Goal: Task Accomplishment & Management: Complete application form

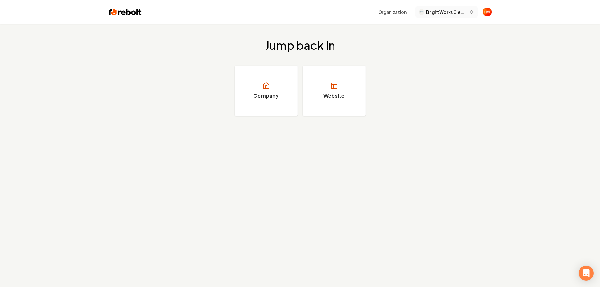
click at [439, 14] on span "BrightWorks Cleaning Pros" at bounding box center [446, 12] width 40 height 7
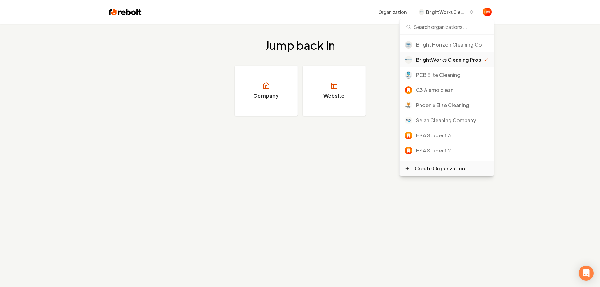
click at [432, 171] on div "Create Organization" at bounding box center [440, 169] width 50 height 8
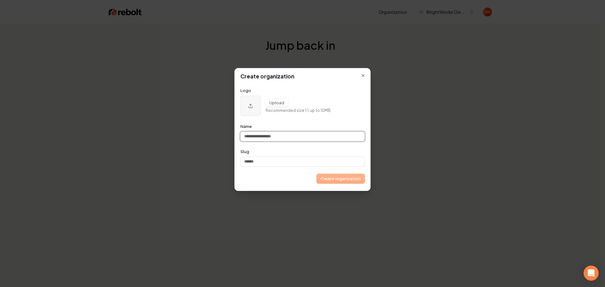
click at [278, 138] on input "Name" at bounding box center [302, 136] width 124 height 9
paste input "**********"
type input "**********"
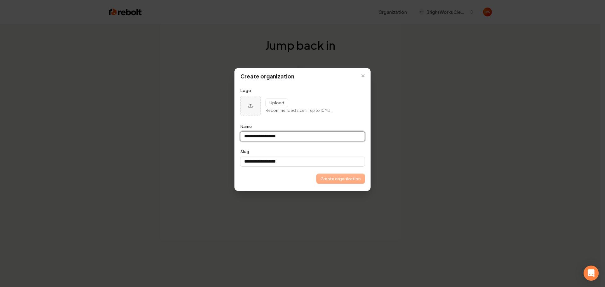
type input "**********"
click at [334, 184] on div "**********" at bounding box center [302, 129] width 137 height 123
click at [335, 181] on button "Create organization" at bounding box center [340, 178] width 48 height 9
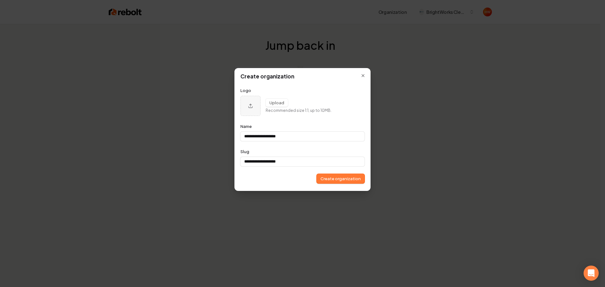
type input "**********"
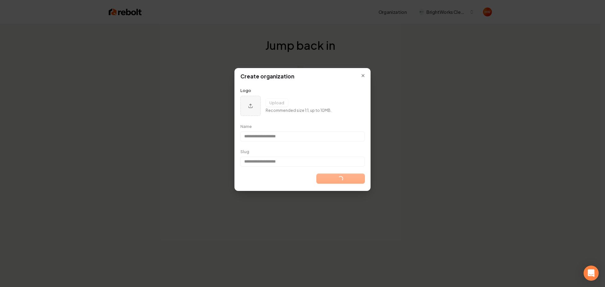
type input "**********"
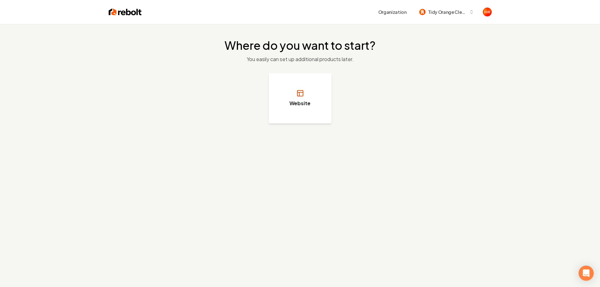
click at [295, 106] on h3 "Website" at bounding box center [299, 104] width 21 height 8
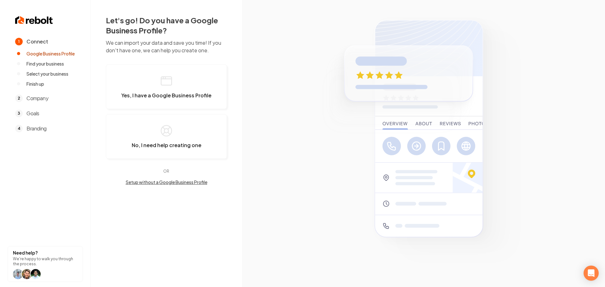
click at [178, 181] on button "Setup without a Google Business Profile" at bounding box center [166, 182] width 121 height 6
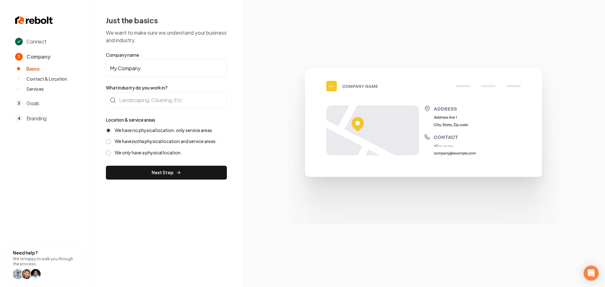
click at [139, 69] on input "My Company" at bounding box center [166, 68] width 121 height 18
paste input "Tidy Orange Cleaners"
type input "Tidy Orange Cleaners"
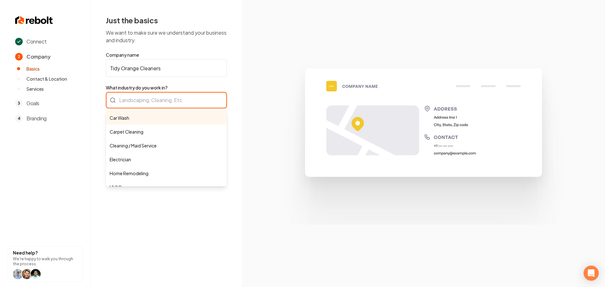
click at [150, 99] on div "Car Wash Carpet Cleaning Cleaning / Maid Service Electrician Home Remodeling HV…" at bounding box center [166, 100] width 121 height 16
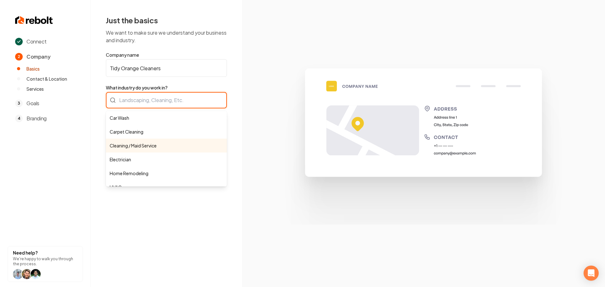
type input "Cleaning / Maid Service"
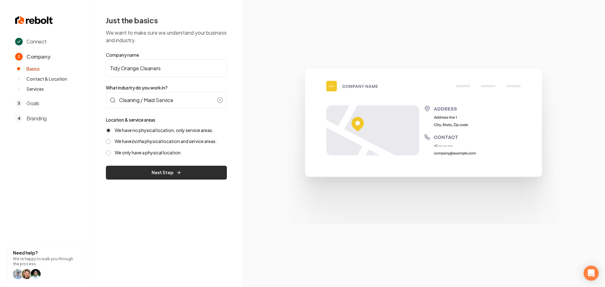
click at [157, 173] on button "Next Step" at bounding box center [166, 173] width 121 height 14
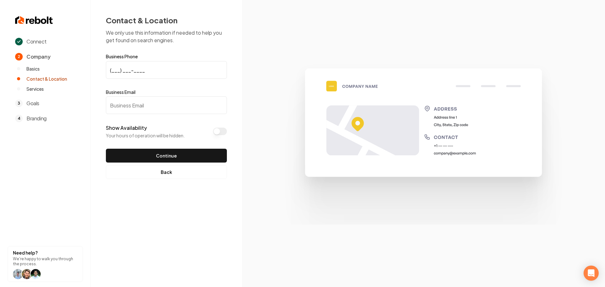
click at [112, 71] on input "(___) ___-____" at bounding box center [166, 70] width 121 height 18
paste input "714) 679-0455"
type input "(714) 679-0455"
click at [189, 108] on input "Business Email" at bounding box center [166, 105] width 121 height 18
click at [147, 106] on input "Business Email" at bounding box center [166, 105] width 121 height 18
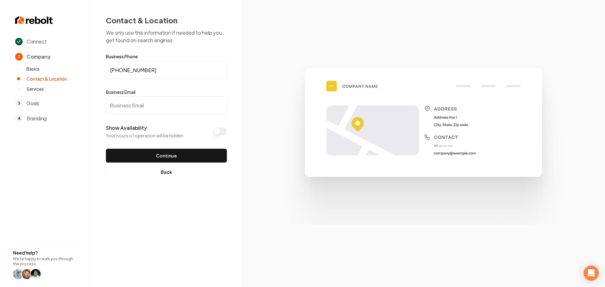
paste input "service@tidyorangecleaners.com"
type input "service@tidyorangecleaners.com"
click at [174, 157] on button "Continue" at bounding box center [166, 156] width 121 height 14
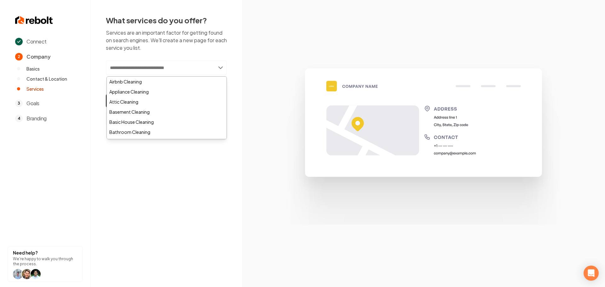
click at [142, 68] on input "text" at bounding box center [166, 67] width 121 height 14
paste input "**********"
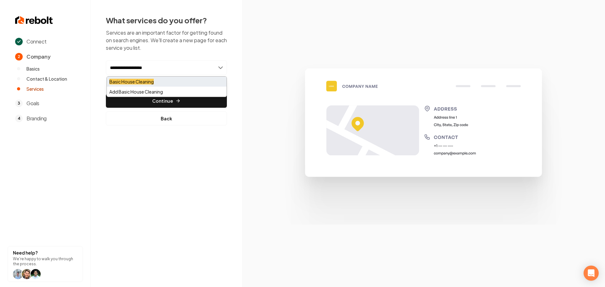
type input "**********"
click at [150, 83] on mark "Basic House Cleaning" at bounding box center [131, 82] width 44 height 6
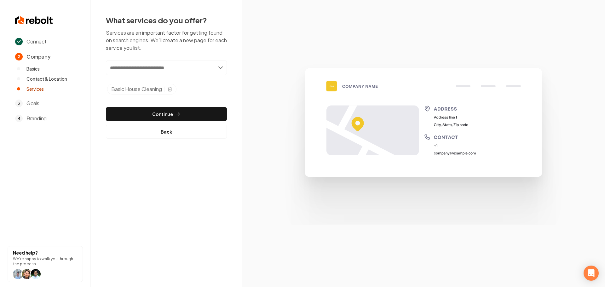
click at [174, 68] on input "text" at bounding box center [166, 67] width 121 height 14
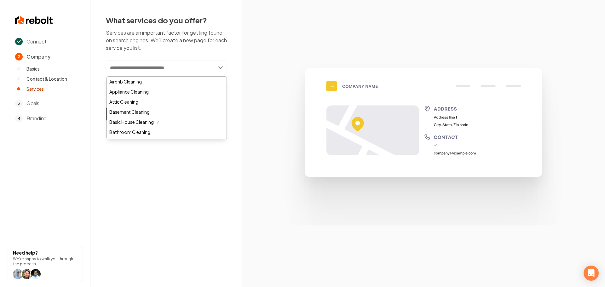
paste input "**********"
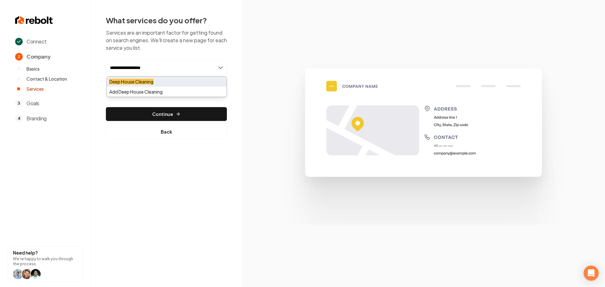
type input "**********"
click at [167, 82] on div "Deep House Cleaning" at bounding box center [167, 82] width 120 height 10
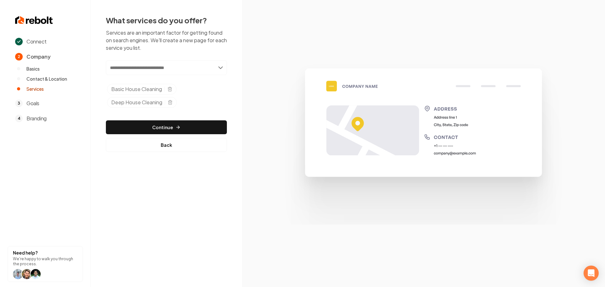
click at [174, 68] on input "text" at bounding box center [166, 67] width 121 height 14
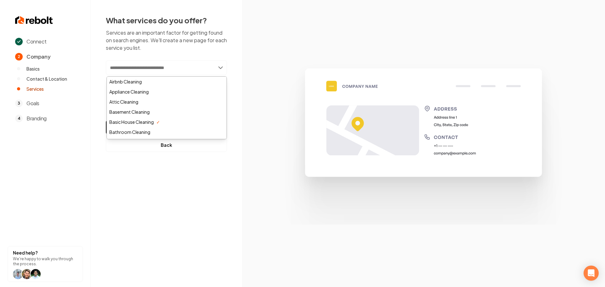
paste input "**********"
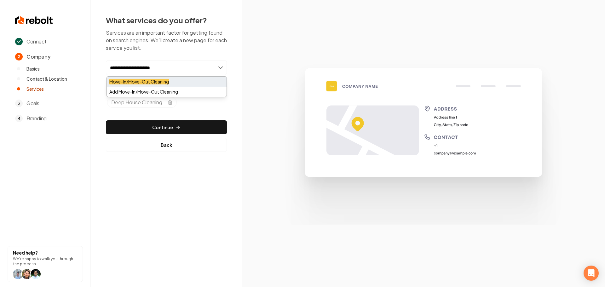
type input "**********"
click at [176, 81] on div "Move-In/Move-Out Cleaning" at bounding box center [167, 82] width 120 height 10
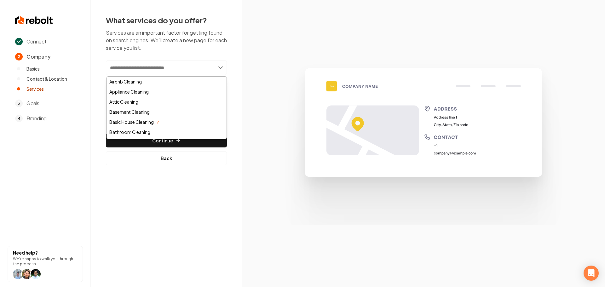
click at [149, 68] on input "text" at bounding box center [166, 67] width 121 height 14
paste input "**********"
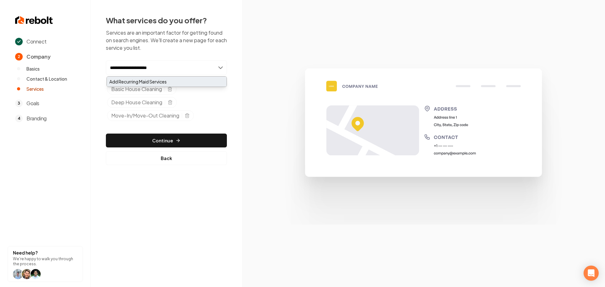
type input "**********"
click at [157, 80] on div "Add Recurring Maid Services" at bounding box center [167, 82] width 120 height 10
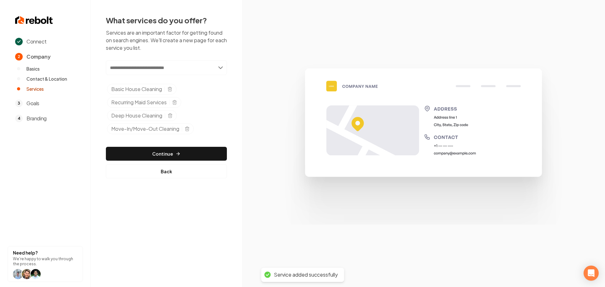
click at [159, 68] on input "text" at bounding box center [166, 67] width 121 height 14
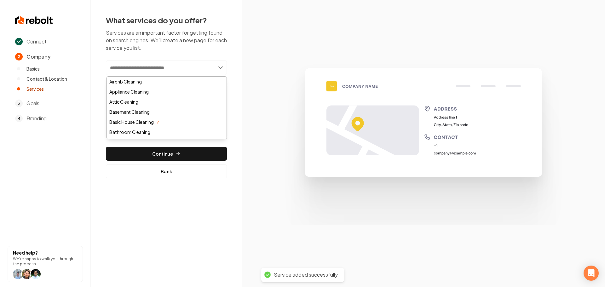
paste input "**********"
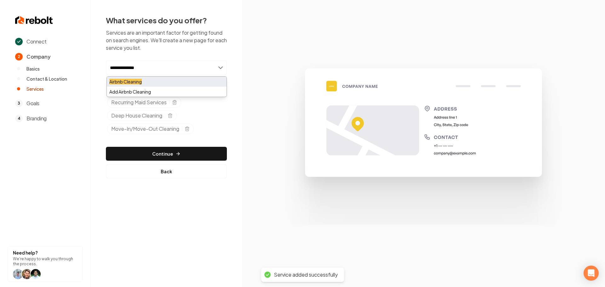
type input "**********"
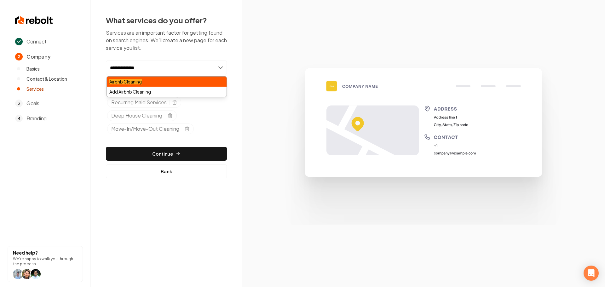
click at [150, 80] on div "Airbnb Cleaning" at bounding box center [167, 82] width 120 height 10
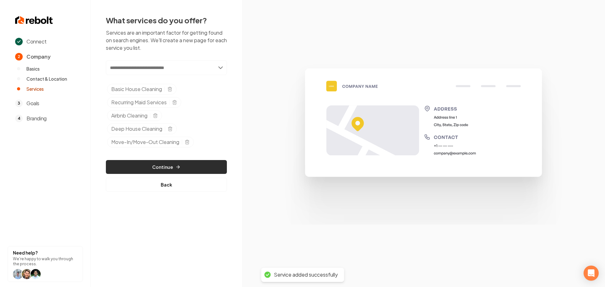
click at [170, 166] on button "Continue" at bounding box center [166, 167] width 121 height 14
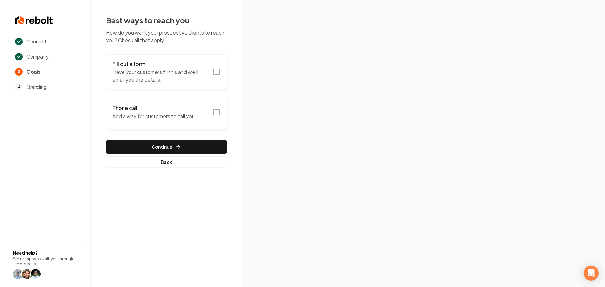
click at [217, 71] on icon "button" at bounding box center [217, 72] width 8 height 8
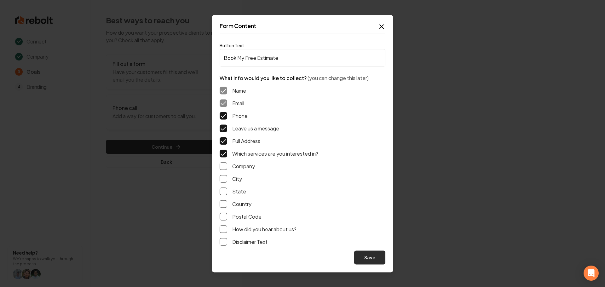
click at [363, 255] on button "Save" at bounding box center [369, 257] width 31 height 14
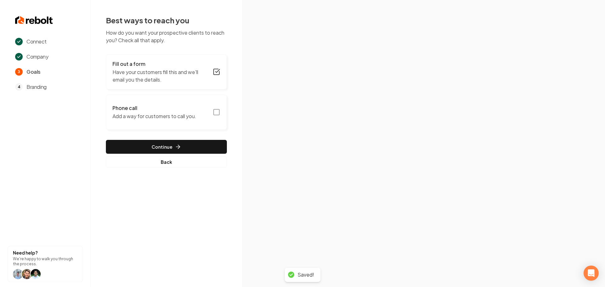
click at [214, 112] on rect "button" at bounding box center [217, 112] width 6 height 6
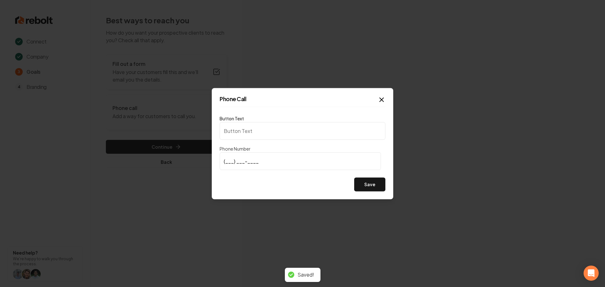
type input "Call us"
type input "(714) 679-0455"
click at [273, 185] on div "Save" at bounding box center [302, 184] width 166 height 14
click at [363, 183] on button "Save" at bounding box center [369, 184] width 31 height 14
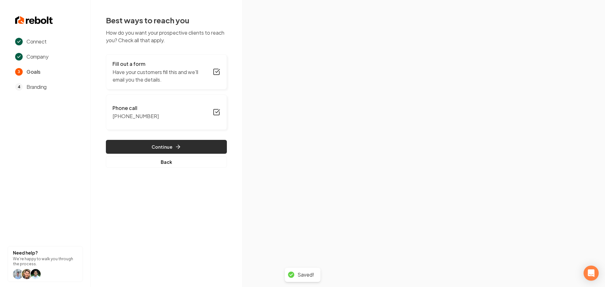
click at [181, 148] on button "Continue" at bounding box center [166, 147] width 121 height 14
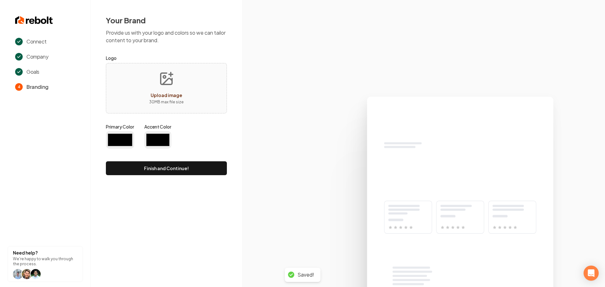
type input "#194d33"
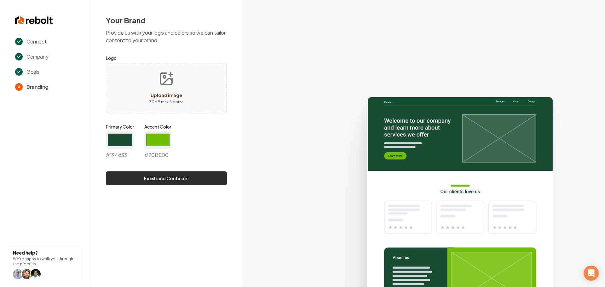
click at [163, 179] on button "Finish and Continue!" at bounding box center [166, 178] width 121 height 14
type input "#70be00"
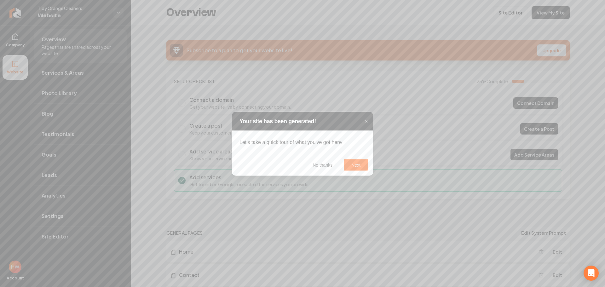
click at [366, 123] on span "×" at bounding box center [365, 121] width 3 height 6
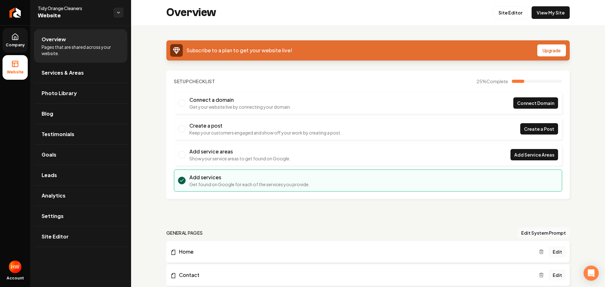
click at [15, 43] on span "Company" at bounding box center [15, 45] width 24 height 5
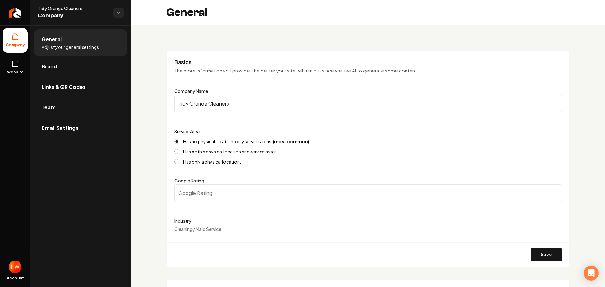
click at [251, 103] on input "Tidy Orange Cleaners" at bounding box center [367, 104] width 387 height 18
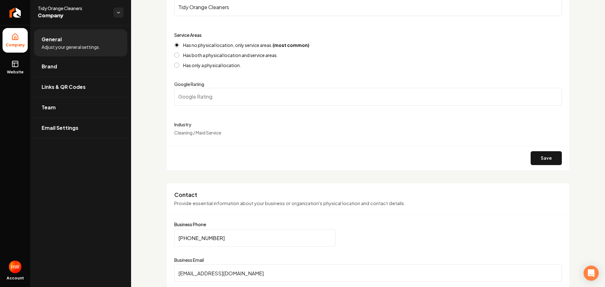
scroll to position [94, 0]
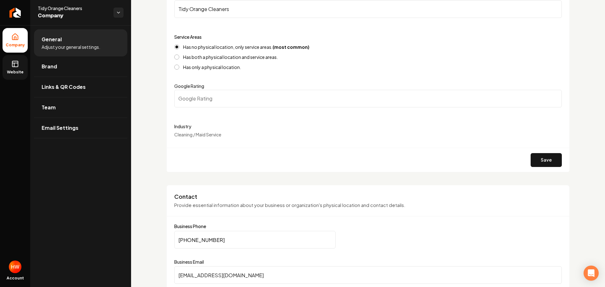
click at [13, 66] on icon at bounding box center [15, 64] width 8 height 8
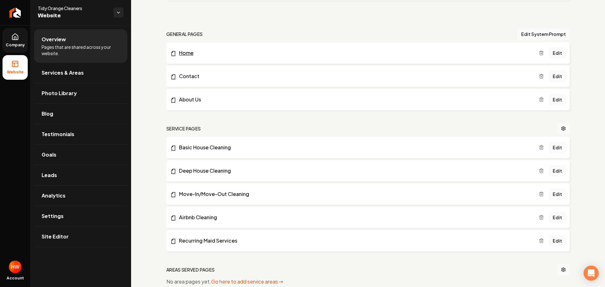
scroll to position [157, 0]
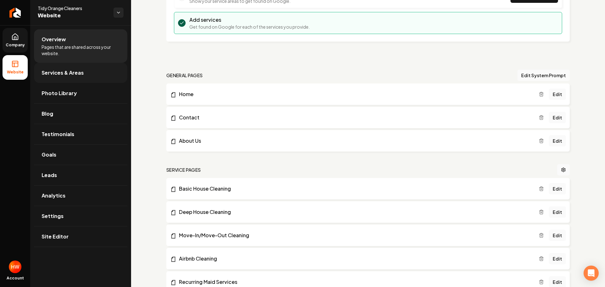
click at [83, 75] on link "Services & Areas" at bounding box center [80, 73] width 93 height 20
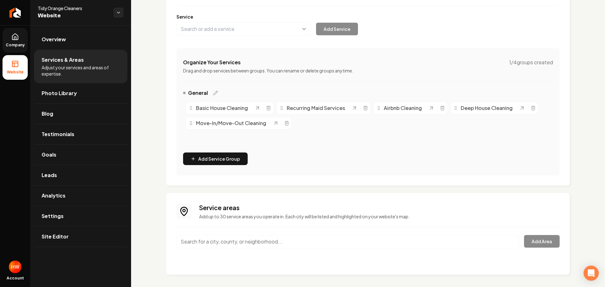
scroll to position [78, 0]
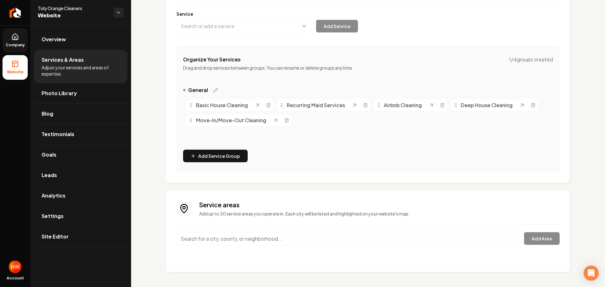
click at [264, 239] on input "Main content area" at bounding box center [347, 238] width 342 height 13
paste input "Orange County"
type input "Orange County, CA"
click at [536, 241] on button "Add Area" at bounding box center [542, 238] width 36 height 13
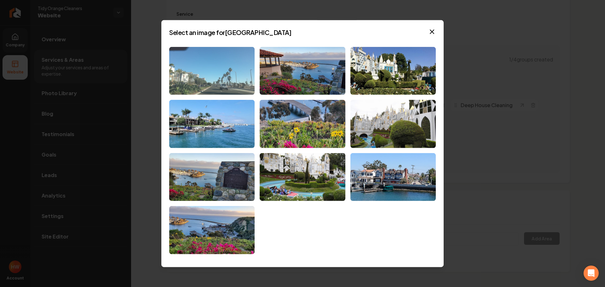
click at [219, 85] on img at bounding box center [211, 71] width 85 height 48
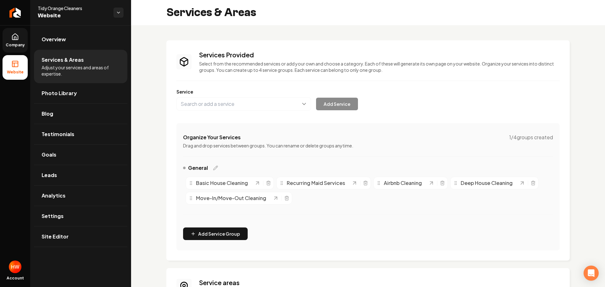
scroll to position [91, 0]
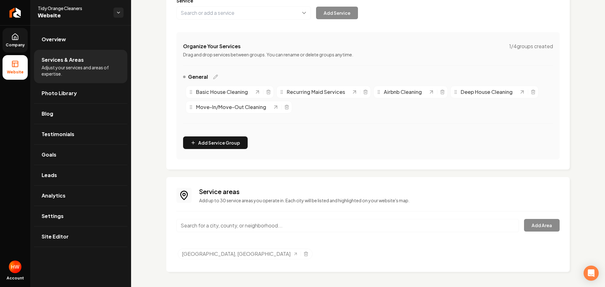
click at [20, 44] on span "Company" at bounding box center [15, 45] width 24 height 5
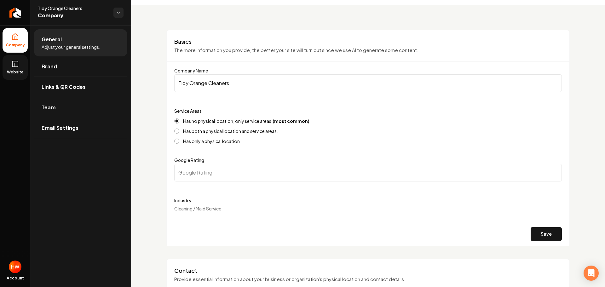
scroll to position [31, 0]
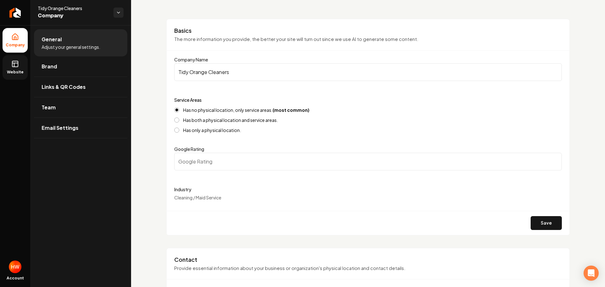
click at [18, 65] on rect at bounding box center [15, 64] width 6 height 6
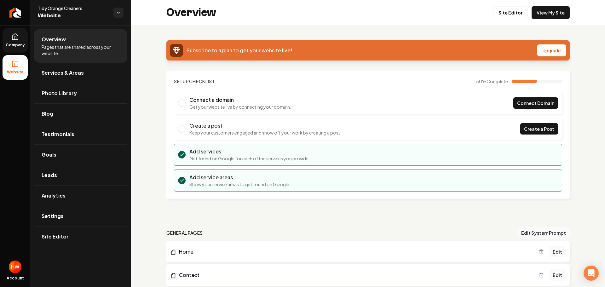
click at [16, 45] on span "Company" at bounding box center [15, 45] width 24 height 5
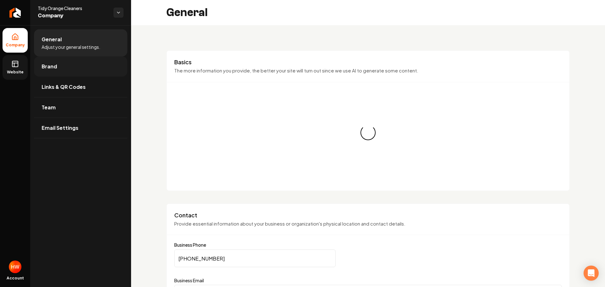
click at [56, 64] on link "Brand" at bounding box center [80, 66] width 93 height 20
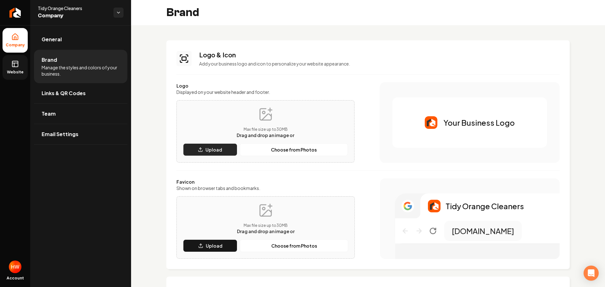
click at [198, 151] on icon "Main content area" at bounding box center [200, 149] width 5 height 5
click at [206, 248] on p "Upload" at bounding box center [214, 245] width 17 height 6
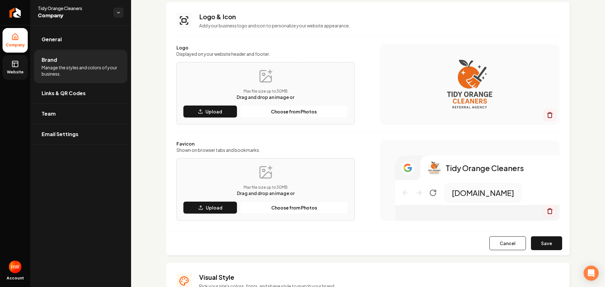
scroll to position [126, 0]
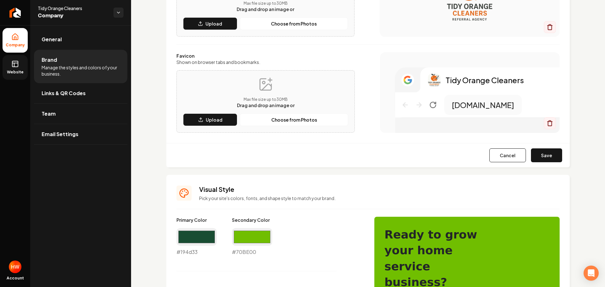
click at [540, 159] on button "Save" at bounding box center [546, 155] width 31 height 14
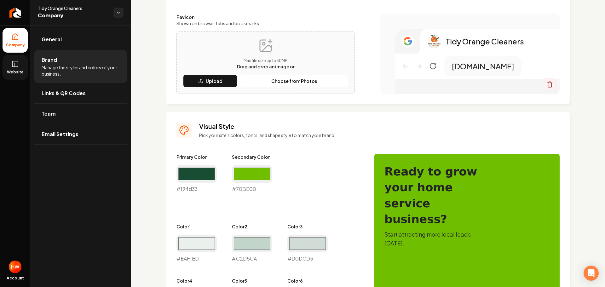
scroll to position [220, 0]
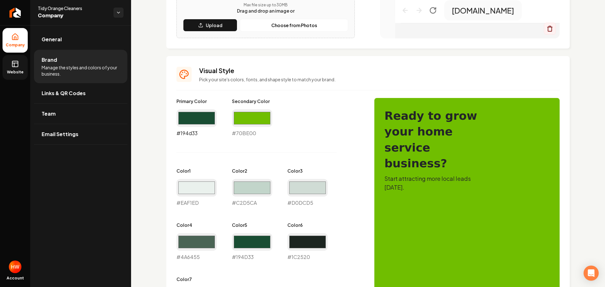
click at [199, 115] on input "#194d33" at bounding box center [196, 118] width 40 height 18
type input "#e76c1a"
click at [311, 144] on div "Primary Color #e76c1a #e76c1a Secondary Color #70be00 #70BE00 Color 1 #eaf1ed #…" at bounding box center [268, 206] width 185 height 217
click at [254, 120] on input "#70be00" at bounding box center [252, 118] width 40 height 18
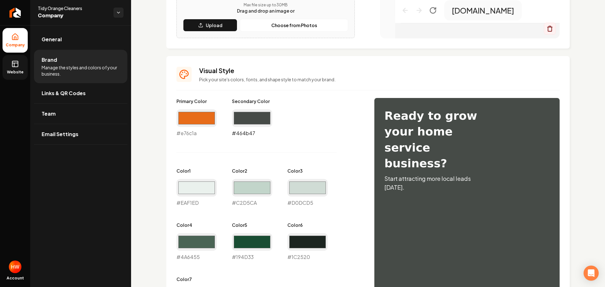
type input "#464b47"
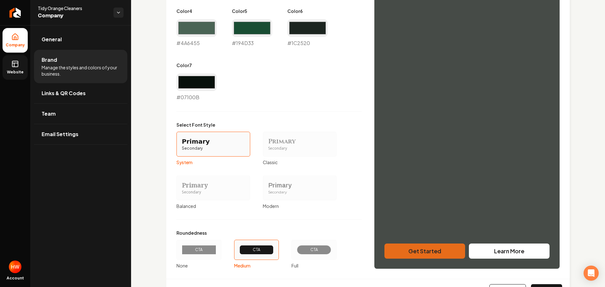
scroll to position [465, 0]
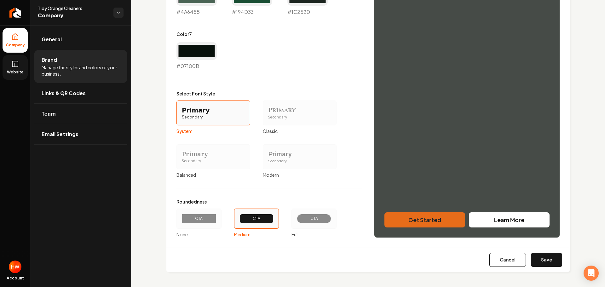
click at [313, 219] on div "CTA" at bounding box center [314, 218] width 24 height 5
click at [296, 219] on button "CTA Full" at bounding box center [293, 218] width 5 height 5
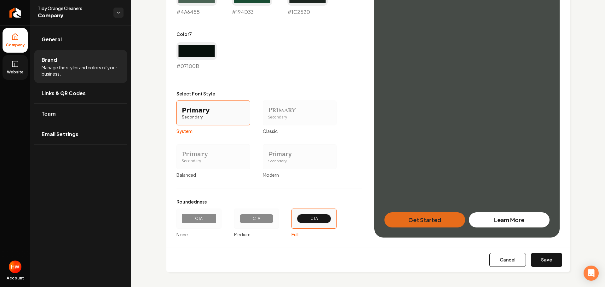
click at [543, 258] on button "Save" at bounding box center [546, 260] width 31 height 14
type input "#eaf1ed"
type input "#c2d5ca"
type input "#d0dcd5"
type input "#4a6455"
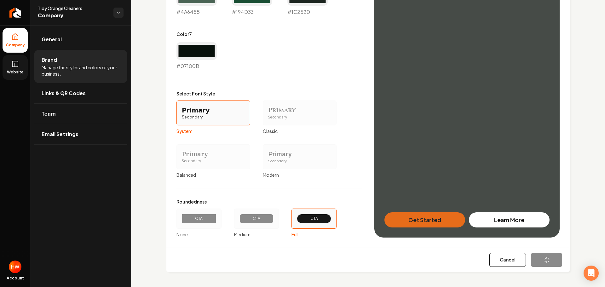
type input "#194d33"
type input "#1c2520"
type input "#07100b"
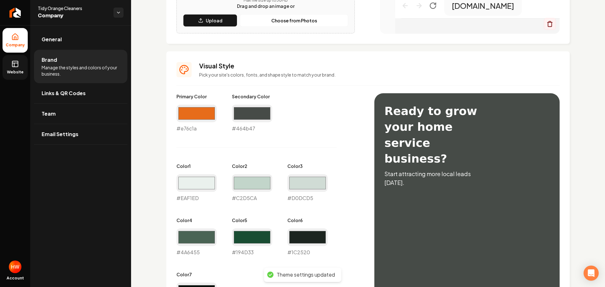
scroll to position [158, 0]
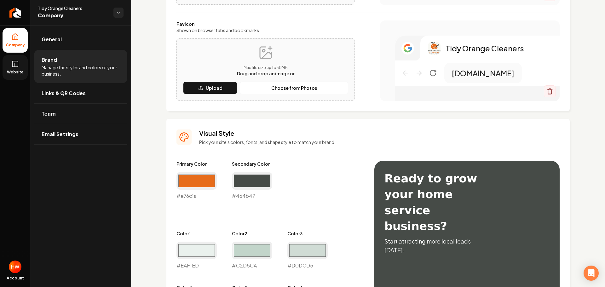
click at [16, 71] on span "Website" at bounding box center [15, 72] width 22 height 5
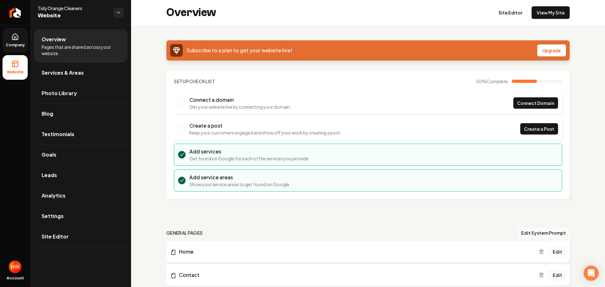
click at [14, 44] on span "Company" at bounding box center [15, 45] width 24 height 5
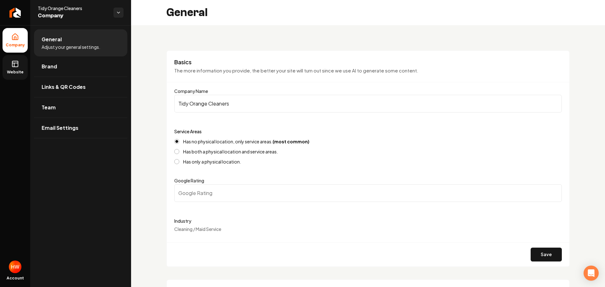
click at [221, 102] on input "Tidy Orange Cleaners" at bounding box center [367, 104] width 387 height 18
click at [19, 14] on icon "Return to dashboard" at bounding box center [15, 13] width 10 height 10
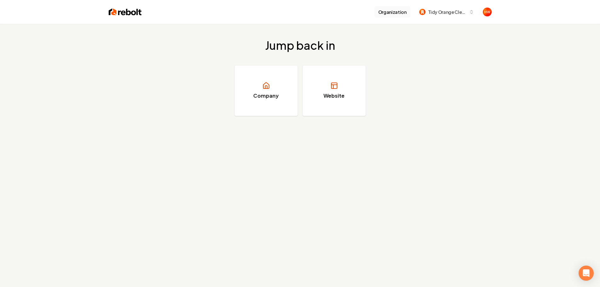
click at [393, 14] on button "Organization" at bounding box center [392, 11] width 36 height 11
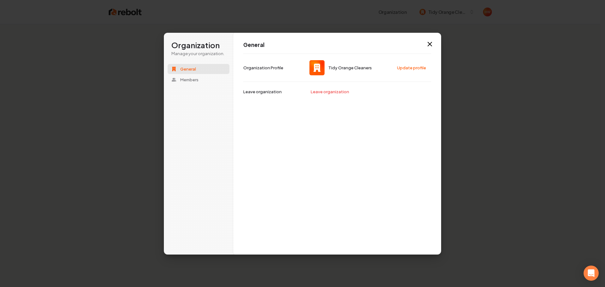
click at [319, 70] on img at bounding box center [316, 67] width 15 height 15
click at [404, 66] on button "Update profile" at bounding box center [412, 67] width 36 height 9
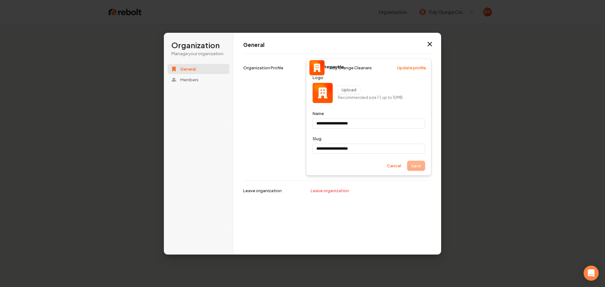
type input "**********"
click at [348, 90] on button "Upload" at bounding box center [349, 90] width 22 height 8
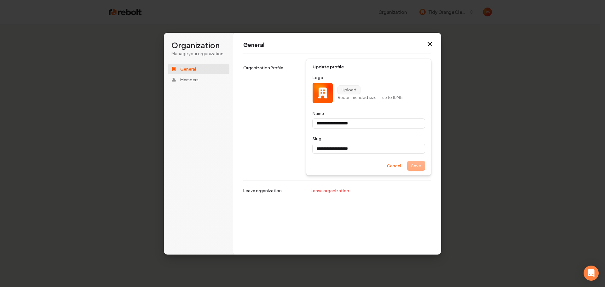
type input "**********"
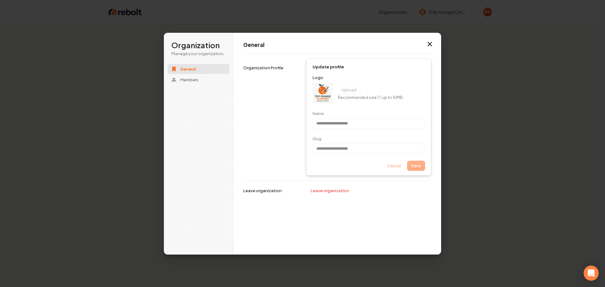
type input "**********"
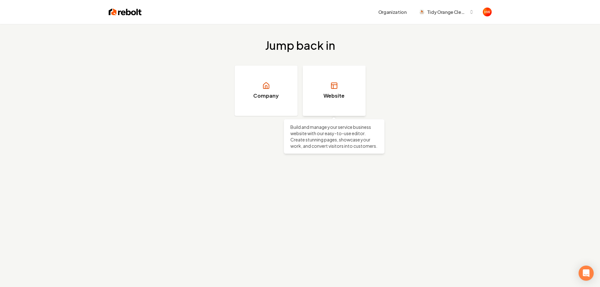
click at [334, 96] on h3 "Website" at bounding box center [333, 96] width 21 height 8
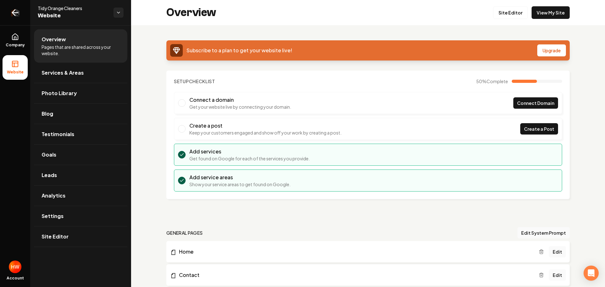
click at [17, 15] on icon "Return to dashboard" at bounding box center [15, 13] width 10 height 10
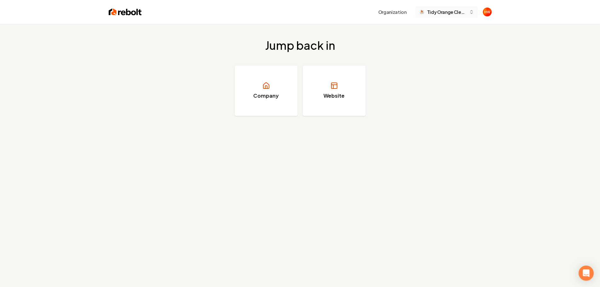
click at [453, 15] on span "Tidy Orange Cleaners" at bounding box center [446, 12] width 39 height 7
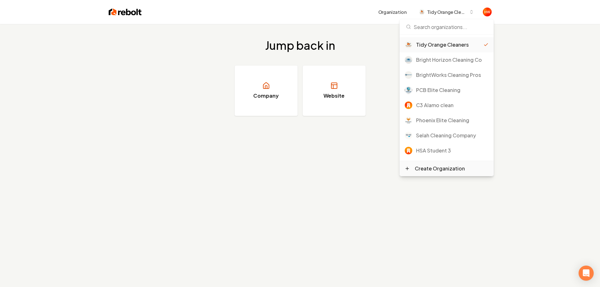
click at [448, 169] on div "Create Organization" at bounding box center [440, 169] width 50 height 8
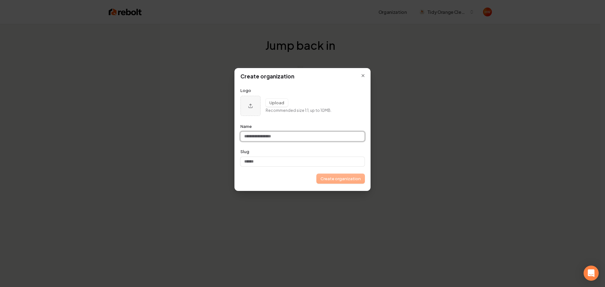
click at [279, 134] on input "Name" at bounding box center [302, 136] width 124 height 9
paste input "**********"
type input "**********"
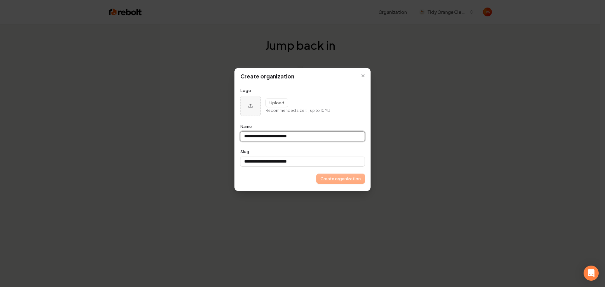
type input "**********"
click at [330, 179] on button "Create organization" at bounding box center [340, 178] width 48 height 9
type input "**********"
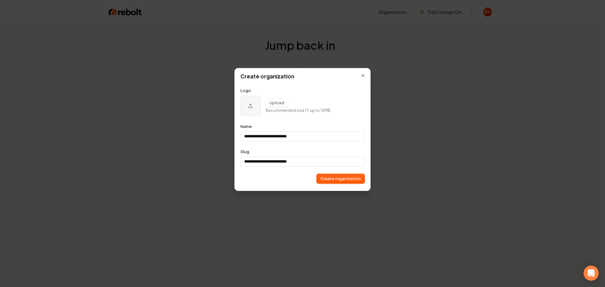
type input "**********"
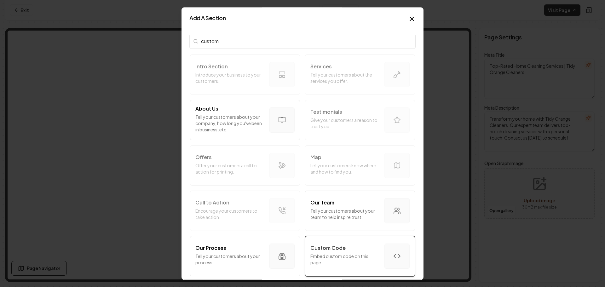
type input "custom"
click at [328, 245] on p "Custom Code" at bounding box center [327, 248] width 35 height 8
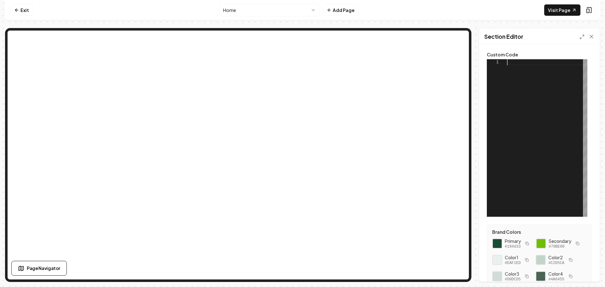
click at [515, 64] on div at bounding box center [547, 137] width 80 height 157
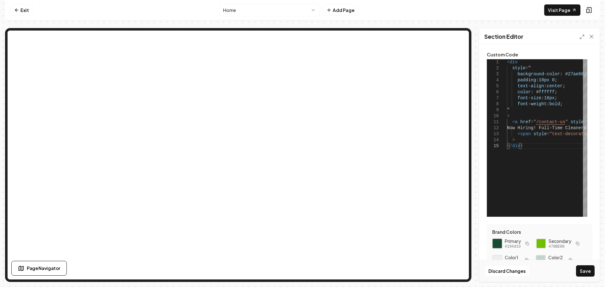
click at [497, 243] on div at bounding box center [497, 243] width 11 height 11
drag, startPoint x: 577, startPoint y: 74, endPoint x: 560, endPoint y: 75, distance: 16.7
click at [560, 75] on div "< div style = " background-color : # 27ae60 ; padding : 10px 0 ; text-align : c…" at bounding box center [599, 137] width 184 height 157
click at [585, 273] on button "Save" at bounding box center [585, 270] width 19 height 11
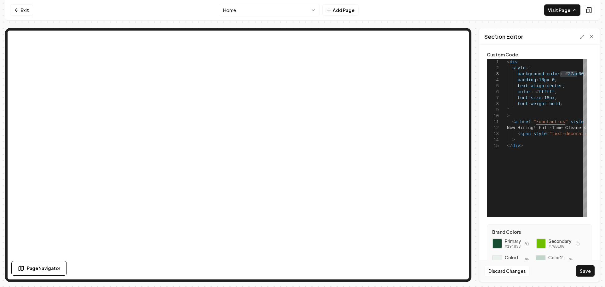
type textarea "**********"
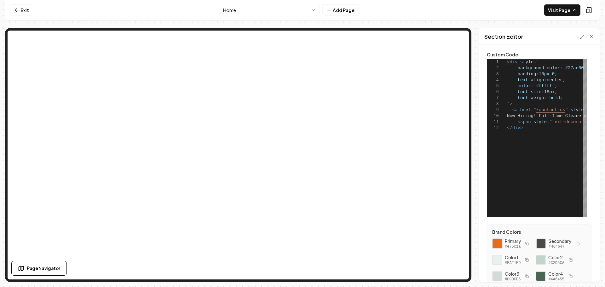
click at [498, 244] on div at bounding box center [497, 243] width 11 height 11
drag, startPoint x: 577, startPoint y: 68, endPoint x: 560, endPoint y: 70, distance: 17.1
click at [560, 70] on div "< div style = " background-color : # 27ae60 ; padding : 10px 0 ; text-align : c…" at bounding box center [599, 137] width 184 height 157
type textarea "**********"
click at [588, 271] on button "Save" at bounding box center [585, 270] width 19 height 11
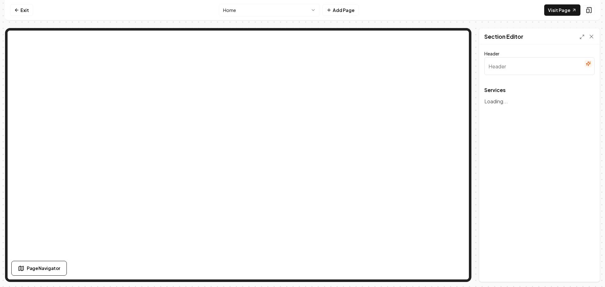
type input "Our Expert Cleaning Services"
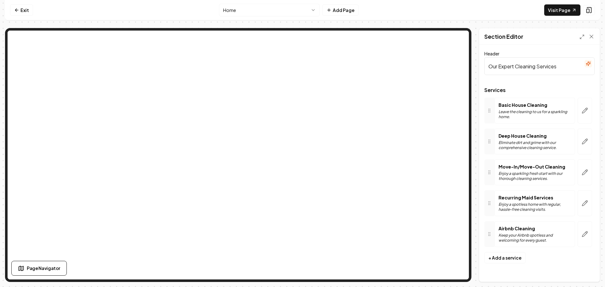
click at [284, 14] on html "Computer Required This feature is only available on a computer. Please switch t…" at bounding box center [302, 143] width 605 height 287
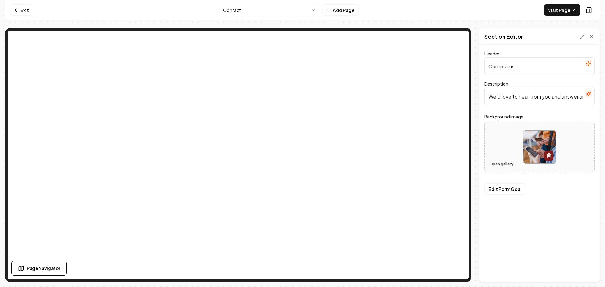
click at [499, 167] on button "Open gallery" at bounding box center [501, 164] width 28 height 10
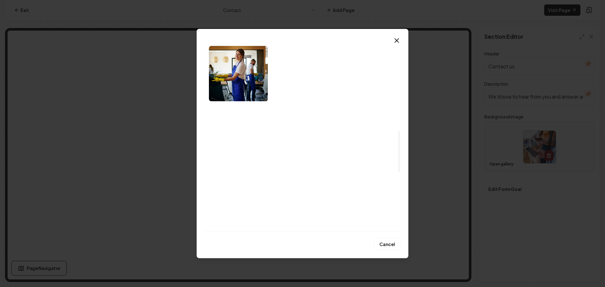
scroll to position [409, 0]
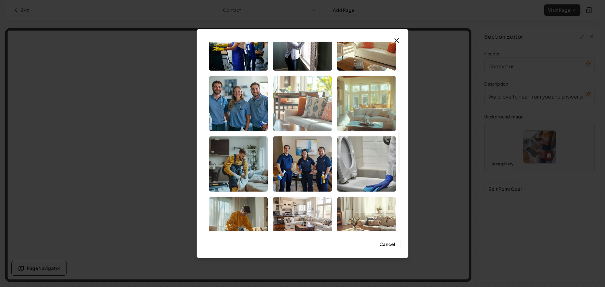
click at [296, 111] on img "Select image image_68c4034a5c7cd75eb8be09da.png" at bounding box center [302, 103] width 59 height 55
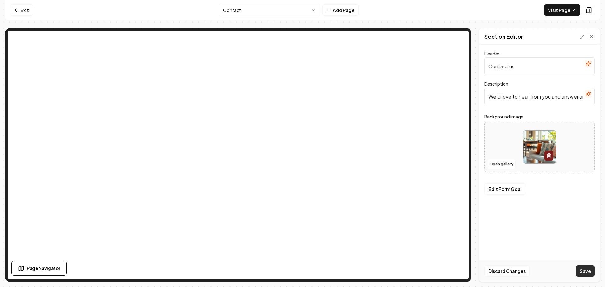
click at [581, 269] on button "Save" at bounding box center [585, 270] width 19 height 11
click at [274, 15] on html "Computer Required This feature is only available on a computer. Please switch t…" at bounding box center [302, 143] width 605 height 287
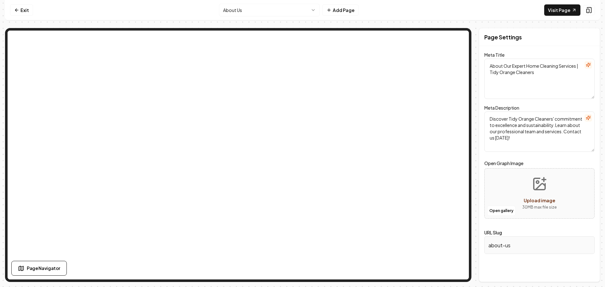
click at [283, 13] on html "Computer Required This feature is only available on a computer. Please switch t…" at bounding box center [302, 143] width 605 height 287
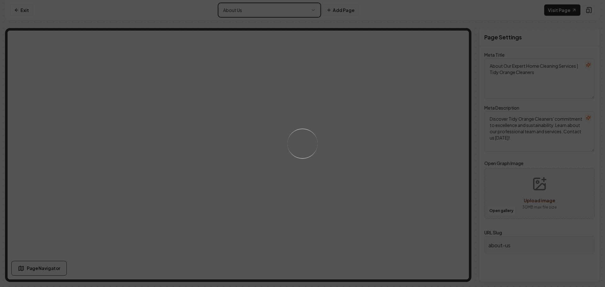
type textarea "Top-Rated Home Cleaning Services | Tidy Orange Cleaners"
type textarea "Transform your home with Tidy Orange Cleaners. Our expert team delivers top-not…"
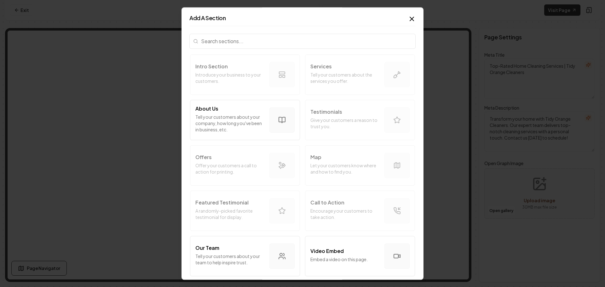
click at [296, 43] on input "search" at bounding box center [302, 41] width 226 height 15
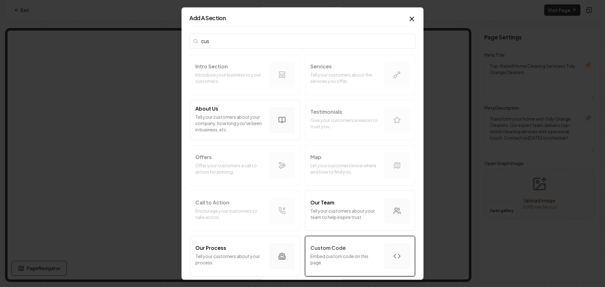
type input "cus"
click at [343, 258] on p "Embed custom code on this page." at bounding box center [344, 259] width 69 height 13
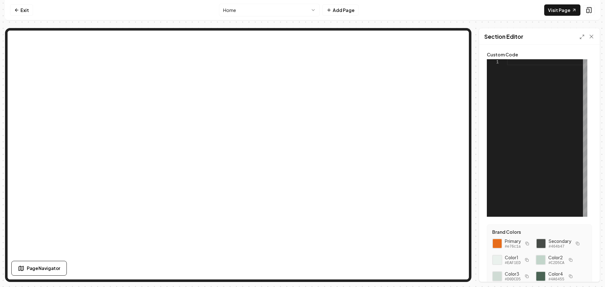
click at [516, 64] on div at bounding box center [547, 137] width 80 height 157
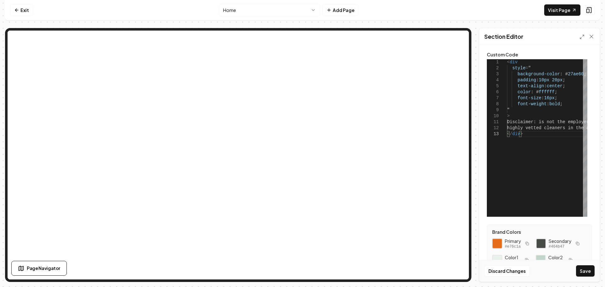
click at [498, 242] on div at bounding box center [497, 243] width 11 height 11
drag, startPoint x: 577, startPoint y: 74, endPoint x: 561, endPoint y: 75, distance: 16.8
click at [561, 75] on div "< div style = " background-color : # 27ae60 ; padding : 10px 20px ; text-align …" at bounding box center [611, 137] width 208 height 157
click at [539, 121] on div "< div style = " background-color : # e76c1a ; padding : 10px 20px ; text-align …" at bounding box center [611, 137] width 208 height 157
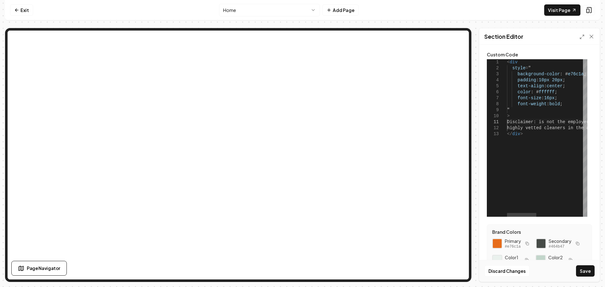
scroll to position [0, 34]
click at [585, 268] on button "Save" at bounding box center [585, 270] width 19 height 11
type textarea "**********"
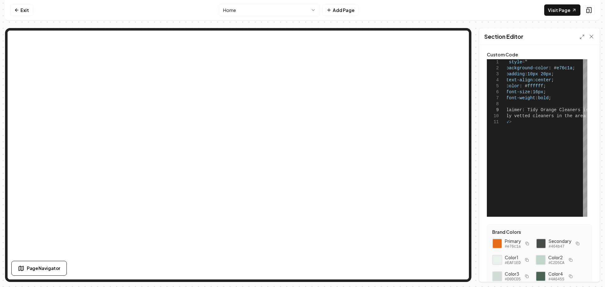
click at [267, 11] on html "**********" at bounding box center [302, 143] width 605 height 287
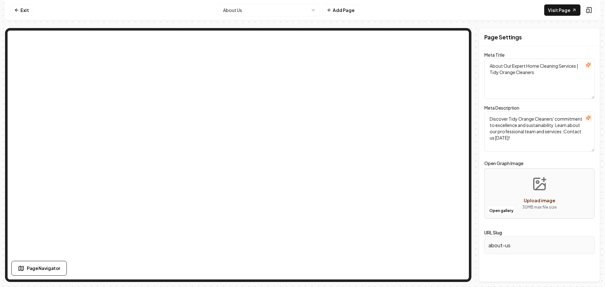
click at [269, 12] on html "Computer Required This feature is only available on a computer. Please switch t…" at bounding box center [302, 143] width 605 height 287
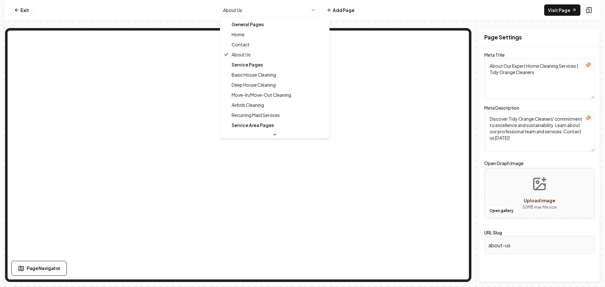
type textarea "Top-Rated Home Cleaning Services | Tidy Orange Cleaners"
type textarea "Transform your home with Tidy Orange Cleaners. Our expert team delivers top-not…"
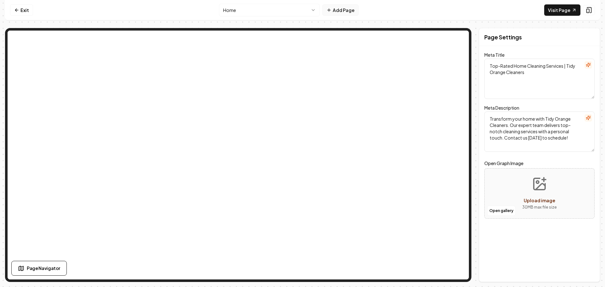
click at [336, 10] on button "Add Page" at bounding box center [340, 9] width 36 height 11
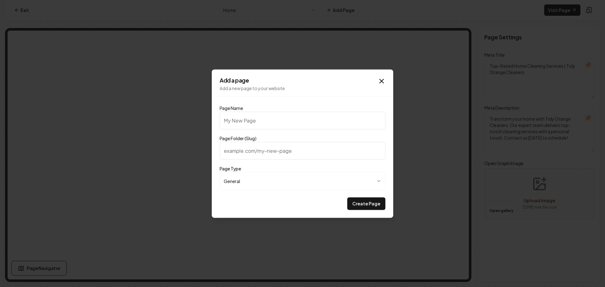
type input "C"
type input "c"
type input "Cl"
type input "cl"
type input "Cle"
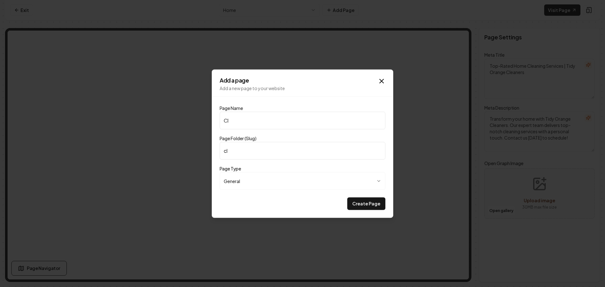
type input "cle"
type input "Clea"
type input "clea"
type input "Cleaning Checklist"
type input "cleaning-checklist"
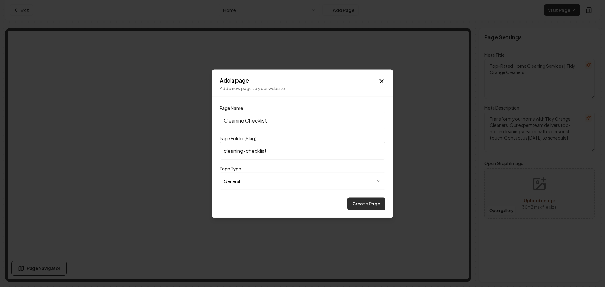
click at [369, 205] on button "Create Page" at bounding box center [366, 203] width 38 height 13
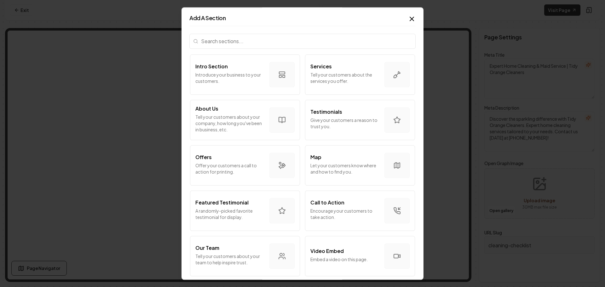
click at [290, 45] on input "search" at bounding box center [302, 41] width 226 height 15
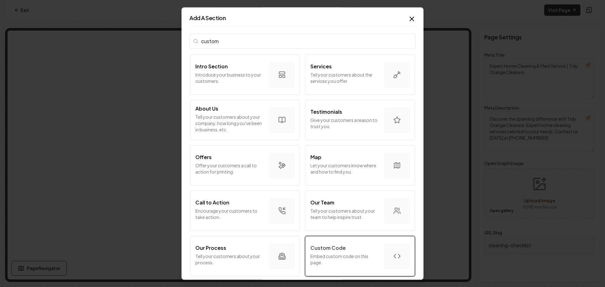
type input "custom"
click at [326, 252] on div "Custom Code Embed custom code on this page." at bounding box center [344, 256] width 69 height 24
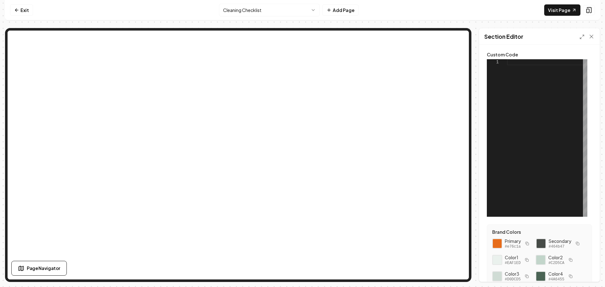
click at [519, 63] on div at bounding box center [547, 137] width 80 height 157
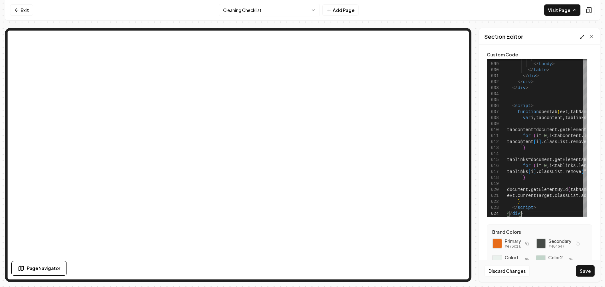
click at [580, 36] on icon at bounding box center [581, 36] width 5 height 5
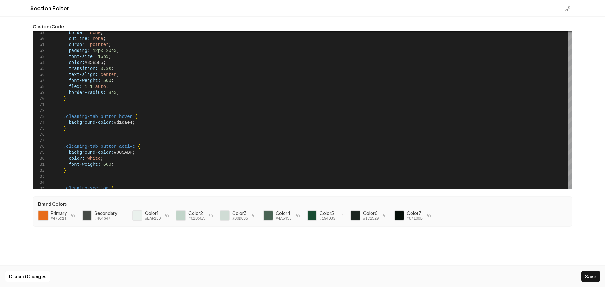
click at [41, 214] on div at bounding box center [43, 215] width 11 height 11
drag, startPoint x: 128, startPoint y: 123, endPoint x: 111, endPoint y: 123, distance: 17.0
drag, startPoint x: 128, startPoint y: 152, endPoint x: 114, endPoint y: 152, distance: 13.5
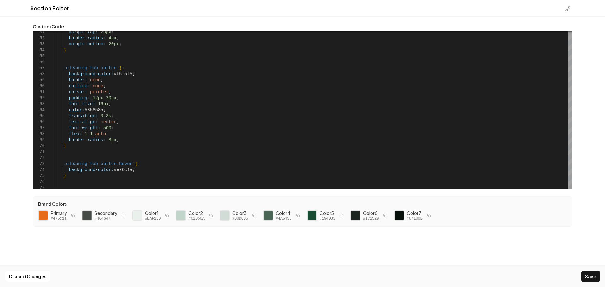
click at [86, 215] on div at bounding box center [87, 215] width 11 height 11
drag, startPoint x: 101, startPoint y: 110, endPoint x: 85, endPoint y: 111, distance: 16.8
click at [594, 274] on button "Save" at bounding box center [590, 276] width 19 height 11
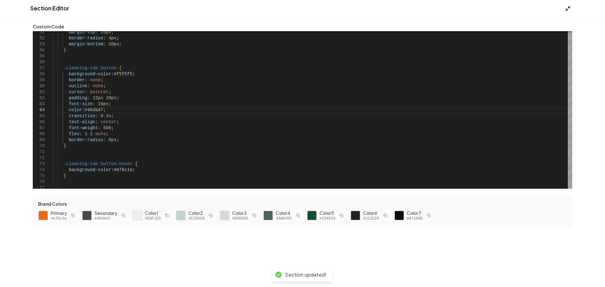
click at [567, 9] on icon at bounding box center [567, 8] width 6 height 6
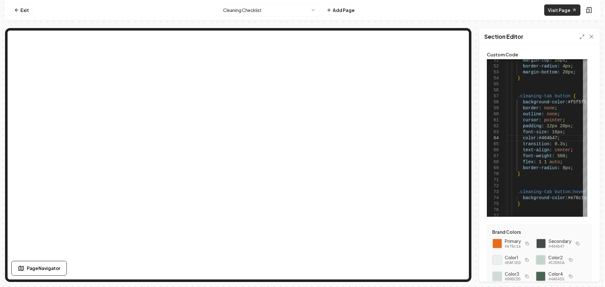
click at [564, 9] on link "Visit Page" at bounding box center [562, 9] width 36 height 11
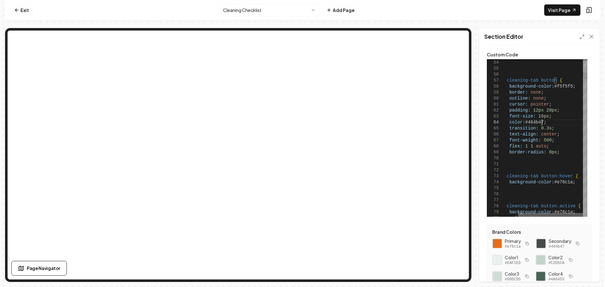
click at [569, 213] on div at bounding box center [550, 215] width 65 height 4
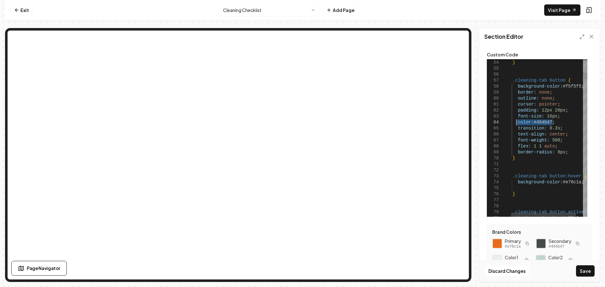
drag, startPoint x: 552, startPoint y: 123, endPoint x: 516, endPoint y: 125, distance: 36.0
type textarea "**********"
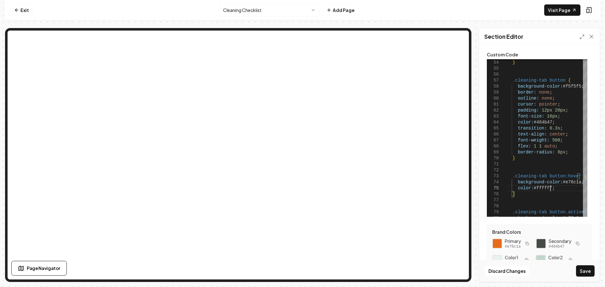
click at [583, 276] on button "Save" at bounding box center [585, 270] width 19 height 11
click at [264, 13] on html "Computer Required This feature is only available on a computer. Please switch t…" at bounding box center [302, 143] width 605 height 287
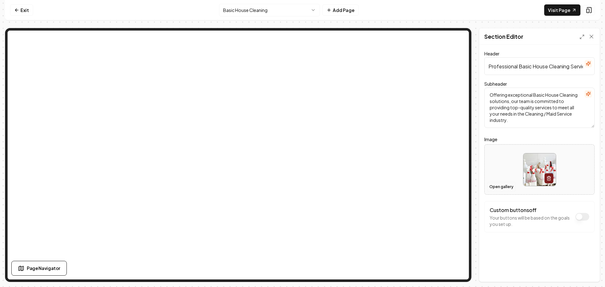
click at [493, 185] on button "Open gallery" at bounding box center [501, 187] width 28 height 10
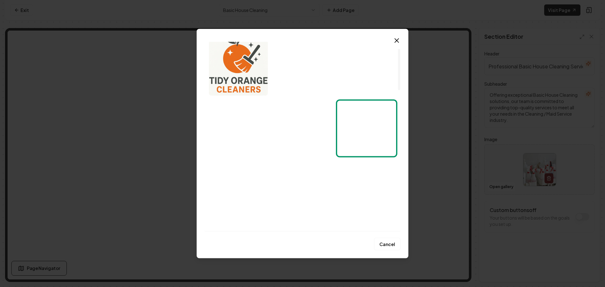
scroll to position [31, 0]
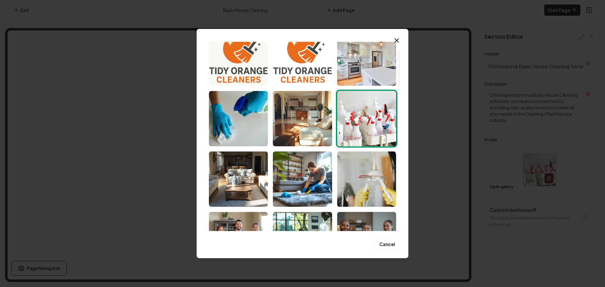
click at [303, 126] on img "Select image image_68c4034a5c7cd75eb8be0aec.png" at bounding box center [302, 118] width 59 height 55
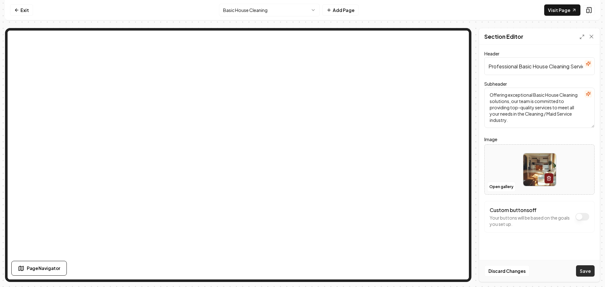
drag, startPoint x: 582, startPoint y: 271, endPoint x: 576, endPoint y: 266, distance: 7.8
click at [582, 271] on button "Save" at bounding box center [585, 270] width 19 height 11
click at [266, 11] on html "Computer Required This feature is only available on a computer. Please switch t…" at bounding box center [302, 143] width 605 height 287
click at [496, 187] on button "Open gallery" at bounding box center [501, 187] width 28 height 10
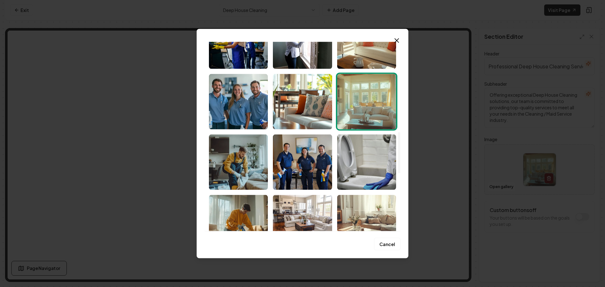
scroll to position [441, 0]
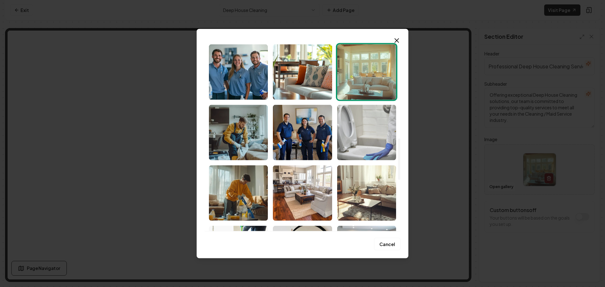
click at [363, 146] on img "Select image image_68c4034a5c7cd75eb8be097f.jpeg" at bounding box center [366, 132] width 59 height 55
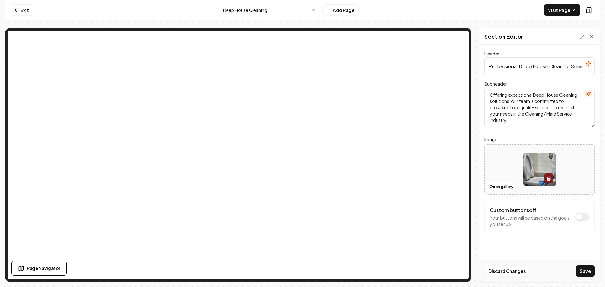
click at [585, 270] on button "Save" at bounding box center [585, 270] width 19 height 11
click at [493, 187] on button "Open gallery" at bounding box center [501, 187] width 28 height 10
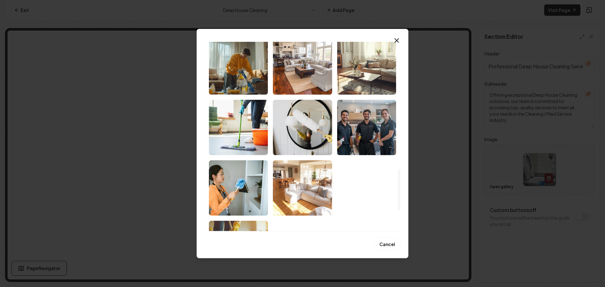
scroll to position [598, 0]
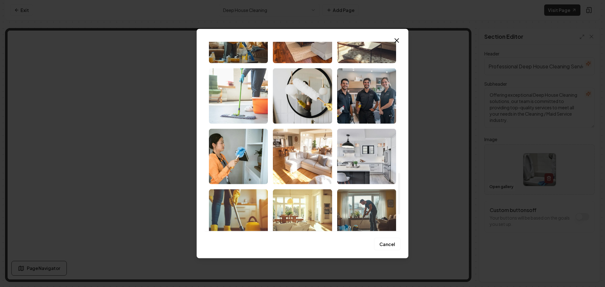
click at [239, 94] on img "Select image image_68c4034a5c7cd75eb8be0a12.jpeg" at bounding box center [238, 95] width 59 height 55
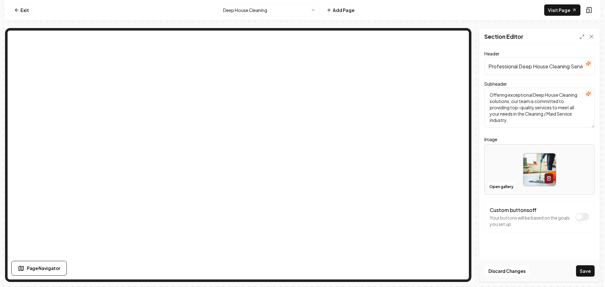
drag, startPoint x: 584, startPoint y: 269, endPoint x: 578, endPoint y: 264, distance: 8.1
click at [584, 269] on button "Save" at bounding box center [585, 270] width 19 height 11
click at [278, 12] on html "Computer Required This feature is only available on a computer. Please switch t…" at bounding box center [302, 143] width 605 height 287
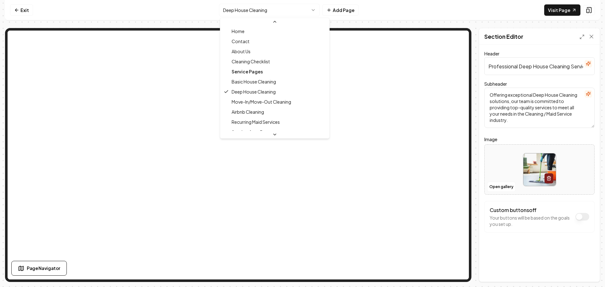
scroll to position [21, 0]
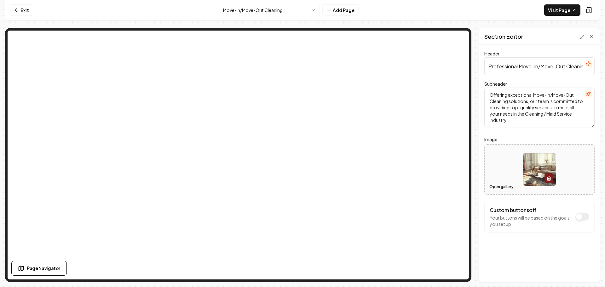
click at [494, 188] on button "Open gallery" at bounding box center [501, 187] width 28 height 10
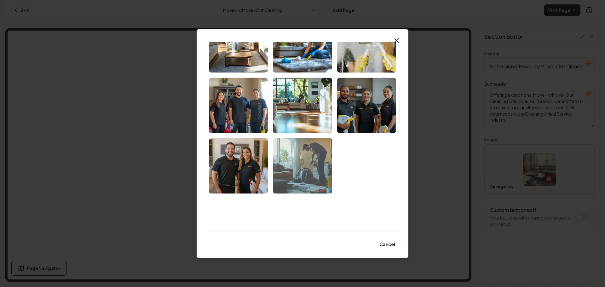
scroll to position [189, 0]
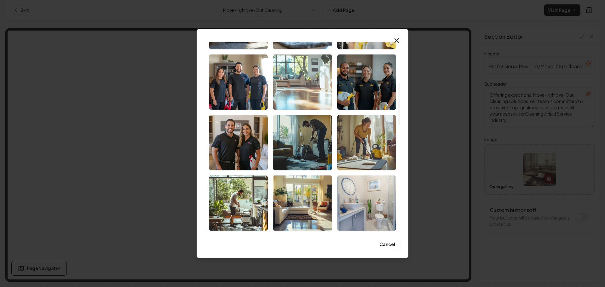
click at [308, 101] on img "Select image image_68c4034a5c7cd75eb8be0aae.png" at bounding box center [302, 81] width 59 height 55
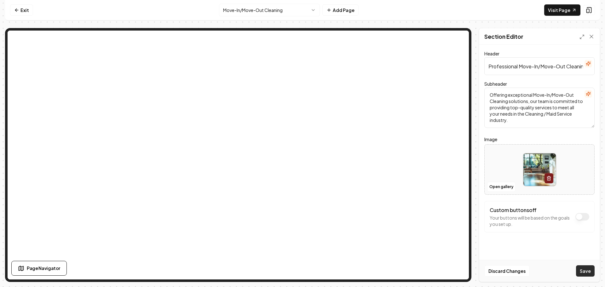
click at [590, 269] on button "Save" at bounding box center [585, 270] width 19 height 11
click at [268, 12] on html "Computer Required This feature is only available on a computer. Please switch t…" at bounding box center [302, 143] width 605 height 287
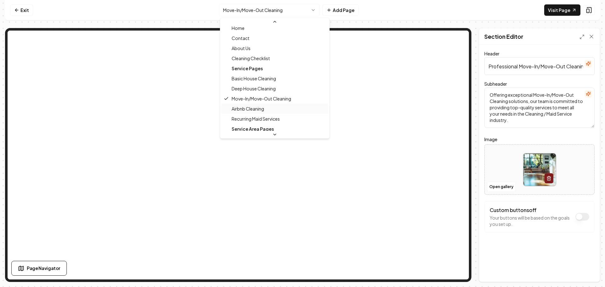
scroll to position [21, 0]
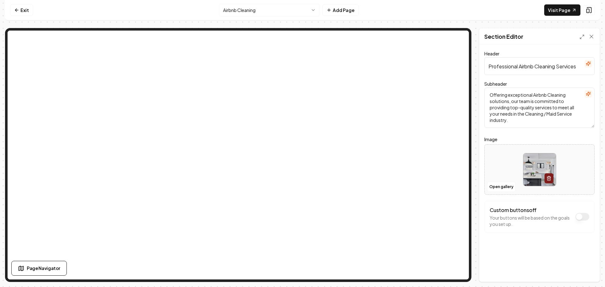
click at [281, 11] on html "Computer Required This feature is only available on a computer. Please switch t…" at bounding box center [302, 143] width 605 height 287
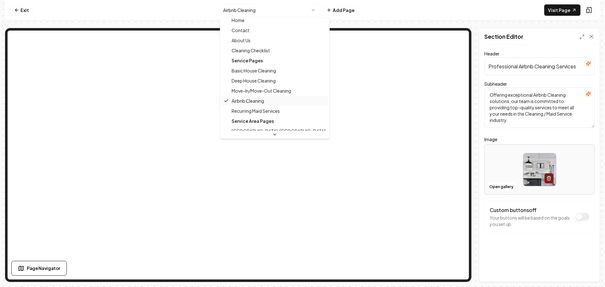
scroll to position [21, 0]
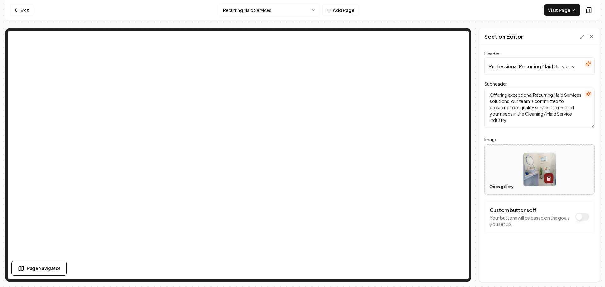
click at [497, 185] on button "Open gallery" at bounding box center [501, 187] width 28 height 10
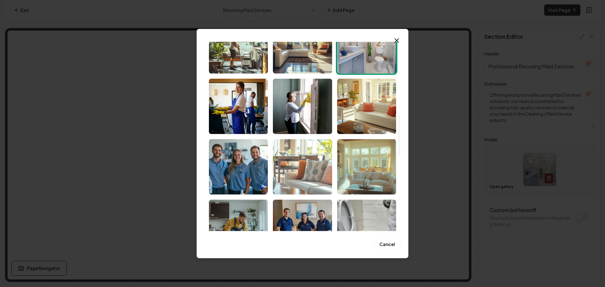
scroll to position [346, 0]
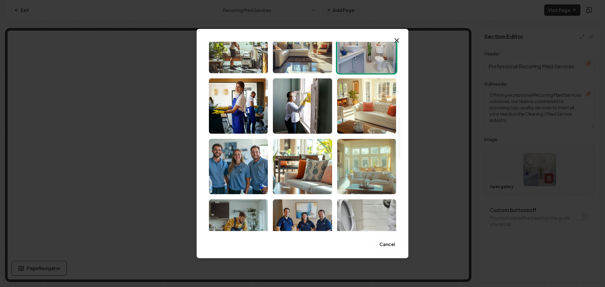
click at [302, 122] on img "Select image image_68c4034a5c7cd75eb8be09ec.jpeg" at bounding box center [302, 105] width 59 height 55
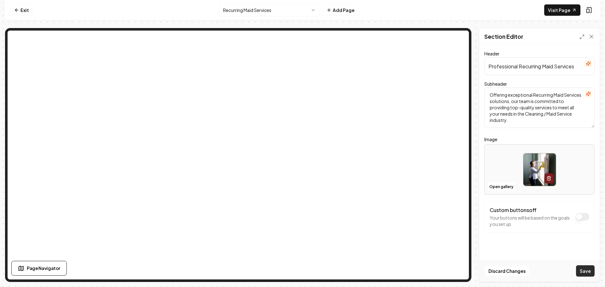
click at [581, 271] on button "Save" at bounding box center [585, 270] width 19 height 11
click at [270, 13] on html "Computer Required This feature is only available on a computer. Please switch t…" at bounding box center [302, 143] width 605 height 287
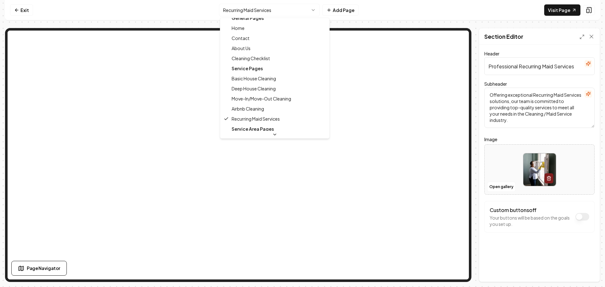
scroll to position [0, 0]
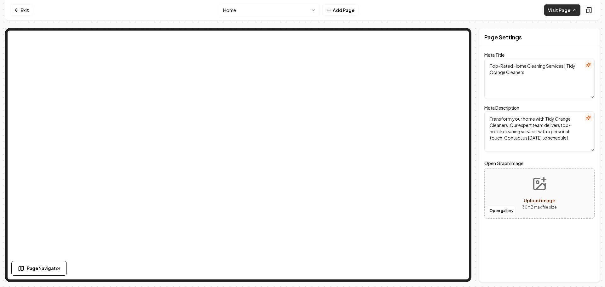
click at [570, 11] on link "Visit Page" at bounding box center [562, 9] width 36 height 11
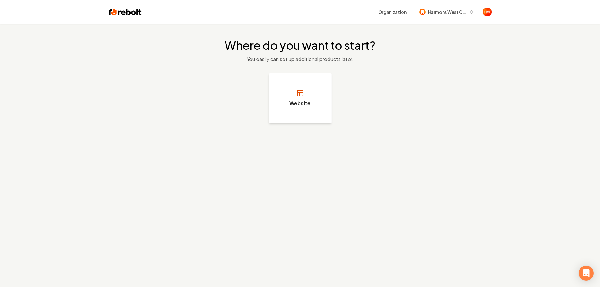
click at [314, 94] on button "Website" at bounding box center [300, 98] width 63 height 50
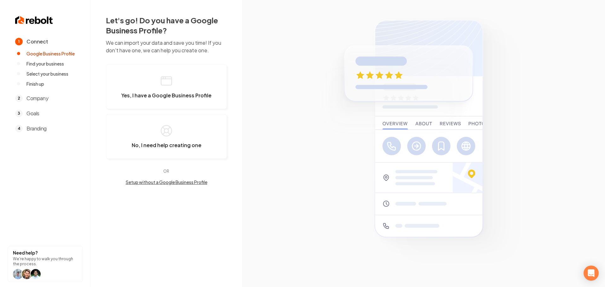
click at [194, 183] on button "Setup without a Google Business Profile" at bounding box center [166, 182] width 121 height 6
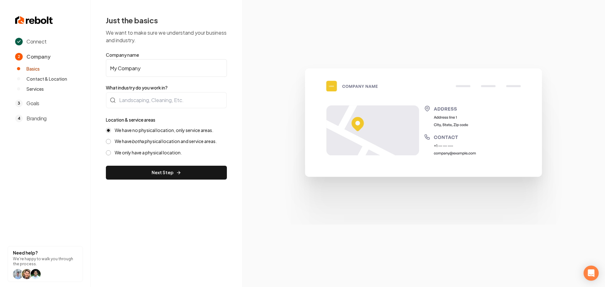
click at [133, 71] on input "My Company" at bounding box center [166, 68] width 121 height 18
paste input "Harmons West Coast Cleaning"
type input "Harmons West Coast Cleaning"
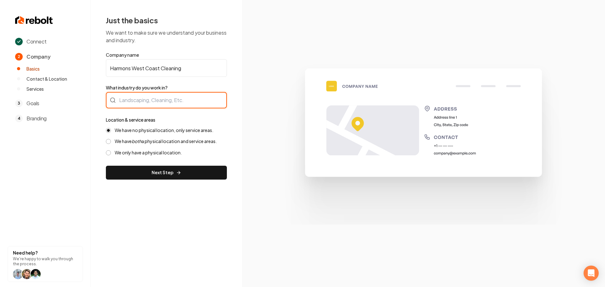
click at [183, 101] on div at bounding box center [166, 100] width 121 height 16
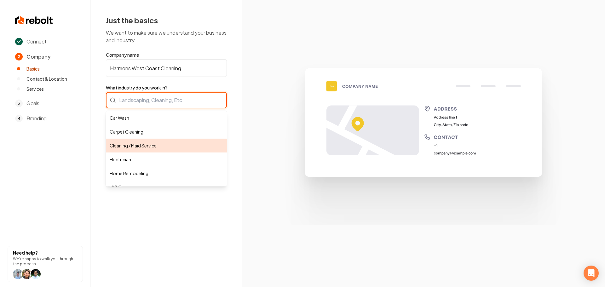
type input "Cleaning / Maid Service"
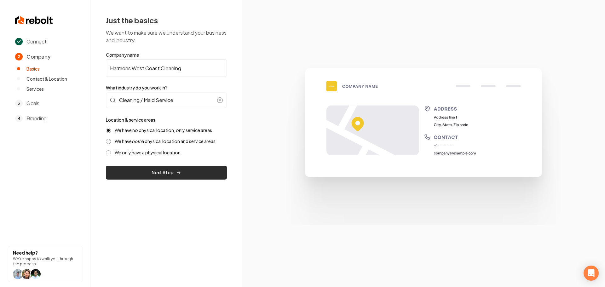
click at [154, 173] on button "Next Step" at bounding box center [166, 173] width 121 height 14
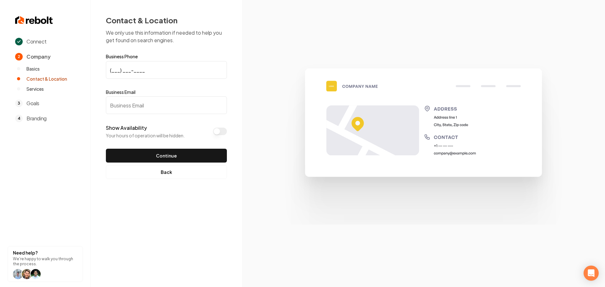
click at [111, 71] on input "(___) ___-____" at bounding box center [166, 70] width 121 height 18
paste input "858) 382-5229"
type input "[PHONE_NUMBER]"
click at [173, 111] on input "Business Email" at bounding box center [166, 105] width 121 height 18
paste input "[EMAIL_ADDRESS][DOMAIN_NAME]"
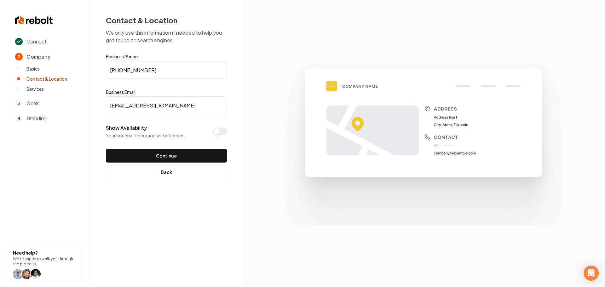
type input "[EMAIL_ADDRESS][DOMAIN_NAME]"
click at [165, 154] on button "Continue" at bounding box center [166, 156] width 121 height 14
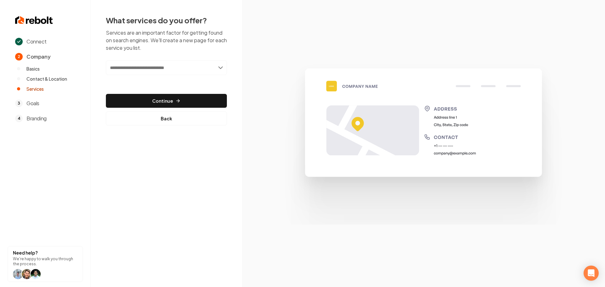
click at [187, 69] on input "text" at bounding box center [166, 67] width 121 height 14
click at [151, 68] on input "text" at bounding box center [166, 67] width 121 height 14
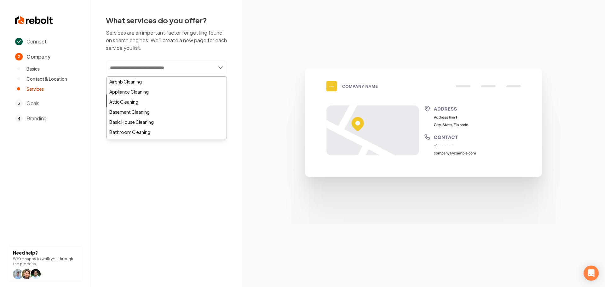
paste input "**********"
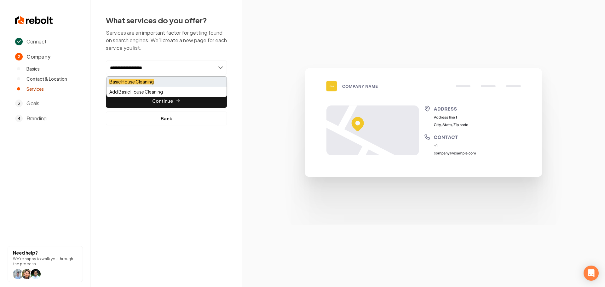
type input "**********"
click at [152, 80] on mark "Basic House Cleaning" at bounding box center [131, 82] width 44 height 6
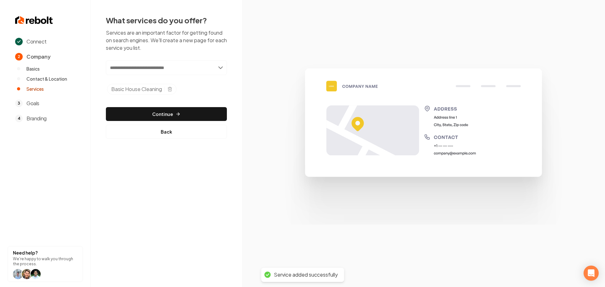
click at [165, 68] on input "text" at bounding box center [166, 67] width 121 height 14
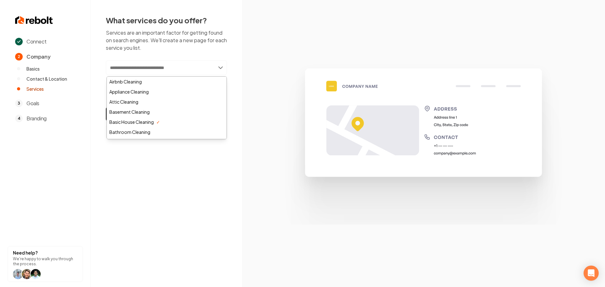
paste input "**********"
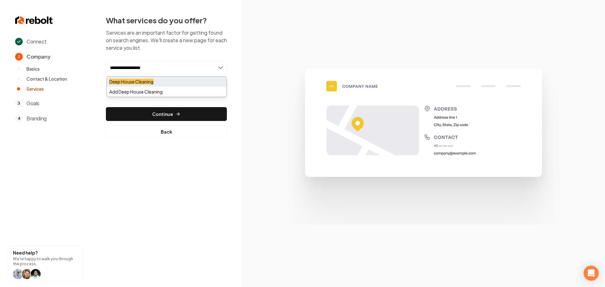
type input "**********"
click at [161, 80] on div "Deep House Cleaning" at bounding box center [167, 82] width 120 height 10
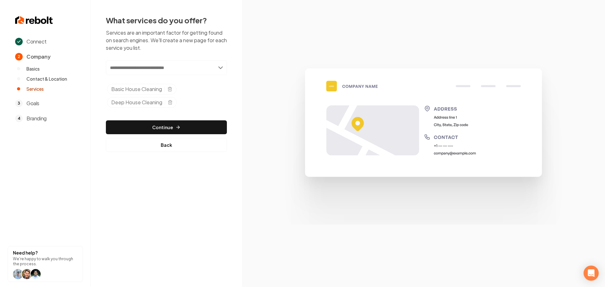
click at [177, 71] on input "text" at bounding box center [166, 67] width 121 height 14
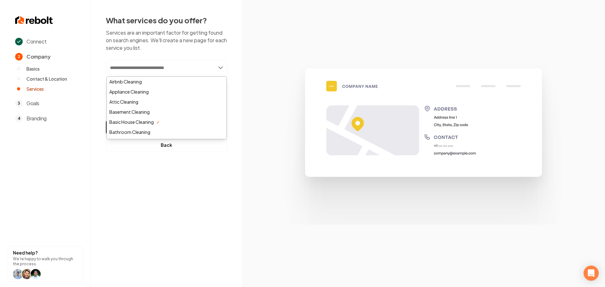
paste input "**********"
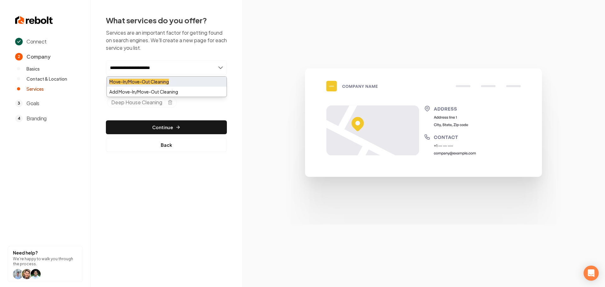
type input "**********"
click at [163, 81] on mark "Move-In/Move-Out Cleaning" at bounding box center [139, 82] width 60 height 6
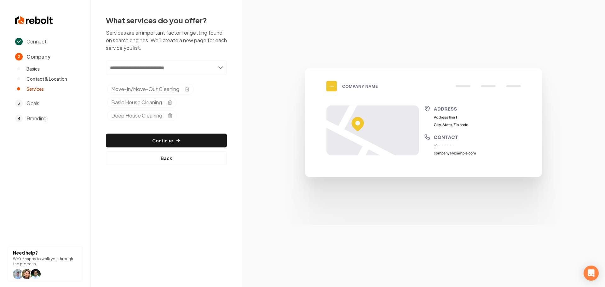
click at [171, 70] on input "text" at bounding box center [166, 67] width 121 height 14
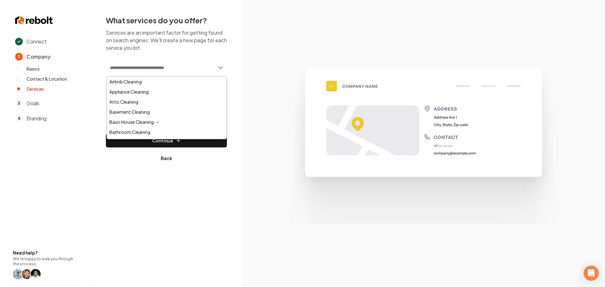
paste input "**********"
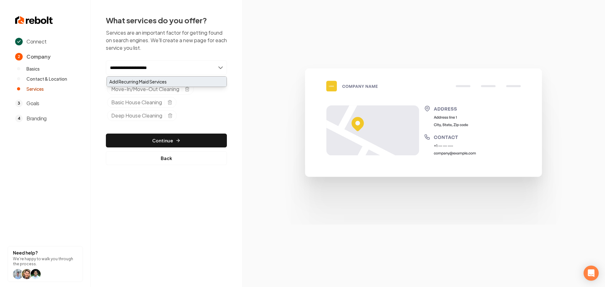
type input "**********"
click at [165, 80] on div "Add Recurring Maid Services" at bounding box center [167, 82] width 120 height 10
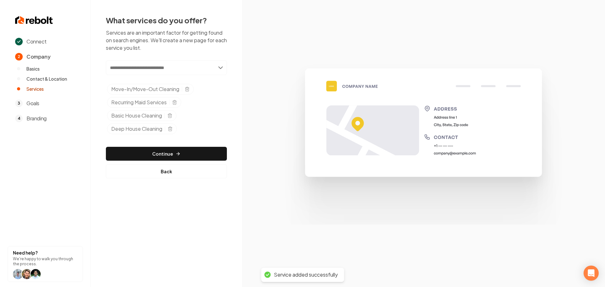
click at [149, 64] on input "text" at bounding box center [166, 67] width 121 height 14
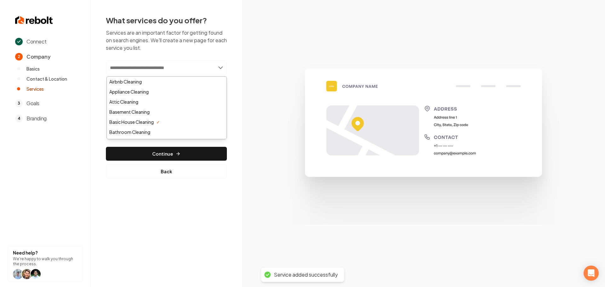
paste input "**********"
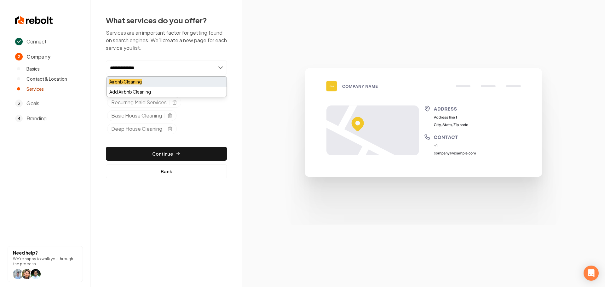
type input "**********"
click at [158, 82] on div "Airbnb Cleaning" at bounding box center [167, 82] width 120 height 10
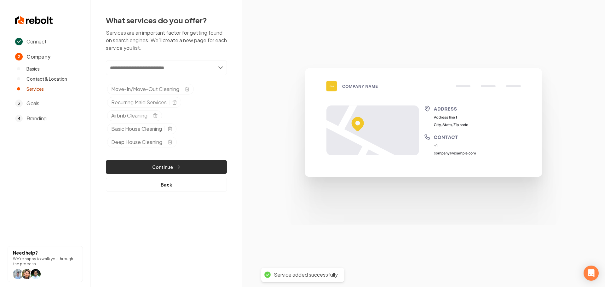
click at [168, 165] on button "Continue" at bounding box center [166, 167] width 121 height 14
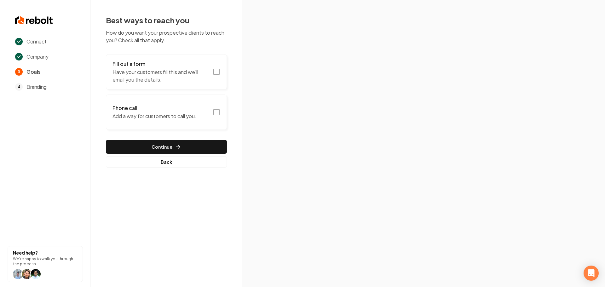
click at [214, 73] on rect "button" at bounding box center [217, 72] width 6 height 6
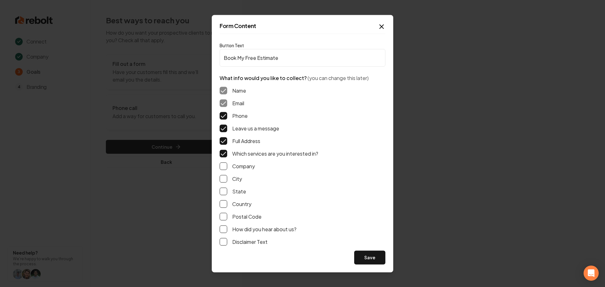
click at [370, 252] on button "Save" at bounding box center [369, 257] width 31 height 14
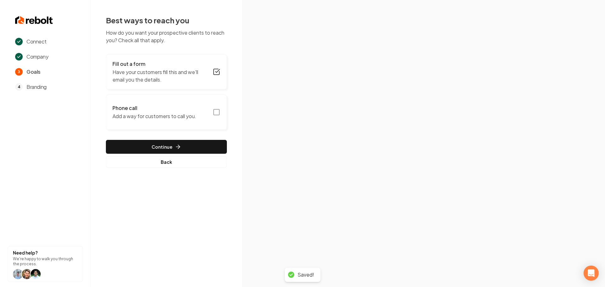
click at [214, 113] on icon "button" at bounding box center [217, 112] width 8 height 8
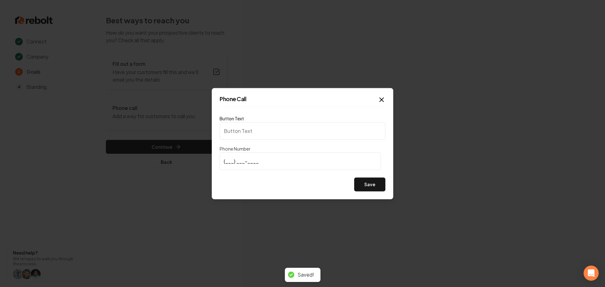
type input "Call us"
type input "(858) 382-5229"
click at [265, 185] on div "Save" at bounding box center [302, 184] width 166 height 14
click at [375, 182] on button "Save" at bounding box center [369, 184] width 31 height 14
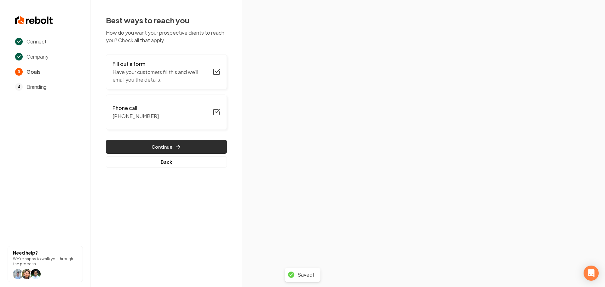
click at [151, 150] on button "Continue" at bounding box center [166, 147] width 121 height 14
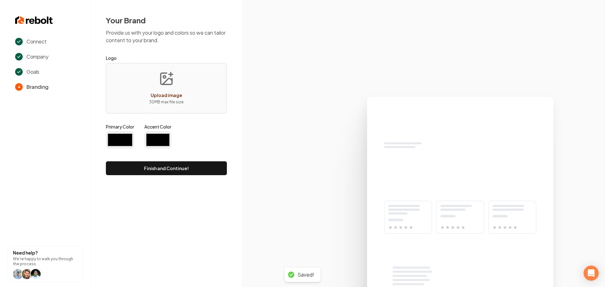
type input "#194d33"
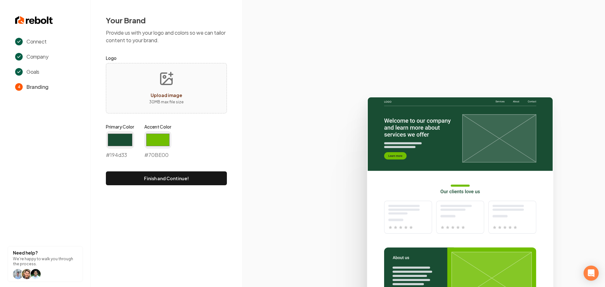
click at [182, 176] on button "Finish and Continue!" at bounding box center [166, 178] width 121 height 14
type input "#70be00"
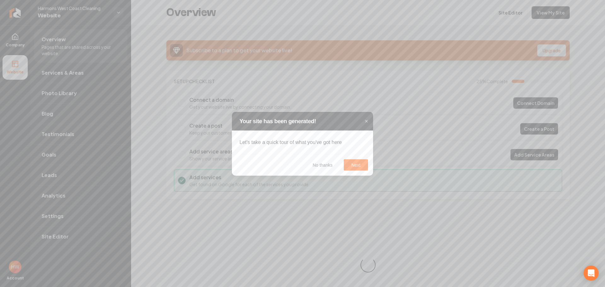
click at [62, 74] on icon at bounding box center [302, 143] width 605 height 287
click at [368, 122] on header "Your site has been generated! ×" at bounding box center [302, 120] width 141 height 19
click at [366, 122] on span "×" at bounding box center [365, 121] width 3 height 6
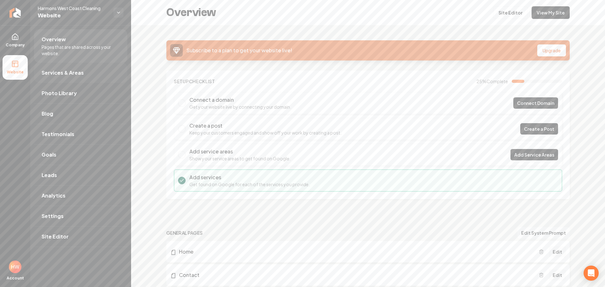
click at [84, 78] on link "Services & Areas" at bounding box center [80, 73] width 93 height 20
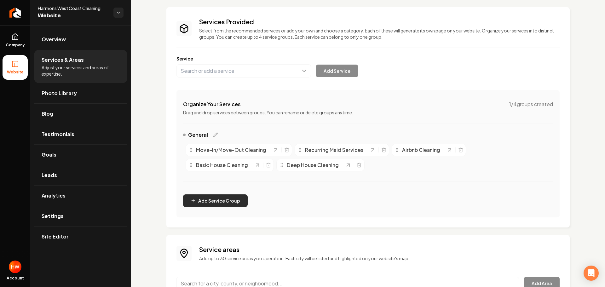
scroll to position [78, 0]
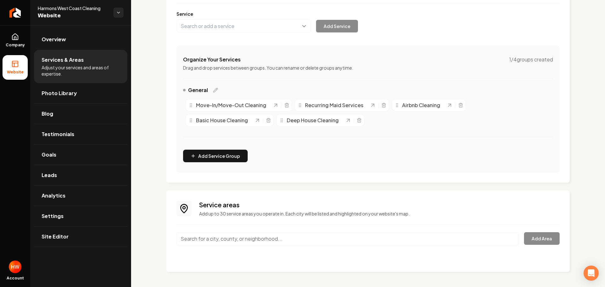
click at [282, 238] on input "Main content area" at bounding box center [347, 238] width 342 height 13
click at [234, 241] on input "Main content area" at bounding box center [347, 238] width 342 height 13
paste input "san diego"
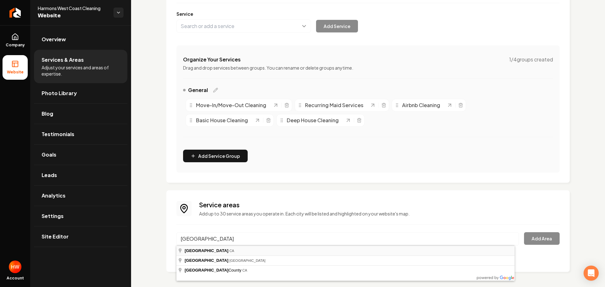
type input "San Diego, CA"
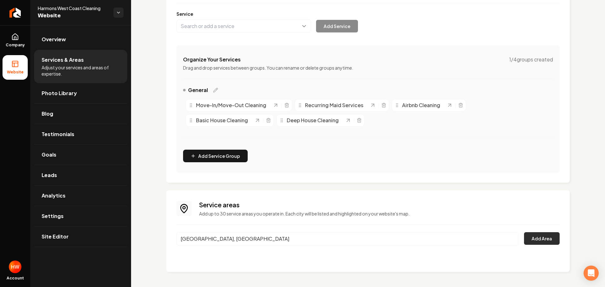
click at [538, 240] on button "Add Area" at bounding box center [542, 238] width 36 height 13
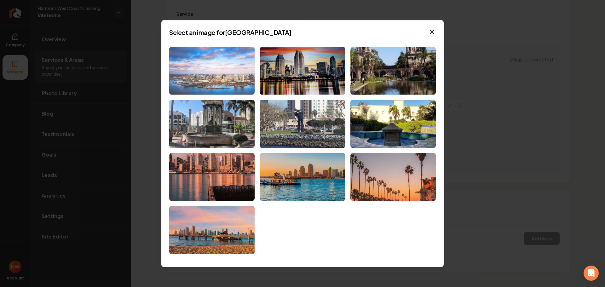
click at [215, 77] on img at bounding box center [211, 71] width 85 height 48
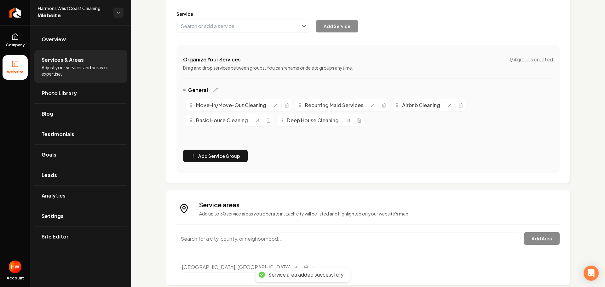
click at [248, 242] on input "Main content area" at bounding box center [347, 238] width 342 height 13
paste input "poway"
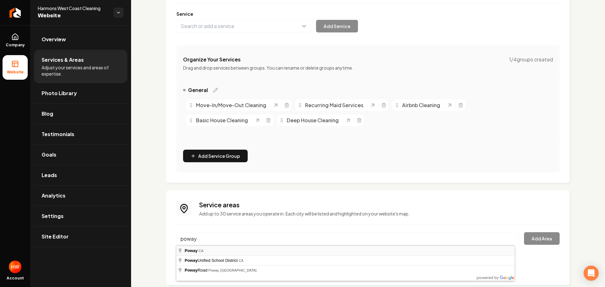
type input "Poway, CA"
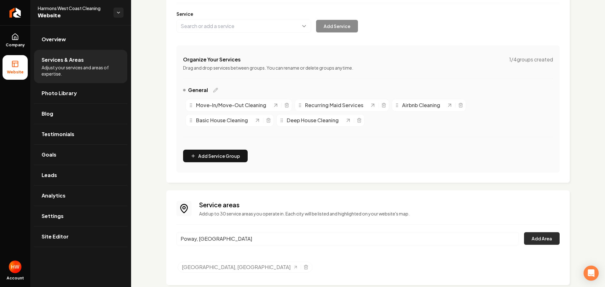
click at [528, 236] on button "Add Area" at bounding box center [542, 238] width 36 height 13
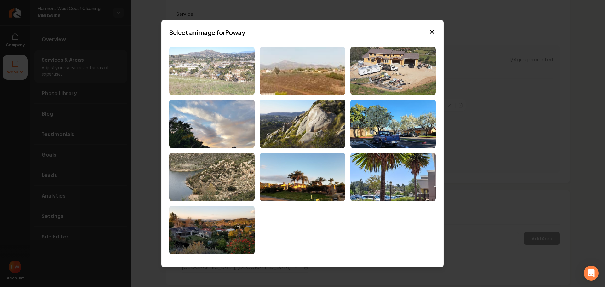
click at [230, 84] on img at bounding box center [211, 71] width 85 height 48
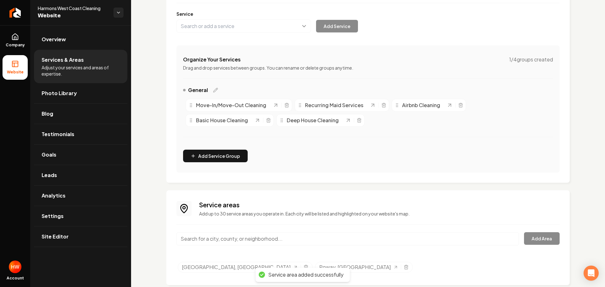
click at [285, 237] on input "Main content area" at bounding box center [347, 238] width 342 height 13
paste input "escondidio"
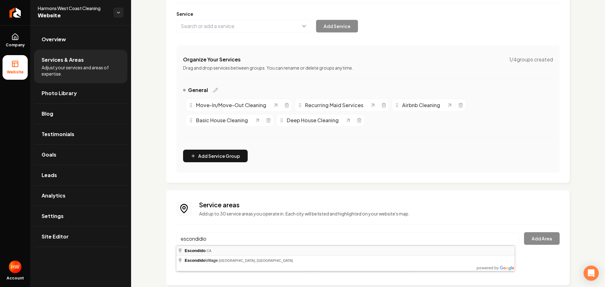
type input "Escondido, CA"
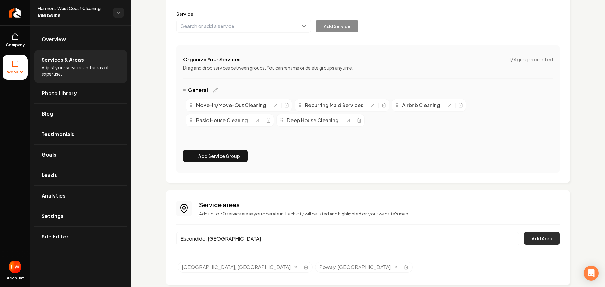
click at [527, 238] on button "Add Area" at bounding box center [542, 238] width 36 height 13
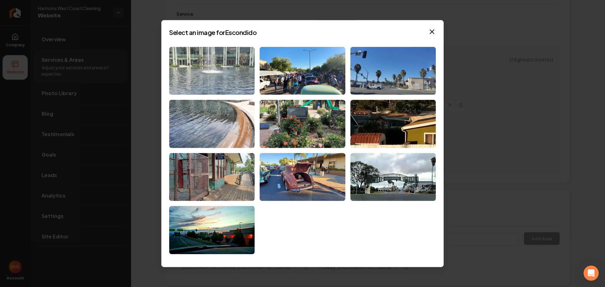
click at [210, 70] on img at bounding box center [211, 71] width 85 height 48
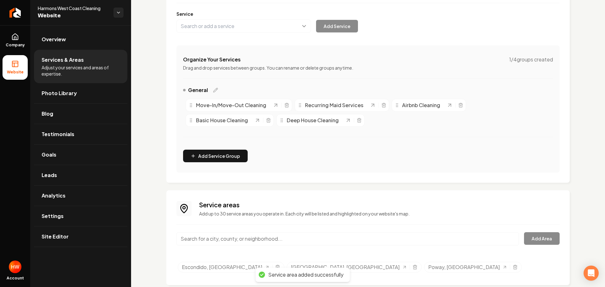
click at [306, 240] on input "Main content area" at bounding box center [347, 238] width 342 height 13
paste input "vista"
type input "Vista, CA"
click at [539, 237] on button "Add Area" at bounding box center [542, 238] width 36 height 13
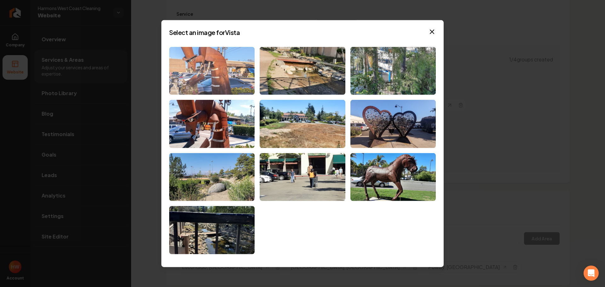
click at [219, 74] on img at bounding box center [211, 71] width 85 height 48
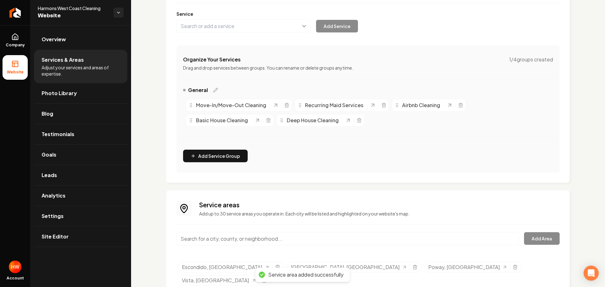
click at [346, 240] on input "Main content area" at bounding box center [347, 238] width 342 height 13
paste input "oceanside,"
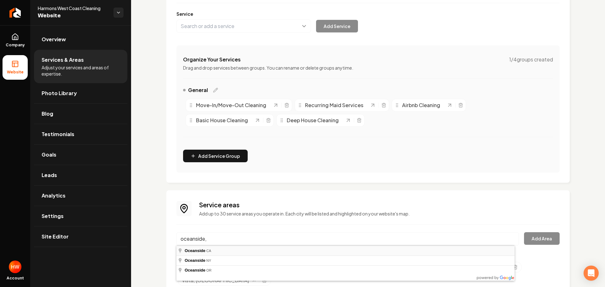
type input "Oceanside, CA"
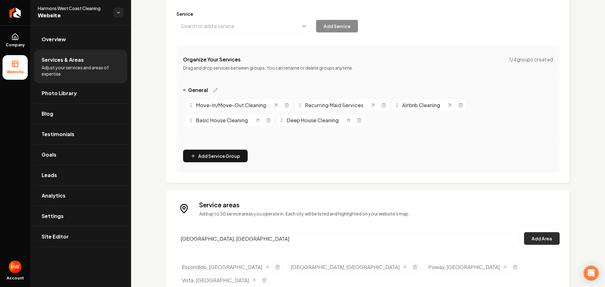
click at [544, 237] on button "Add Area" at bounding box center [542, 238] width 36 height 13
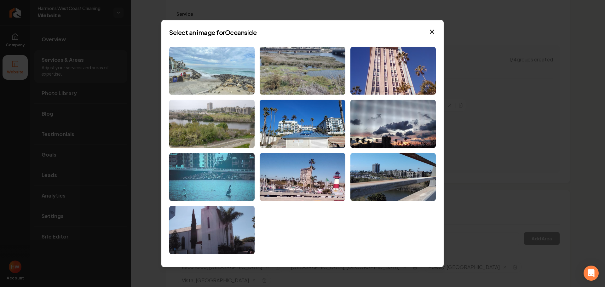
click at [169, 88] on img at bounding box center [211, 71] width 85 height 48
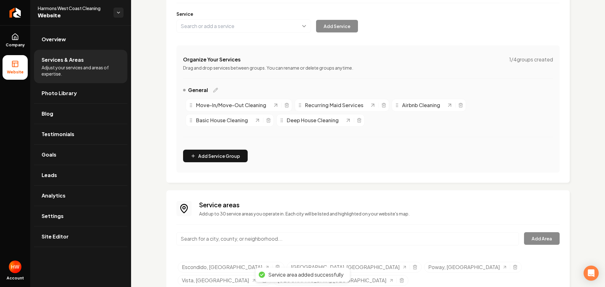
click at [355, 237] on input "Main content area" at bounding box center [347, 238] width 342 height 13
paste input "chula vista"
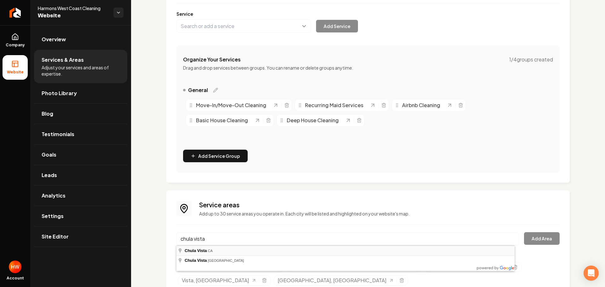
type input "Chula Vista, CA"
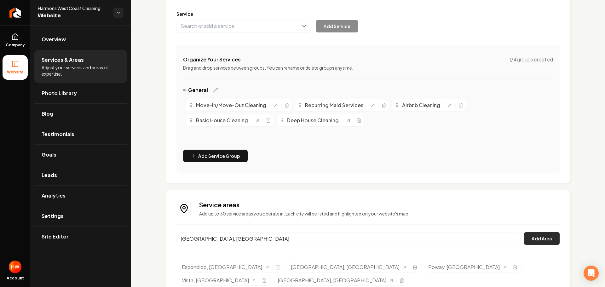
click at [539, 235] on button "Add Area" at bounding box center [542, 238] width 36 height 13
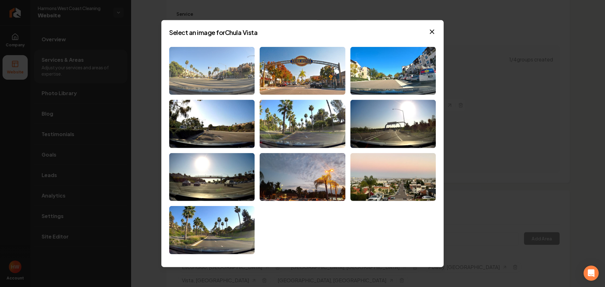
click at [232, 83] on img at bounding box center [211, 71] width 85 height 48
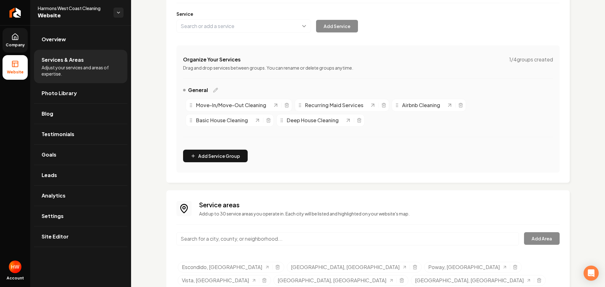
click at [26, 39] on link "Company" at bounding box center [15, 40] width 25 height 25
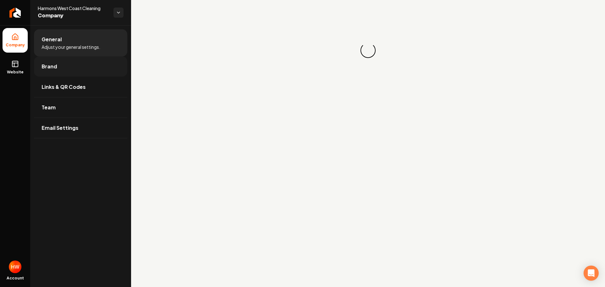
click at [52, 65] on span "Brand" at bounding box center [49, 67] width 15 height 8
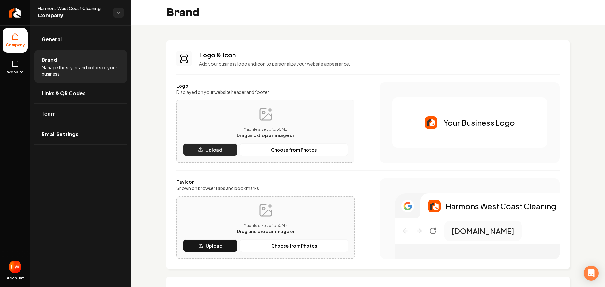
click at [211, 149] on p "Upload" at bounding box center [213, 149] width 17 height 6
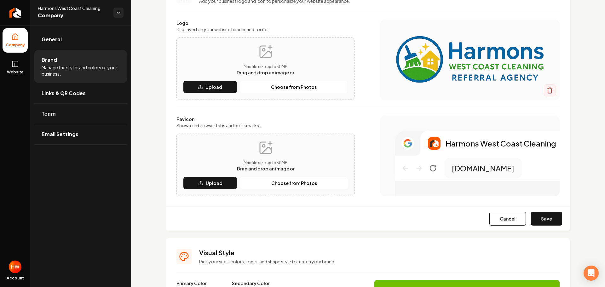
scroll to position [63, 0]
click at [218, 183] on p "Upload" at bounding box center [214, 183] width 17 height 6
click at [545, 221] on button "Save" at bounding box center [546, 218] width 31 height 14
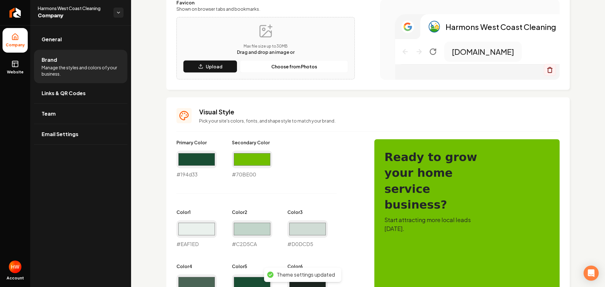
scroll to position [94, 0]
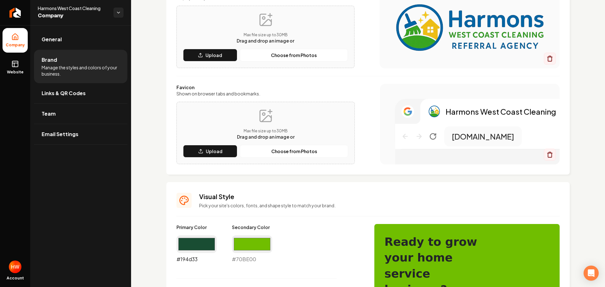
click at [191, 243] on input "#194d33" at bounding box center [196, 244] width 40 height 18
type input "#0166a6"
click at [252, 246] on input "#70be00" at bounding box center [252, 244] width 40 height 18
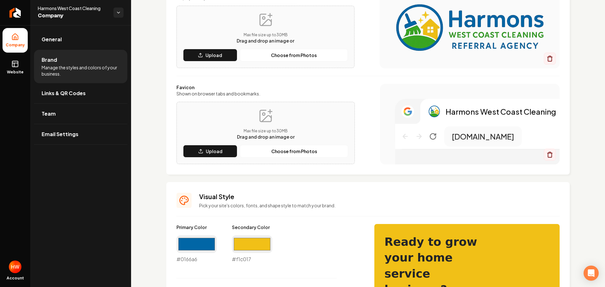
type input "#f1c017"
click at [483, 203] on p "Pick your site's colors, fonts, and shape style to match your brand." at bounding box center [379, 205] width 360 height 6
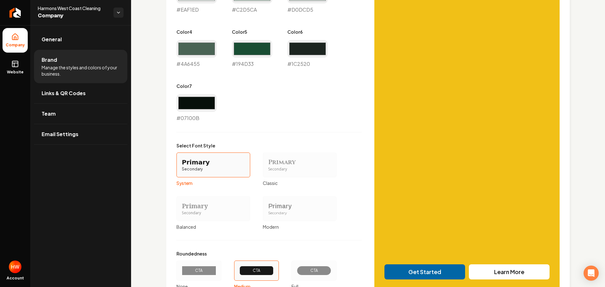
scroll to position [465, 0]
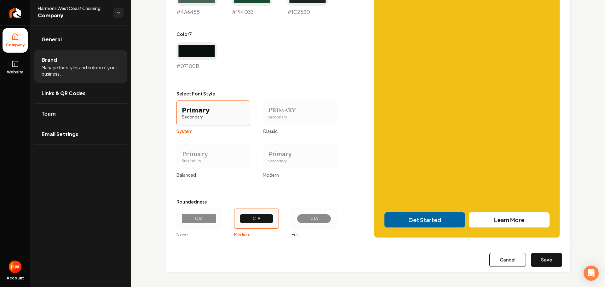
click at [314, 222] on div "CTA" at bounding box center [314, 218] width 34 height 9
click at [296, 221] on button "CTA Full" at bounding box center [293, 218] width 5 height 5
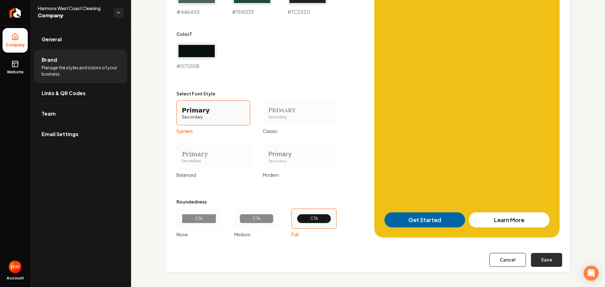
click at [545, 258] on button "Save" at bounding box center [546, 260] width 31 height 14
type input "#eaf1ed"
type input "#c2d5ca"
type input "#d0dcd5"
type input "#4a6455"
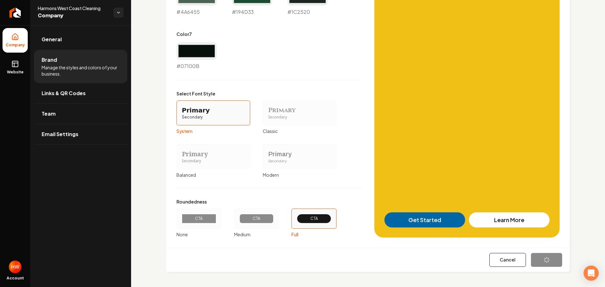
type input "#194d33"
type input "#1c2520"
type input "#07100b"
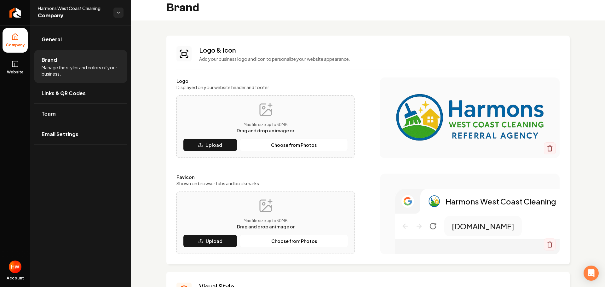
scroll to position [0, 0]
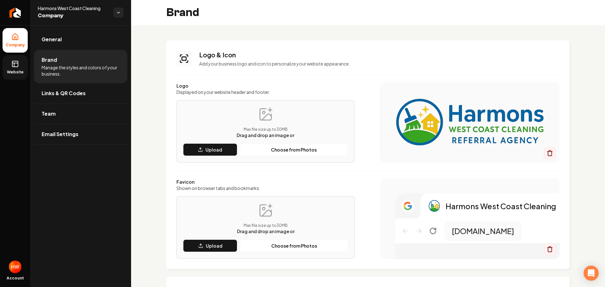
click at [17, 66] on rect at bounding box center [15, 64] width 6 height 6
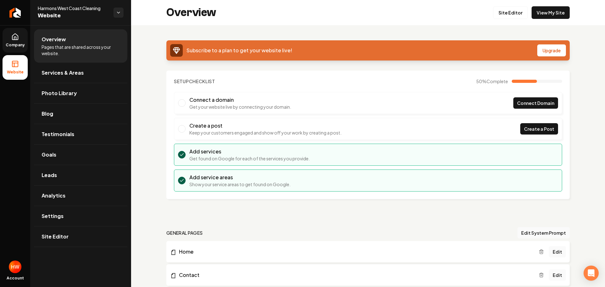
click at [20, 40] on link "Company" at bounding box center [15, 40] width 25 height 25
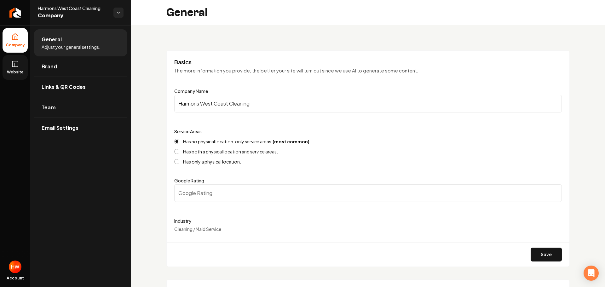
click at [271, 105] on input "Harmons West Coast Cleaning" at bounding box center [367, 104] width 387 height 18
click at [13, 71] on span "Website" at bounding box center [15, 72] width 22 height 5
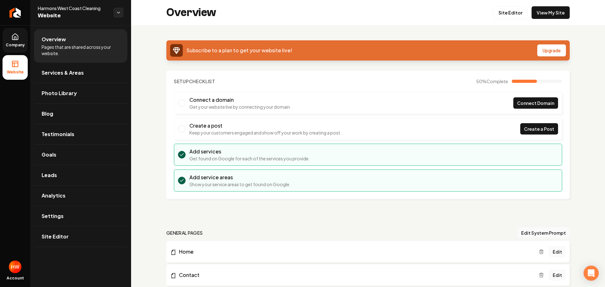
click at [21, 43] on span "Company" at bounding box center [15, 45] width 24 height 5
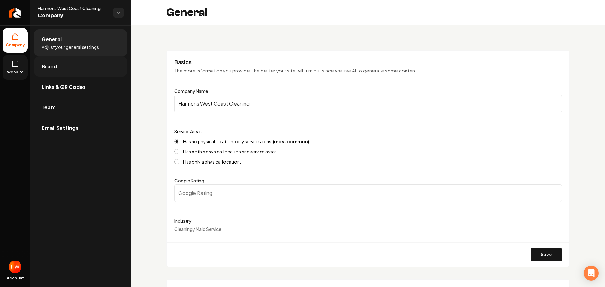
click at [51, 64] on span "Brand" at bounding box center [49, 67] width 15 height 8
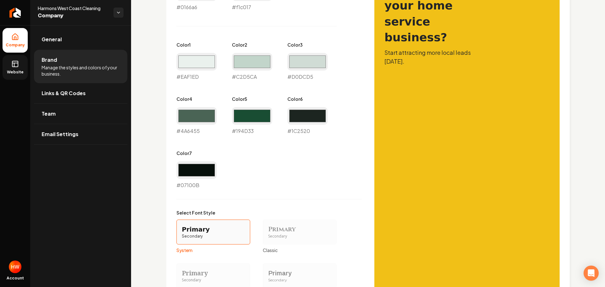
scroll to position [189, 0]
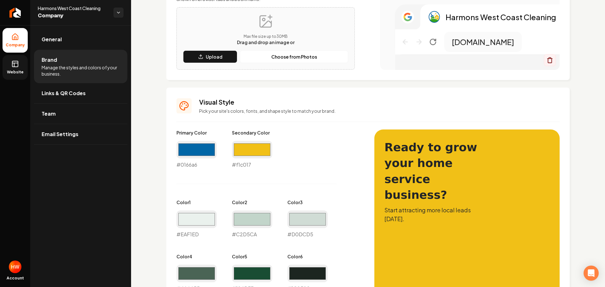
click at [10, 68] on link "Website" at bounding box center [15, 67] width 25 height 25
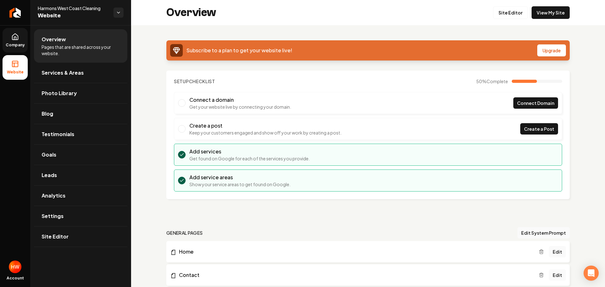
click at [12, 37] on icon at bounding box center [15, 37] width 8 height 8
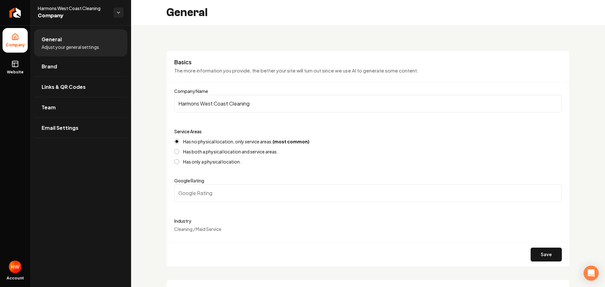
click at [218, 97] on input "Harmons West Coast Cleaning" at bounding box center [367, 104] width 387 height 18
click at [14, 13] on icon "Return to dashboard" at bounding box center [15, 13] width 6 height 0
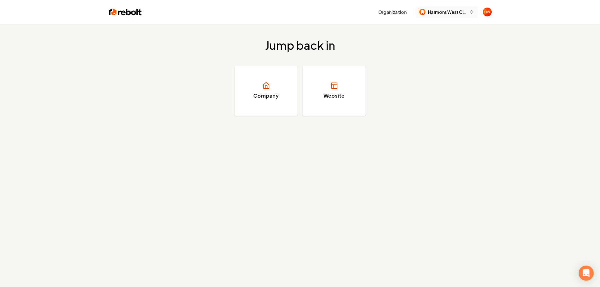
click at [440, 9] on span "Harmons West Coast Cleaning" at bounding box center [447, 12] width 38 height 7
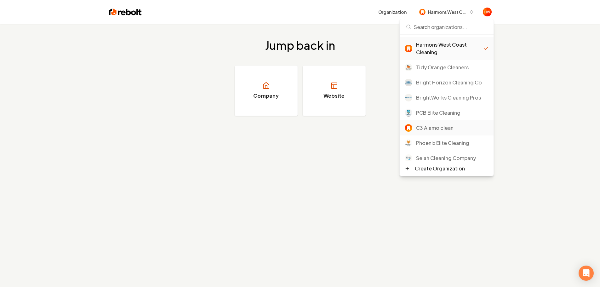
click at [435, 125] on div "C3 Alamo clean" at bounding box center [452, 128] width 72 height 8
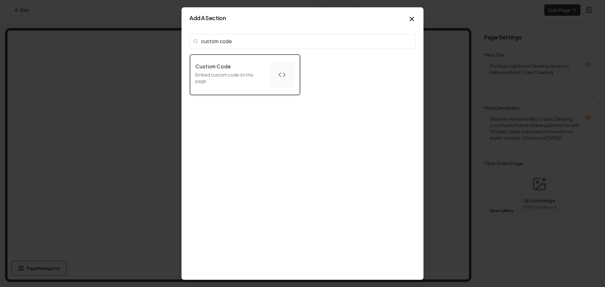
type input "custom code"
click at [245, 82] on p "Embed custom code on this page." at bounding box center [229, 77] width 69 height 13
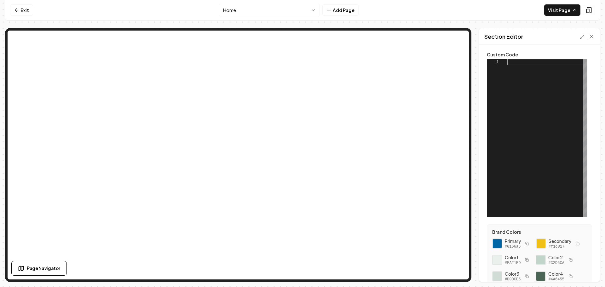
click at [522, 63] on div at bounding box center [547, 137] width 80 height 157
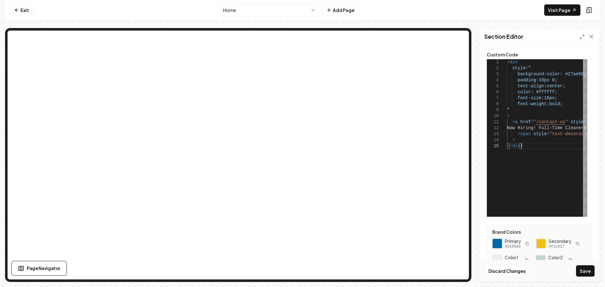
click at [500, 246] on div at bounding box center [497, 243] width 11 height 11
drag, startPoint x: 577, startPoint y: 73, endPoint x: 560, endPoint y: 74, distance: 17.4
click at [560, 74] on div "< div style = " background-color : # 27ae60 ; padding : 10px 0 ; text-align : c…" at bounding box center [599, 137] width 184 height 157
click at [585, 272] on button "Save" at bounding box center [585, 270] width 19 height 11
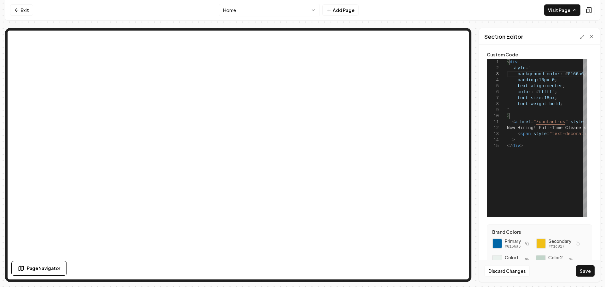
type textarea "**********"
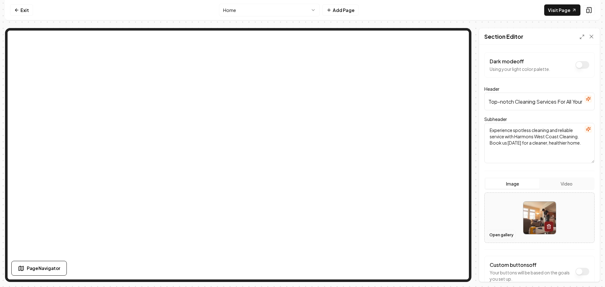
scroll to position [38, 0]
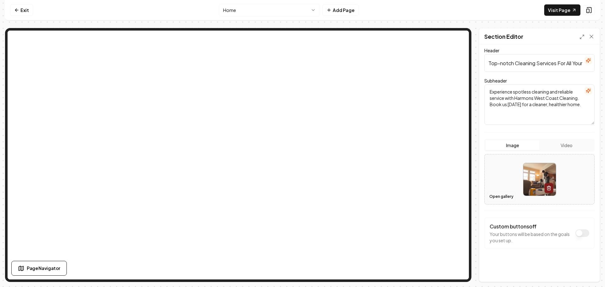
click at [495, 199] on button "Open gallery" at bounding box center [501, 196] width 28 height 10
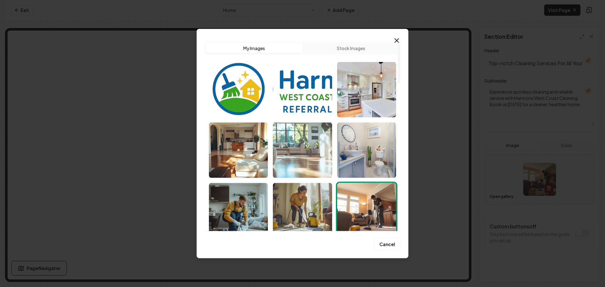
click at [300, 155] on img "Select image image_68c409db5c7cd75eb8e75bf1.png" at bounding box center [302, 149] width 59 height 55
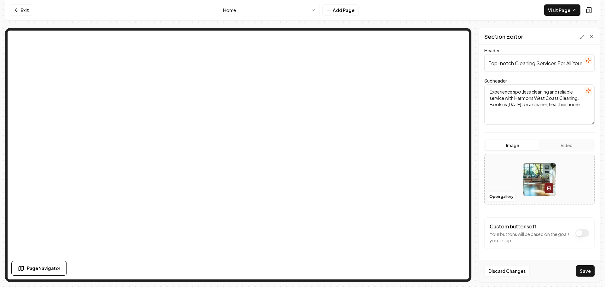
click at [584, 274] on button "Save" at bounding box center [585, 270] width 19 height 11
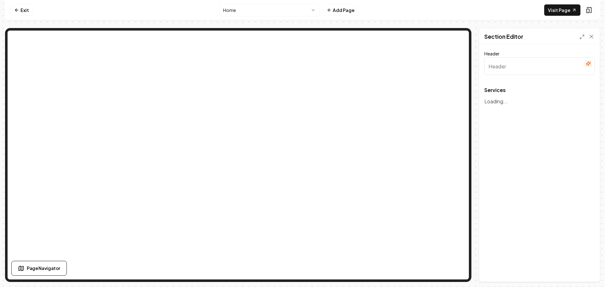
type input "Our Cleaning Services"
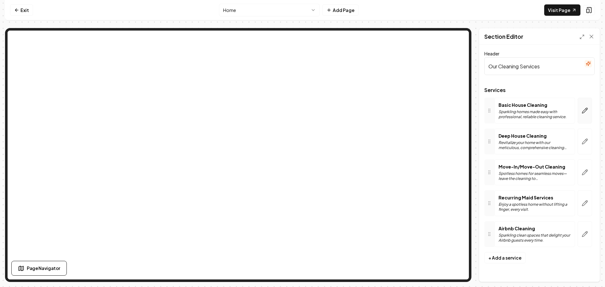
click at [583, 116] on button "button" at bounding box center [584, 111] width 14 height 26
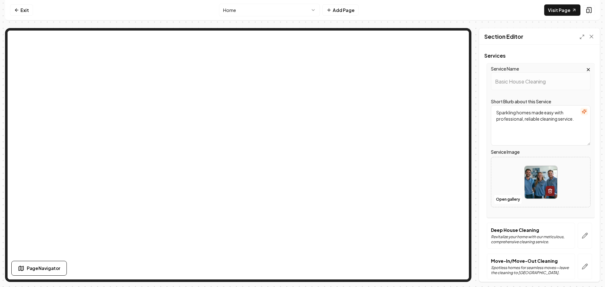
scroll to position [63, 0]
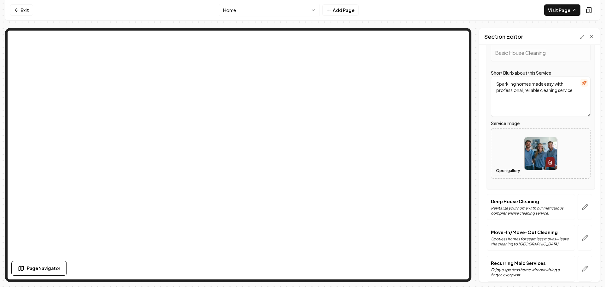
click at [511, 171] on button "Open gallery" at bounding box center [507, 171] width 28 height 10
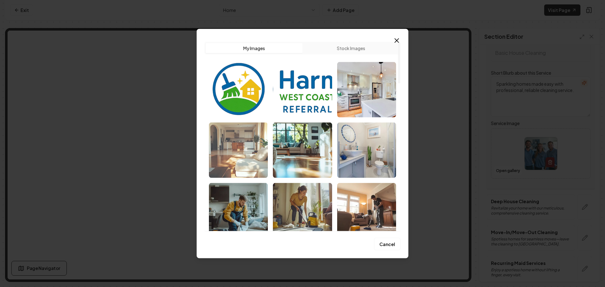
click at [246, 157] on img "Select image image_68c409db5c7cd75eb8e75bc2.png" at bounding box center [238, 149] width 59 height 55
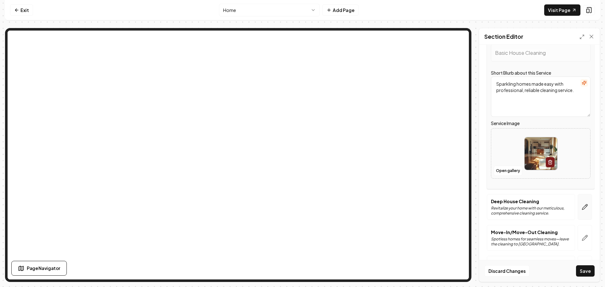
click at [577, 211] on button "button" at bounding box center [584, 207] width 14 height 26
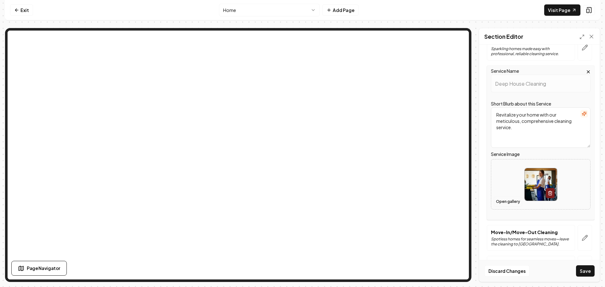
click at [506, 204] on button "Open gallery" at bounding box center [507, 202] width 28 height 10
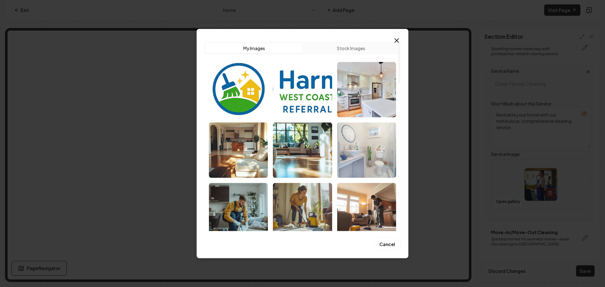
click at [362, 152] on img "Select image image_68c409db5c7cd75eb8e75bd7.jpeg" at bounding box center [366, 149] width 59 height 55
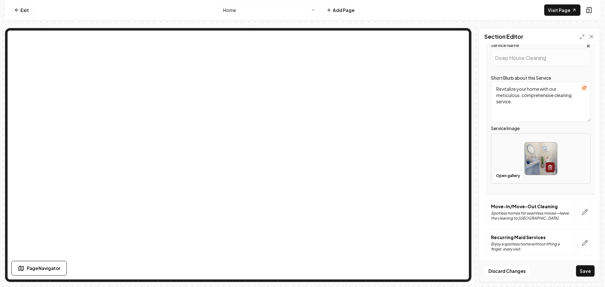
scroll to position [123, 0]
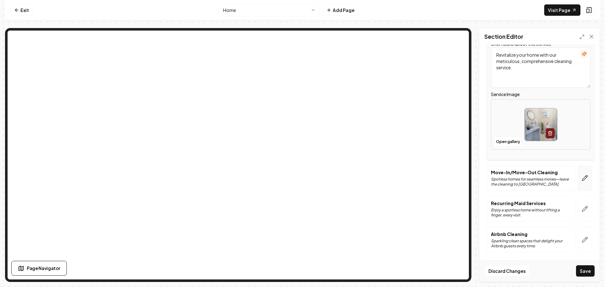
click at [580, 174] on button "button" at bounding box center [584, 178] width 14 height 26
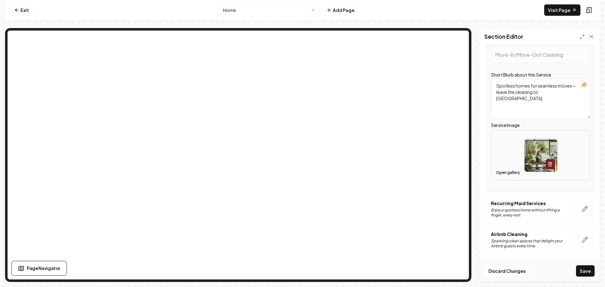
click at [509, 172] on button "Open gallery" at bounding box center [507, 173] width 28 height 10
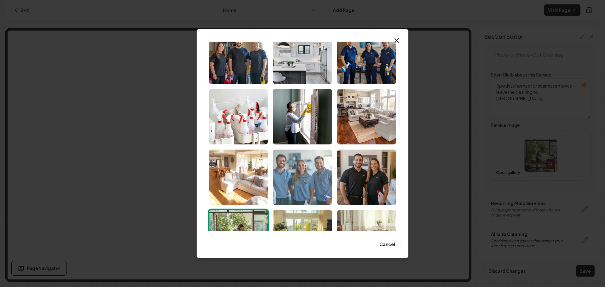
scroll to position [220, 0]
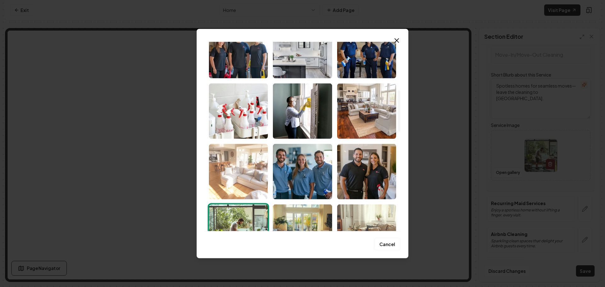
click at [250, 166] on img "Select image image_68c409db5c7cd75eb8e75b55.png" at bounding box center [238, 171] width 59 height 55
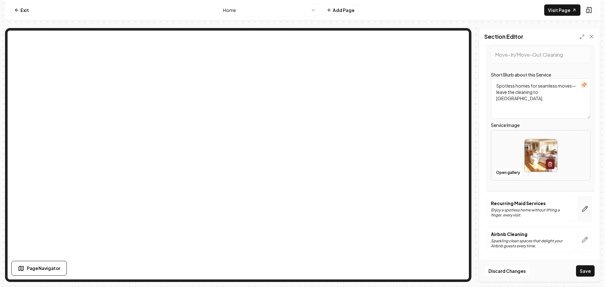
click at [581, 209] on icon "button" at bounding box center [584, 209] width 6 height 6
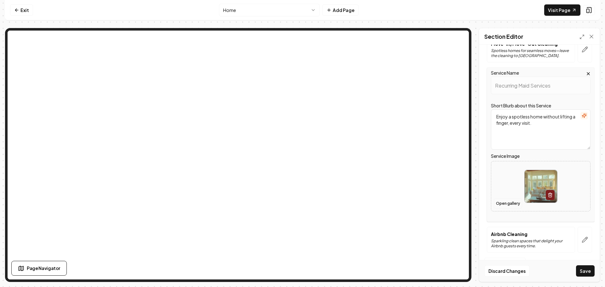
click at [505, 201] on button "Open gallery" at bounding box center [507, 203] width 28 height 10
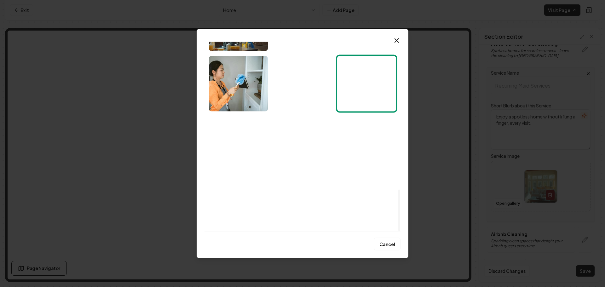
scroll to position [675, 0]
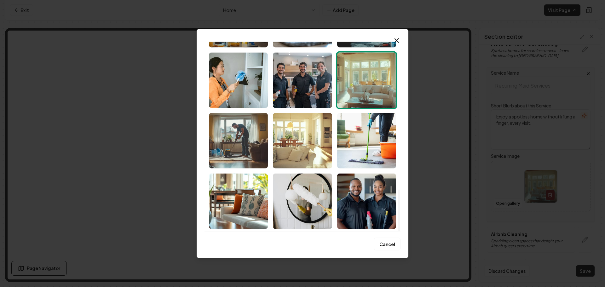
click at [299, 197] on img "Select image image_68c409db5c7cd75eb8e75a4e.jpeg" at bounding box center [302, 200] width 59 height 55
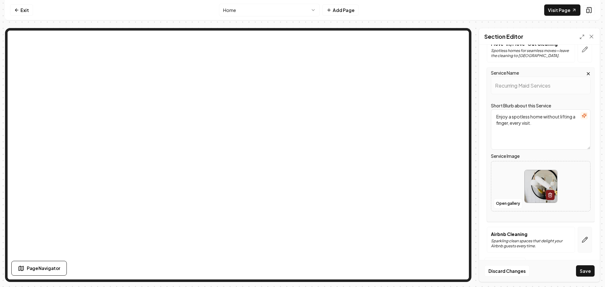
click at [582, 241] on icon "button" at bounding box center [584, 239] width 5 height 5
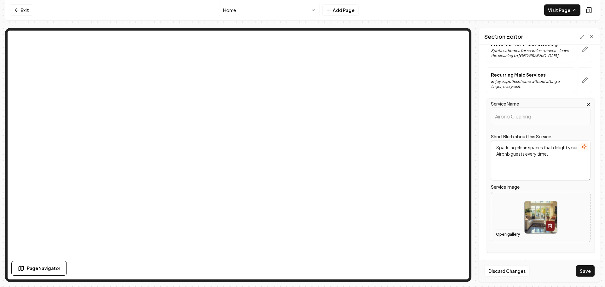
click at [503, 234] on button "Open gallery" at bounding box center [507, 234] width 28 height 10
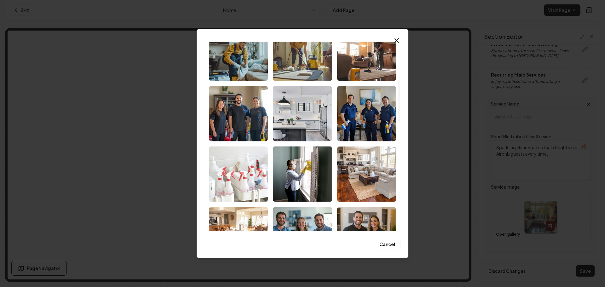
scroll to position [189, 0]
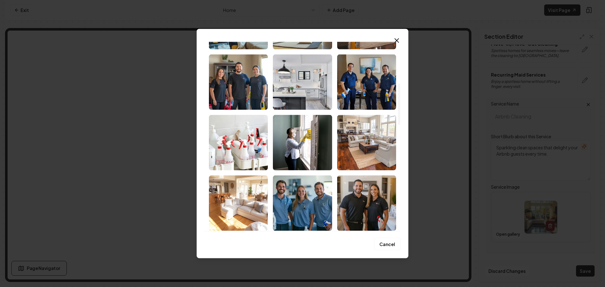
click at [358, 151] on img "Select image image_68c409db5c7cd75eb8e75b76.png" at bounding box center [366, 142] width 59 height 55
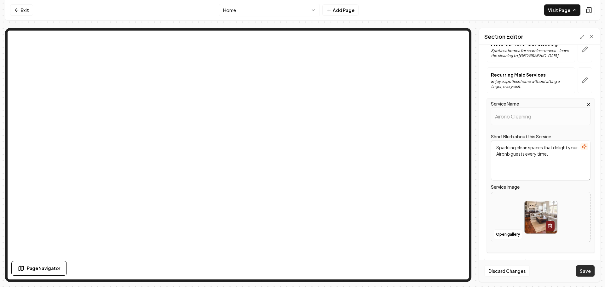
click at [583, 270] on button "Save" at bounding box center [585, 270] width 19 height 11
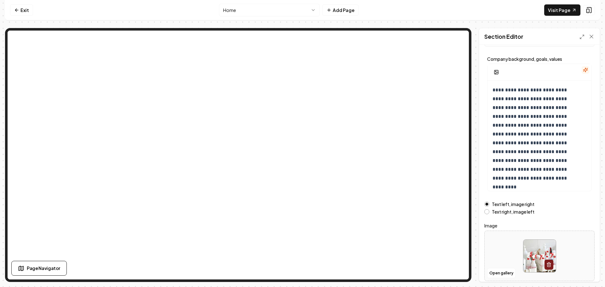
scroll to position [53, 0]
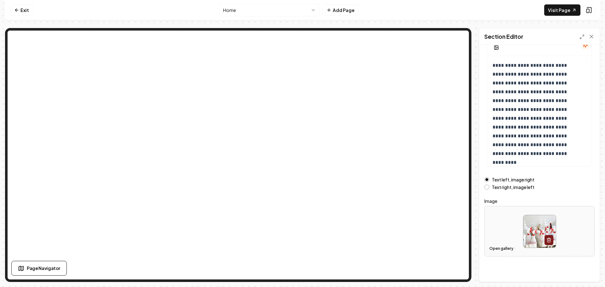
click at [503, 248] on button "Open gallery" at bounding box center [501, 248] width 28 height 10
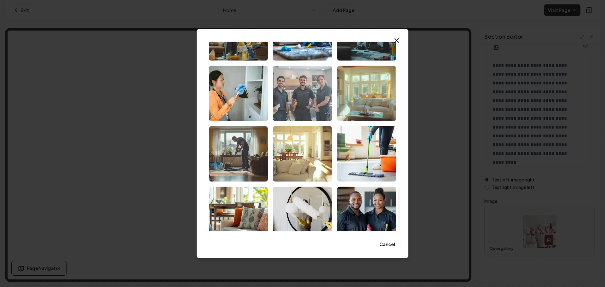
scroll to position [675, 0]
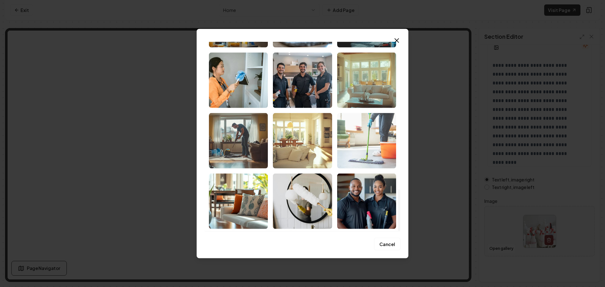
click at [351, 148] on img "Select image image_68c409db5c7cd75eb8e75a66.jpeg" at bounding box center [366, 140] width 59 height 55
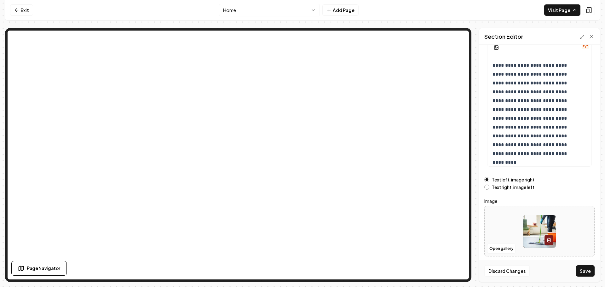
click at [585, 268] on button "Save" at bounding box center [585, 270] width 19 height 11
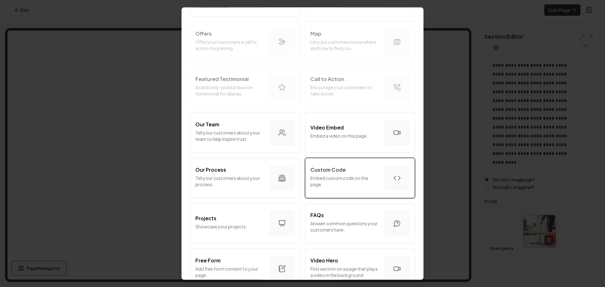
scroll to position [126, 0]
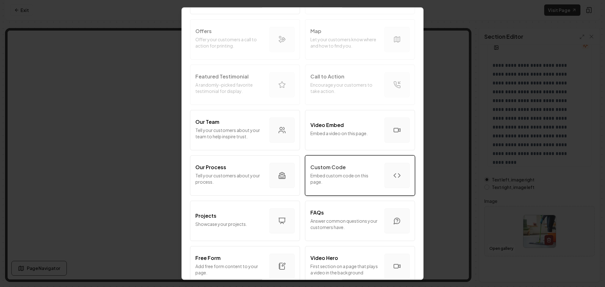
click at [325, 170] on p "Custom Code" at bounding box center [327, 167] width 35 height 8
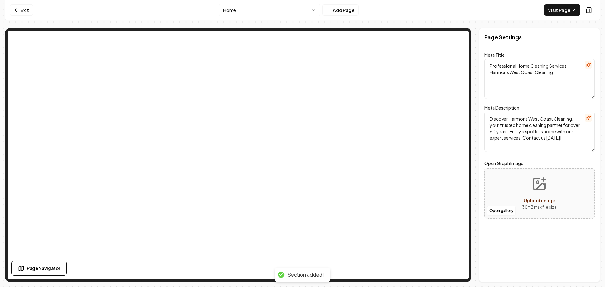
scroll to position [0, 0]
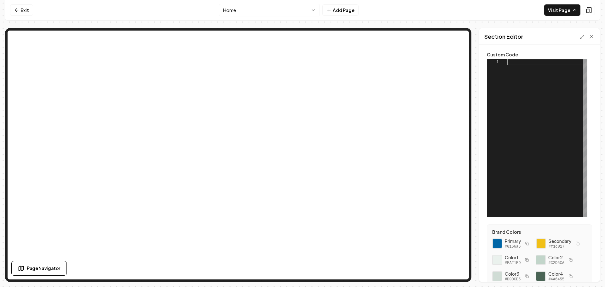
click at [519, 64] on div at bounding box center [547, 137] width 80 height 157
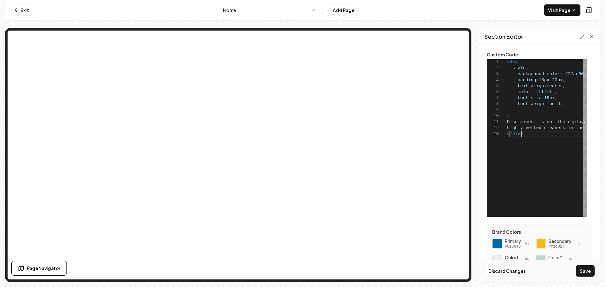
click at [499, 242] on div at bounding box center [497, 243] width 11 height 11
drag, startPoint x: 577, startPoint y: 75, endPoint x: 561, endPoint y: 73, distance: 16.4
click at [561, 73] on div "< div style = " background-color : # 27ae60 ; padding : 10px 20px ; text-align …" at bounding box center [611, 137] width 208 height 157
click at [539, 122] on div "< div style = " background-color : # 0166a6 ; padding : 10px 20px ; text-align …" at bounding box center [611, 137] width 208 height 157
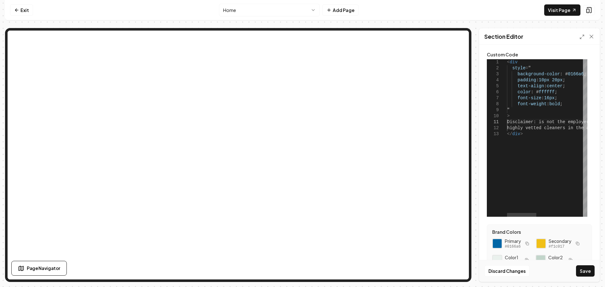
scroll to position [0, 34]
click at [586, 271] on button "Save" at bounding box center [585, 270] width 19 height 11
type textarea "**********"
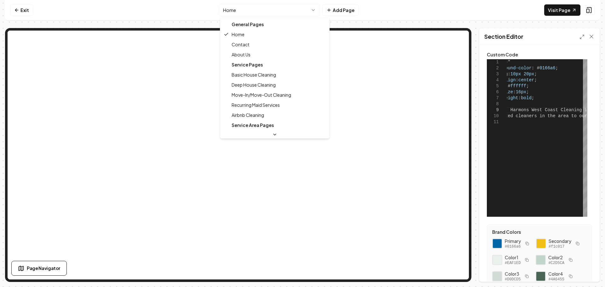
click at [254, 11] on html "**********" at bounding box center [302, 143] width 605 height 287
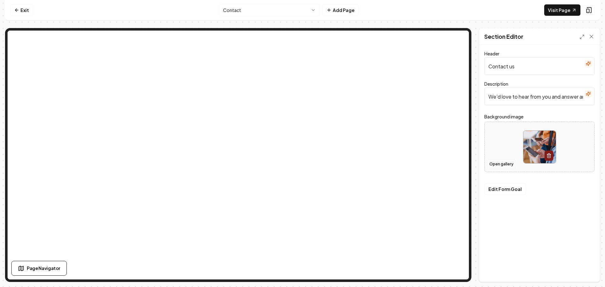
click at [503, 162] on button "Open gallery" at bounding box center [501, 164] width 28 height 10
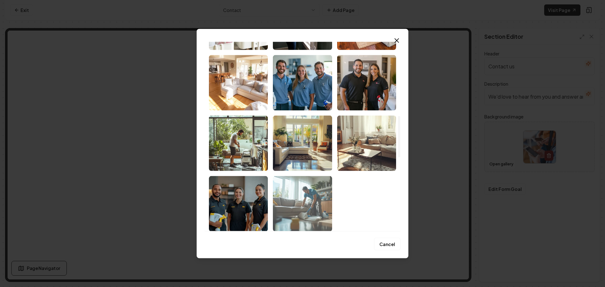
scroll to position [346, 0]
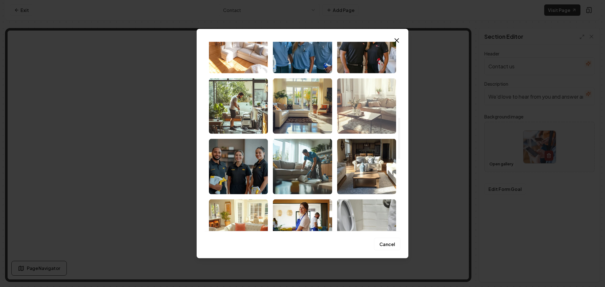
click at [362, 107] on img "Select image image_68c409db5c7cd75eb8e75ae7.png" at bounding box center [366, 105] width 59 height 55
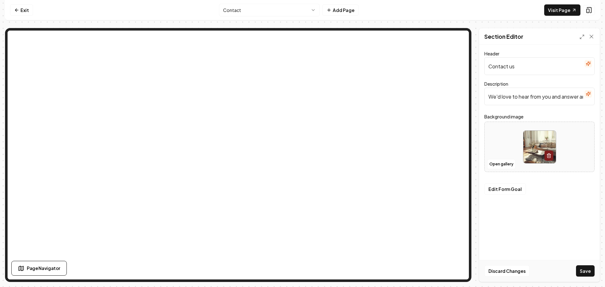
click at [579, 272] on button "Save" at bounding box center [585, 270] width 19 height 11
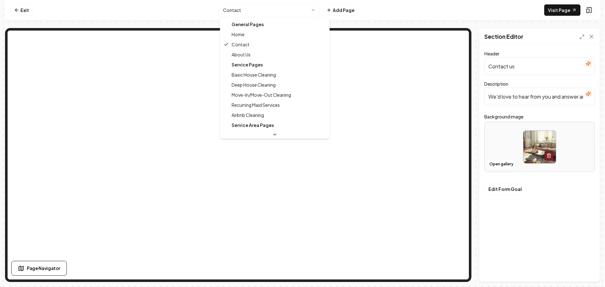
click at [268, 14] on html "Computer Required This feature is only available on a computer. Please switch t…" at bounding box center [302, 143] width 605 height 287
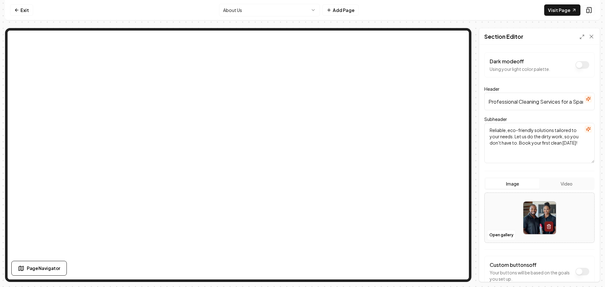
scroll to position [38, 0]
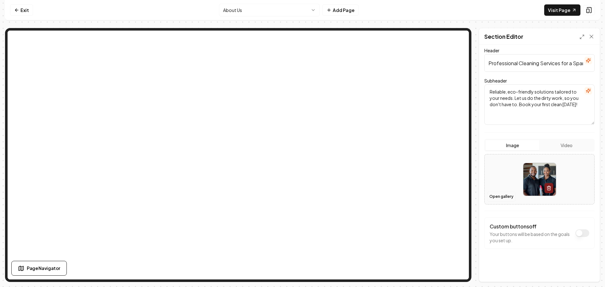
click at [503, 196] on button "Open gallery" at bounding box center [501, 196] width 28 height 10
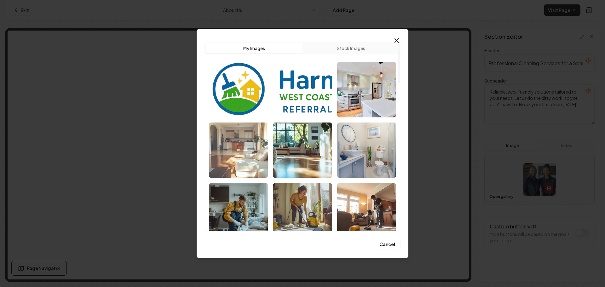
click at [246, 164] on img "Select image image_68c409db5c7cd75eb8e75bc2.png" at bounding box center [238, 149] width 59 height 55
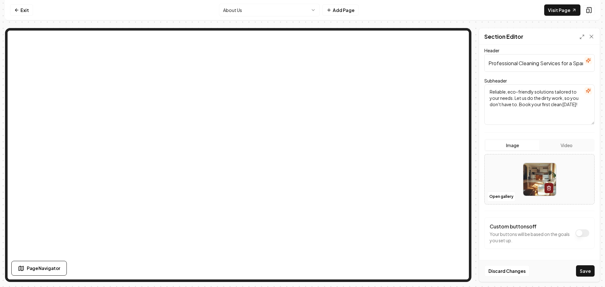
click at [583, 268] on button "Save" at bounding box center [585, 270] width 19 height 11
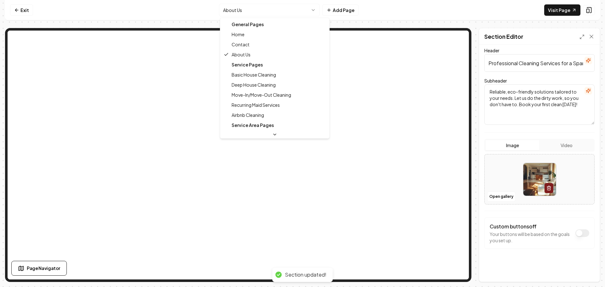
click at [279, 15] on html "Computer Required This feature is only available on a computer. Please switch t…" at bounding box center [302, 143] width 605 height 287
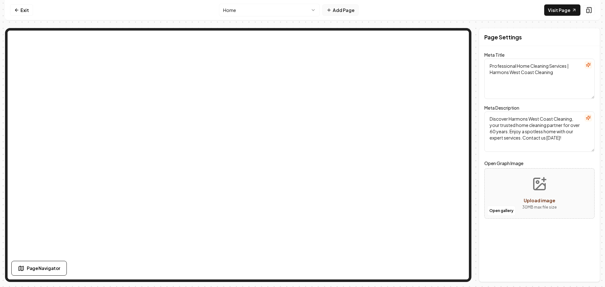
click at [336, 11] on button "Add Page" at bounding box center [340, 9] width 36 height 11
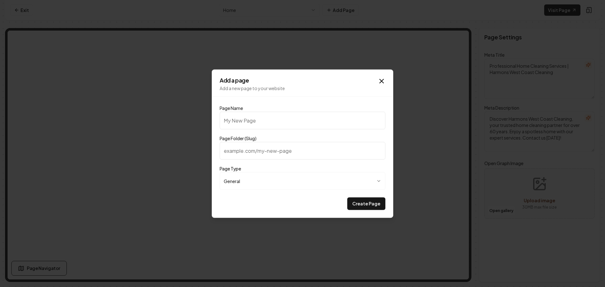
type input "C"
type input "c"
type input "Cl"
type input "cl"
type input "Cle"
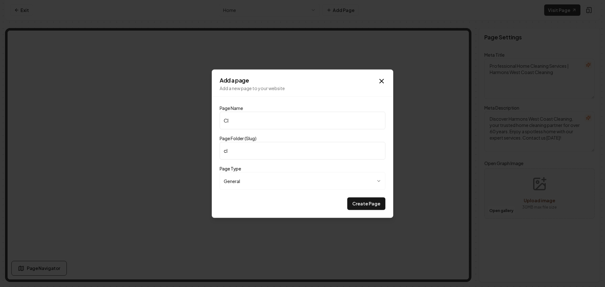
type input "cle"
type input "Clea"
type input "clea"
type input "Clean"
type input "clean"
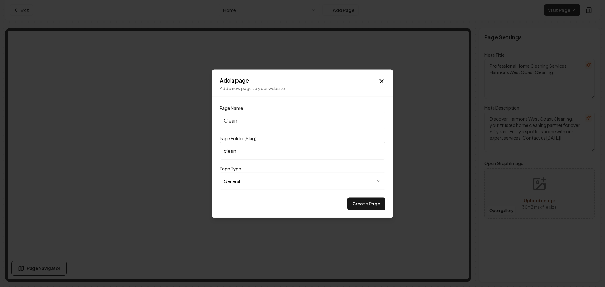
type input "Cleani"
type input "cleani"
type input "Cleanin"
type input "cleanin"
type input "Cleaning"
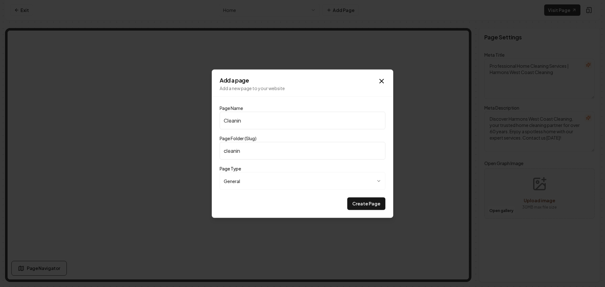
type input "cleaning"
type input "Cleaning Checklist"
type input "cleaning-checklist"
click at [366, 204] on button "Create Page" at bounding box center [366, 203] width 38 height 13
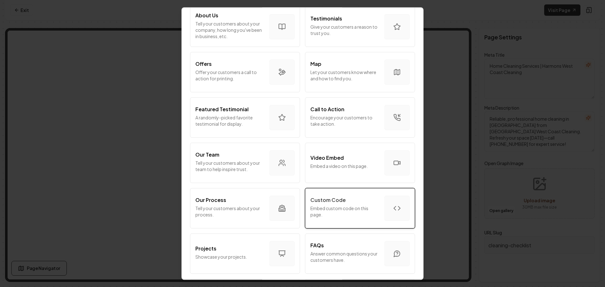
scroll to position [94, 0]
click at [339, 208] on p "Embed custom code on this page." at bounding box center [344, 210] width 69 height 13
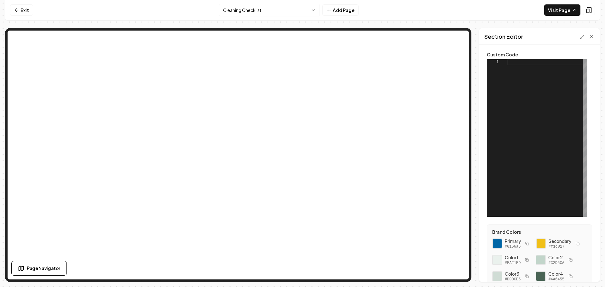
click at [520, 65] on div at bounding box center [547, 137] width 80 height 157
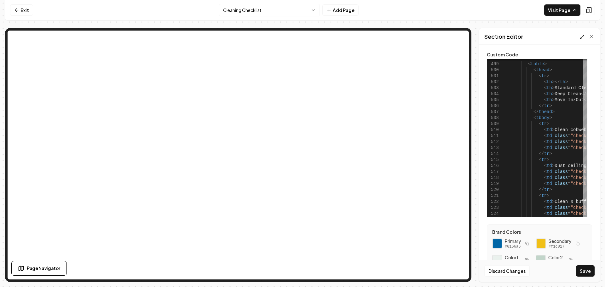
click at [581, 38] on icon at bounding box center [581, 36] width 5 height 5
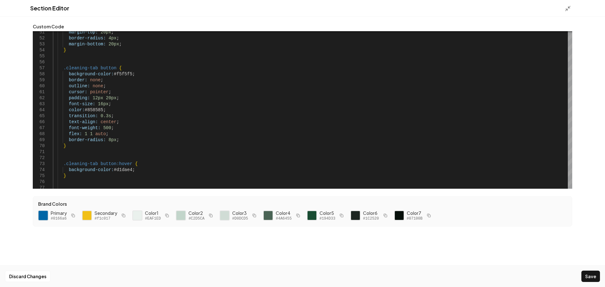
click at [42, 215] on div at bounding box center [43, 215] width 11 height 11
drag, startPoint x: 128, startPoint y: 73, endPoint x: 113, endPoint y: 74, distance: 15.1
drag, startPoint x: 113, startPoint y: 74, endPoint x: 127, endPoint y: 81, distance: 14.9
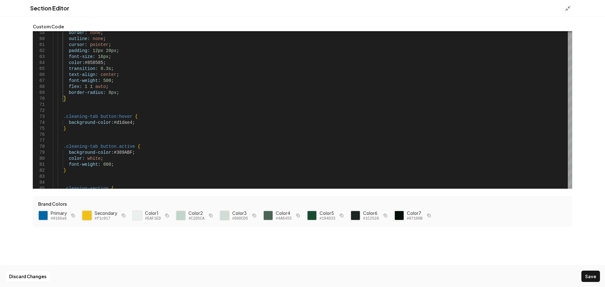
click at [86, 216] on div at bounding box center [87, 215] width 11 height 11
drag, startPoint x: 128, startPoint y: 123, endPoint x: 111, endPoint y: 123, distance: 16.7
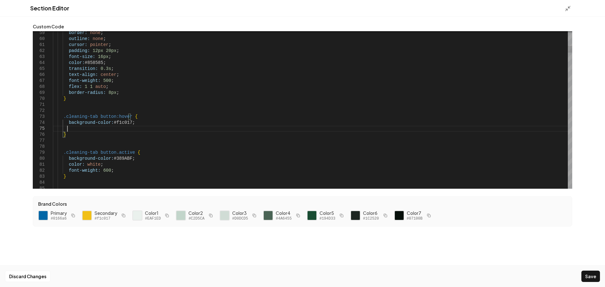
scroll to position [24, 14]
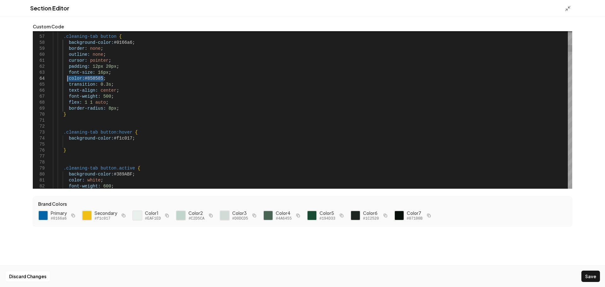
drag, startPoint x: 105, startPoint y: 79, endPoint x: 67, endPoint y: 80, distance: 38.1
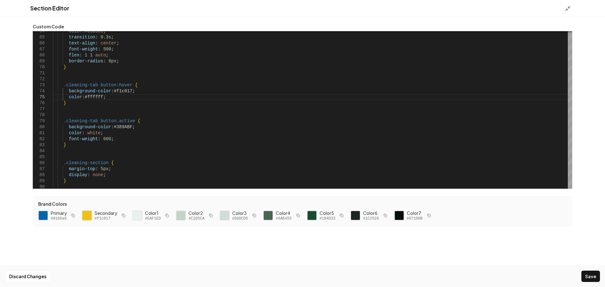
click at [88, 215] on div at bounding box center [87, 215] width 11 height 11
drag, startPoint x: 128, startPoint y: 128, endPoint x: 113, endPoint y: 128, distance: 15.1
type textarea "**********"
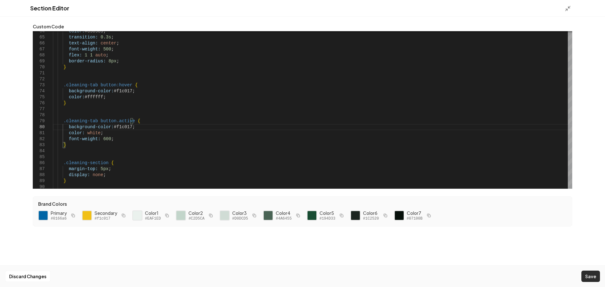
click at [596, 274] on button "Save" at bounding box center [590, 276] width 19 height 11
click at [568, 9] on icon at bounding box center [567, 8] width 6 height 6
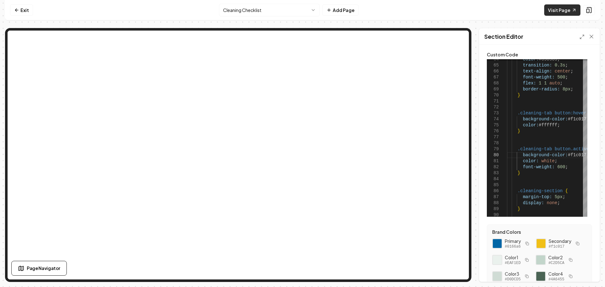
click at [559, 10] on link "Visit Page" at bounding box center [562, 9] width 36 height 11
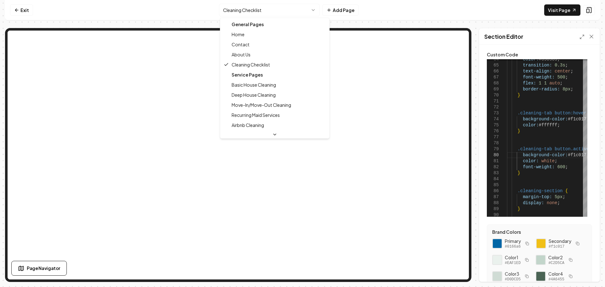
click at [274, 12] on html "Computer Required This feature is only available on a computer. Please switch t…" at bounding box center [302, 143] width 605 height 287
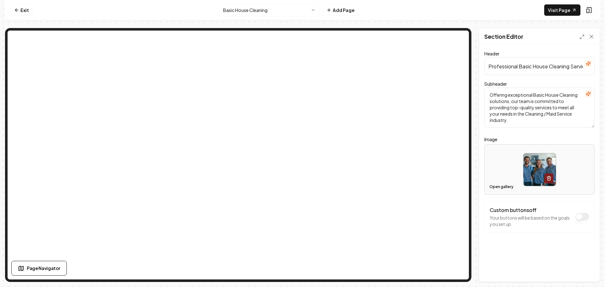
click at [503, 189] on button "Open gallery" at bounding box center [501, 187] width 28 height 10
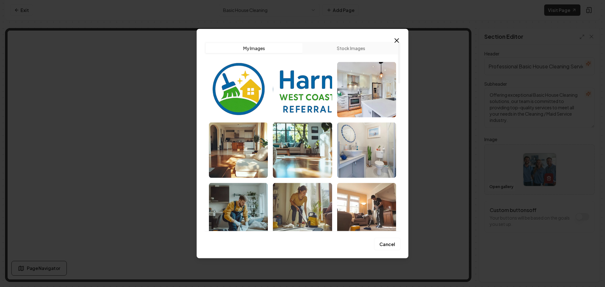
click at [311, 156] on img "Select image image_68c409db5c7cd75eb8e75bf1.png" at bounding box center [302, 149] width 59 height 55
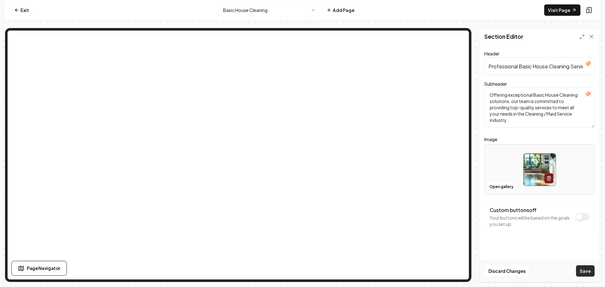
click at [587, 271] on button "Save" at bounding box center [585, 270] width 19 height 11
click at [273, 14] on html "Computer Required This feature is only available on a computer. Please switch t…" at bounding box center [302, 143] width 605 height 287
click at [499, 188] on button "Open gallery" at bounding box center [501, 187] width 28 height 10
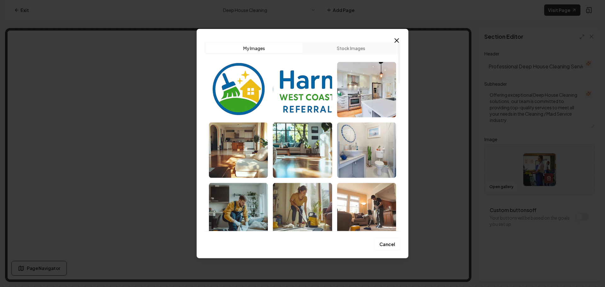
click at [362, 156] on img "Select image image_68c409db5c7cd75eb8e75bd7.jpeg" at bounding box center [366, 149] width 59 height 55
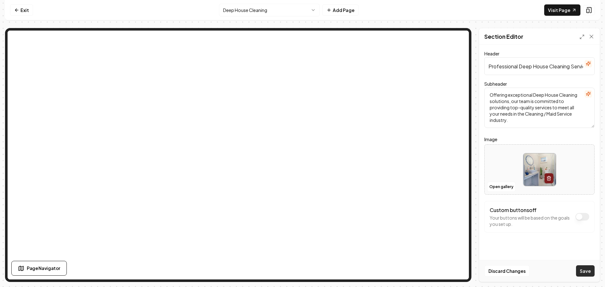
click at [583, 271] on button "Save" at bounding box center [585, 270] width 19 height 11
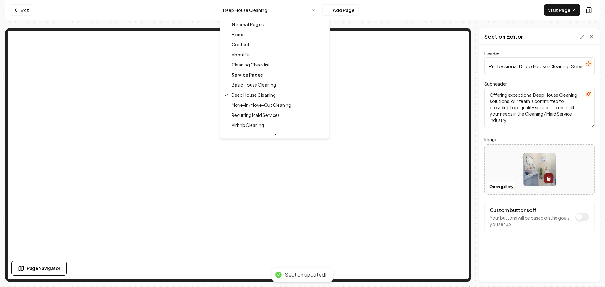
click at [279, 12] on html "Computer Required This feature is only available on a computer. Please switch t…" at bounding box center [302, 143] width 605 height 287
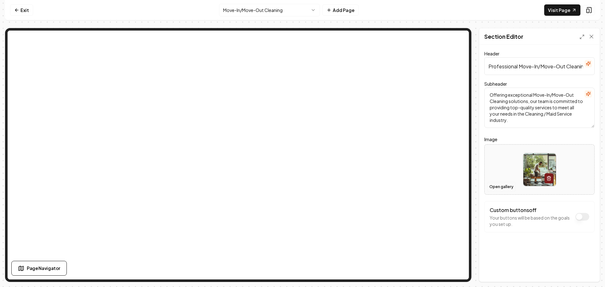
click at [498, 186] on button "Open gallery" at bounding box center [501, 187] width 28 height 10
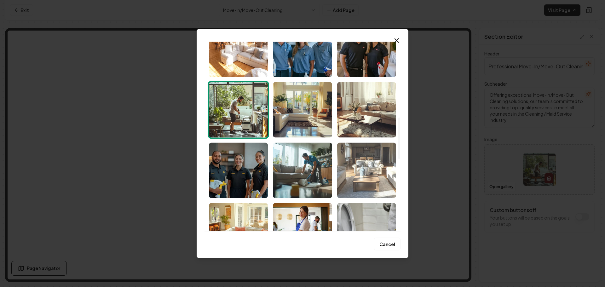
scroll to position [346, 0]
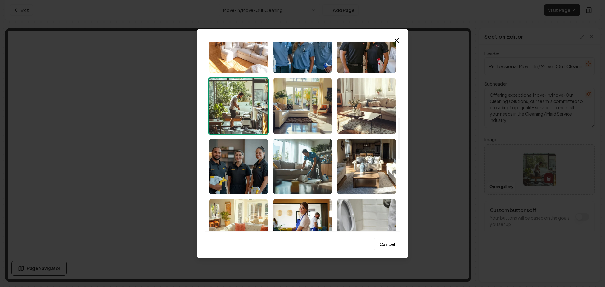
click at [359, 165] on img "Select image image_68c409db5c7cd75eb8e75b0b.png" at bounding box center [366, 166] width 59 height 55
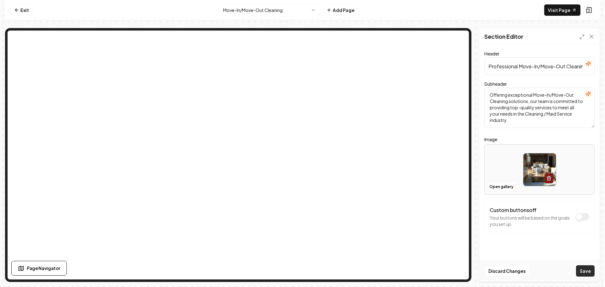
click at [583, 272] on button "Save" at bounding box center [585, 270] width 19 height 11
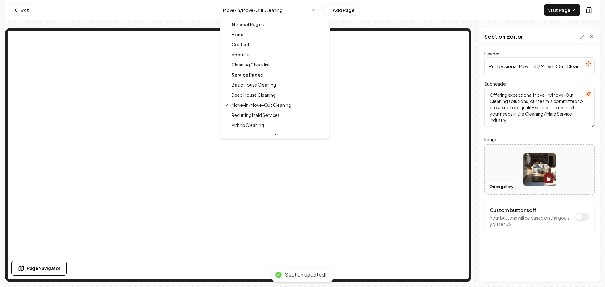
click at [286, 11] on html "Computer Required This feature is only available on a computer. Please switch t…" at bounding box center [302, 143] width 605 height 287
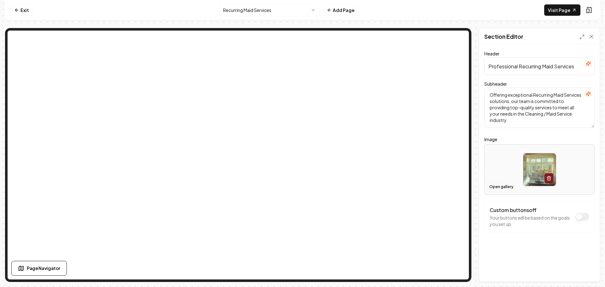
click at [500, 189] on button "Open gallery" at bounding box center [501, 187] width 28 height 10
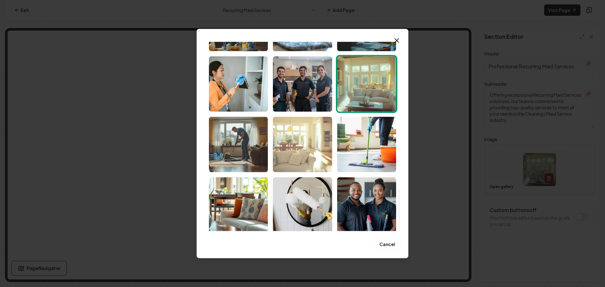
scroll to position [675, 0]
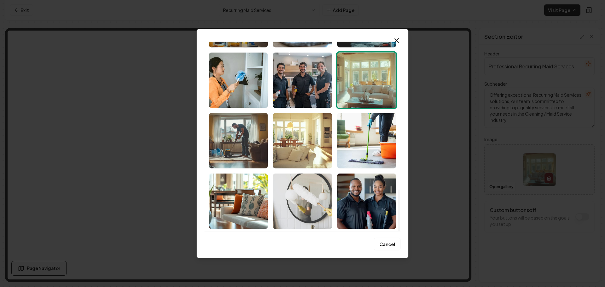
click at [299, 187] on img "Select image image_68c409db5c7cd75eb8e75a4e.jpeg" at bounding box center [302, 200] width 59 height 55
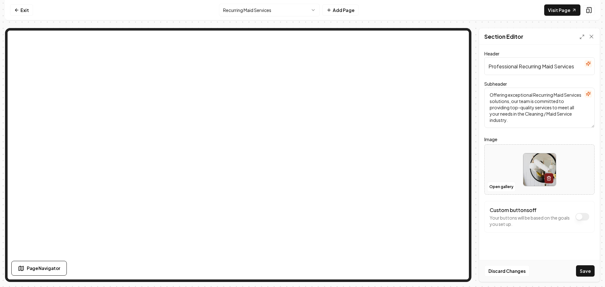
click at [586, 271] on button "Save" at bounding box center [585, 270] width 19 height 11
click at [276, 12] on html "Computer Required This feature is only available on a computer. Please switch t…" at bounding box center [302, 143] width 605 height 287
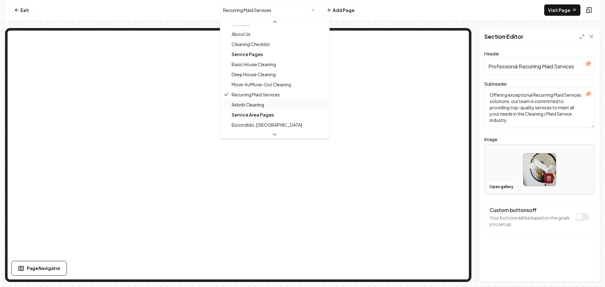
scroll to position [63, 0]
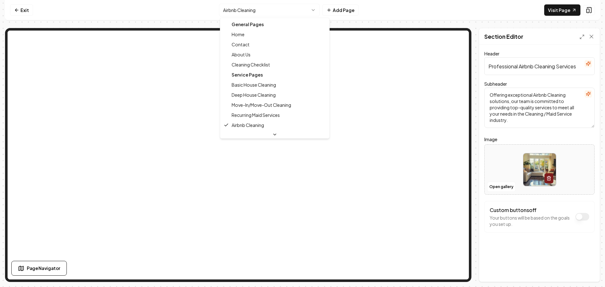
click at [276, 10] on html "Computer Required This feature is only available on a computer. Please switch t…" at bounding box center [302, 143] width 605 height 287
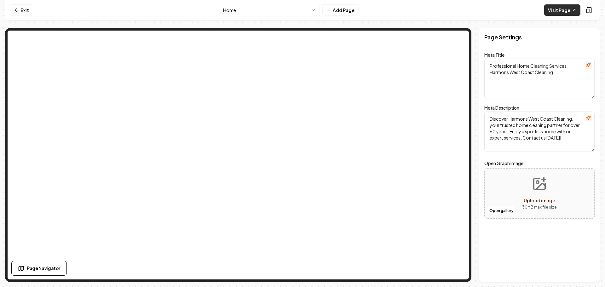
click at [560, 11] on link "Visit Page" at bounding box center [562, 9] width 36 height 11
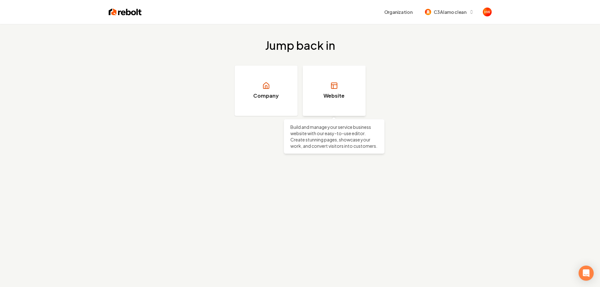
click at [331, 96] on h3 "Website" at bounding box center [333, 96] width 21 height 8
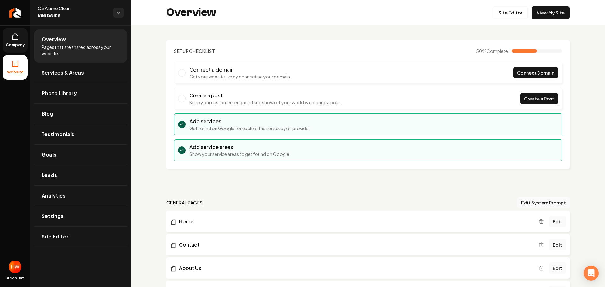
click at [16, 38] on icon at bounding box center [15, 38] width 2 height 3
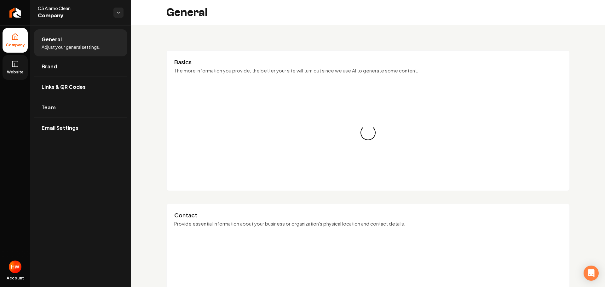
drag, startPoint x: 16, startPoint y: 62, endPoint x: 20, endPoint y: 68, distance: 7.4
click at [16, 62] on icon at bounding box center [15, 64] width 8 height 8
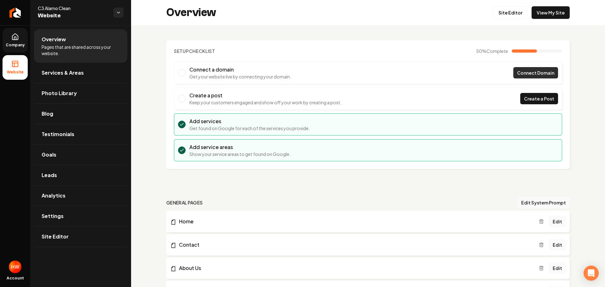
click at [526, 71] on span "Connect Domain" at bounding box center [535, 73] width 37 height 7
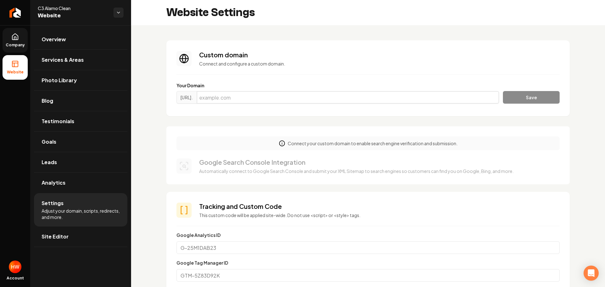
click at [349, 100] on input "Main content area" at bounding box center [348, 97] width 302 height 13
click at [257, 99] on input "Main content area" at bounding box center [348, 97] width 302 height 13
paste input "c3alamoclean.com"
type input "c3alamoclean.com"
click at [518, 102] on button "Save" at bounding box center [531, 97] width 57 height 13
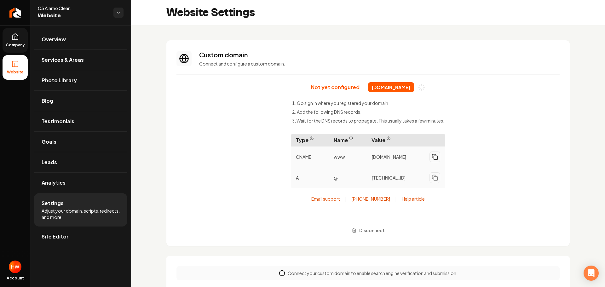
click at [431, 157] on icon "Main content area" at bounding box center [434, 157] width 6 height 6
drag, startPoint x: 435, startPoint y: 179, endPoint x: 438, endPoint y: 182, distance: 4.3
click at [435, 179] on icon "Main content area" at bounding box center [434, 177] width 6 height 6
click at [15, 42] on link "Company" at bounding box center [15, 40] width 25 height 25
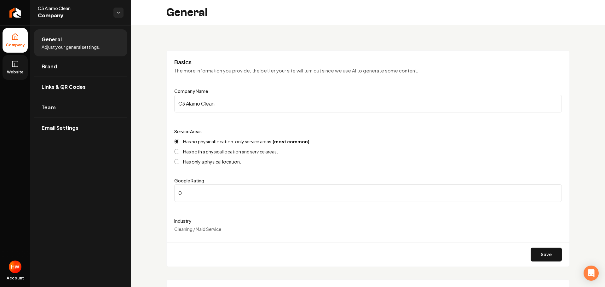
click at [23, 70] on span "Website" at bounding box center [15, 72] width 22 height 5
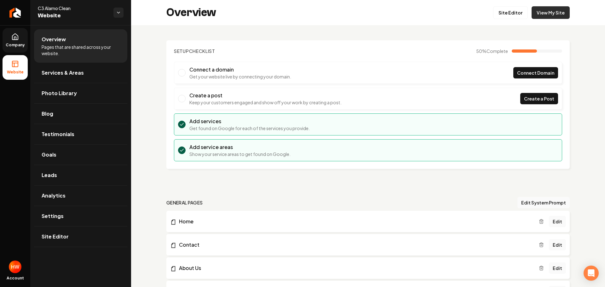
click at [554, 14] on link "View My Site" at bounding box center [550, 12] width 38 height 13
click at [519, 71] on span "Connect Domain" at bounding box center [535, 73] width 37 height 7
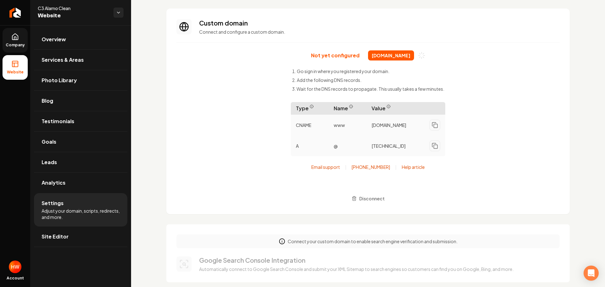
scroll to position [31, 0]
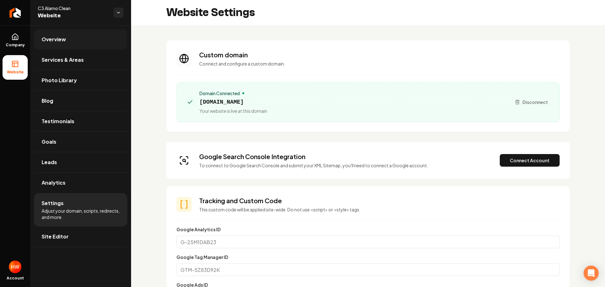
click at [77, 44] on link "Overview" at bounding box center [80, 39] width 93 height 20
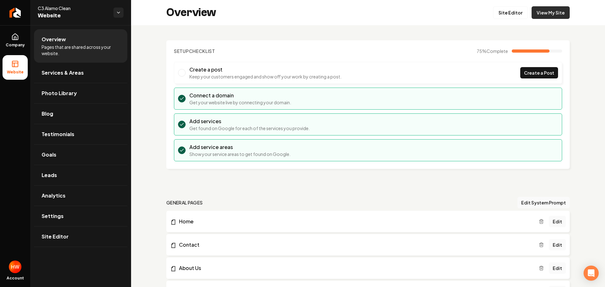
click at [546, 11] on link "View My Site" at bounding box center [550, 12] width 38 height 13
click at [15, 15] on icon "Return to dashboard" at bounding box center [15, 13] width 10 height 10
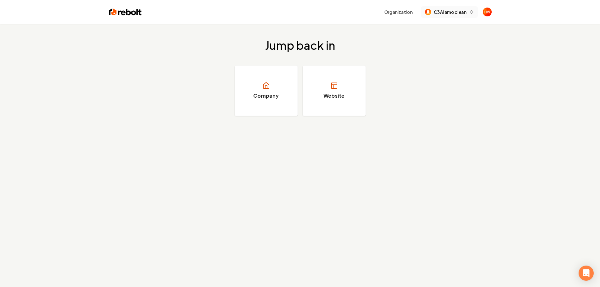
click at [442, 15] on span "C3 Alamo clean" at bounding box center [450, 12] width 32 height 7
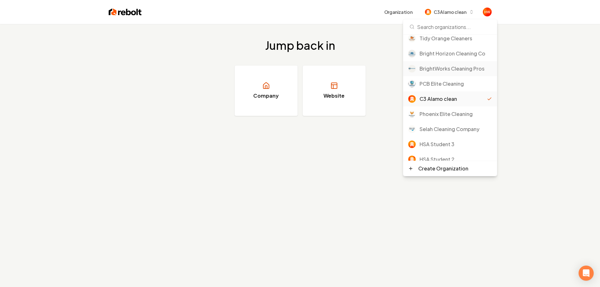
scroll to position [63, 0]
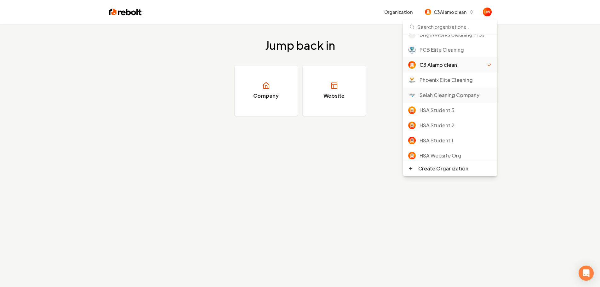
click at [445, 96] on div "Selah Cleaning Company" at bounding box center [455, 95] width 72 height 8
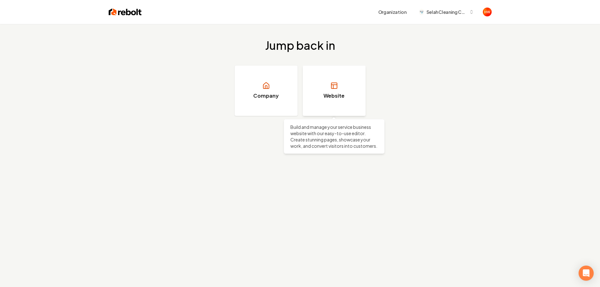
click at [347, 93] on link "Website" at bounding box center [334, 91] width 63 height 50
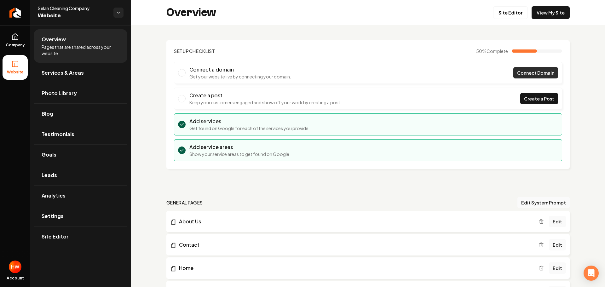
click at [519, 73] on span "Connect Domain" at bounding box center [535, 73] width 37 height 7
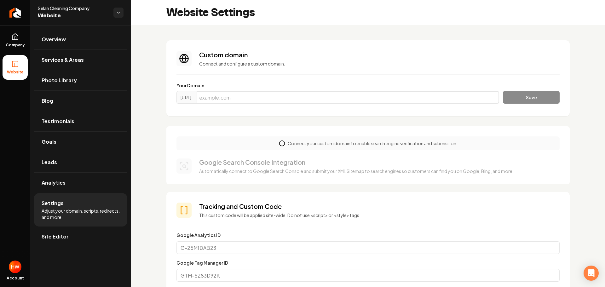
click at [263, 96] on input "Main content area" at bounding box center [348, 97] width 302 height 13
paste input "[DOMAIN_NAME]"
type input "[DOMAIN_NAME]"
click at [521, 96] on button "Save" at bounding box center [531, 97] width 57 height 13
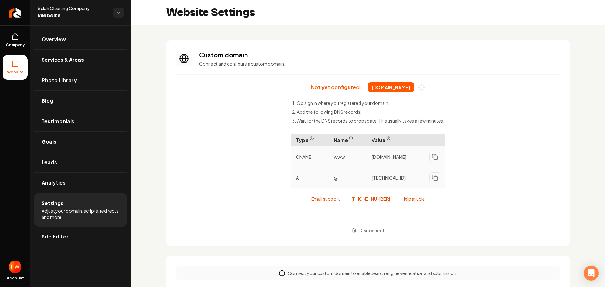
drag, startPoint x: 435, startPoint y: 158, endPoint x: 434, endPoint y: 163, distance: 5.8
click at [435, 158] on icon "Main content area" at bounding box center [434, 157] width 6 height 6
click at [434, 180] on icon "Main content area" at bounding box center [434, 177] width 6 height 6
click at [74, 187] on link "Analytics" at bounding box center [80, 183] width 93 height 20
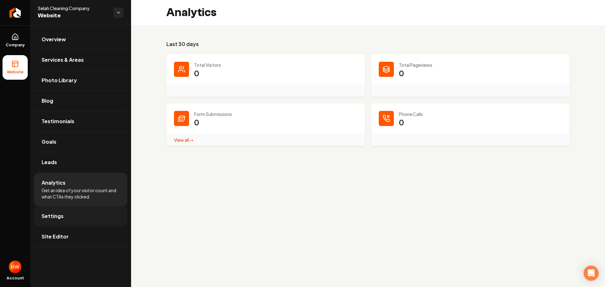
click at [59, 216] on span "Settings" at bounding box center [53, 216] width 22 height 8
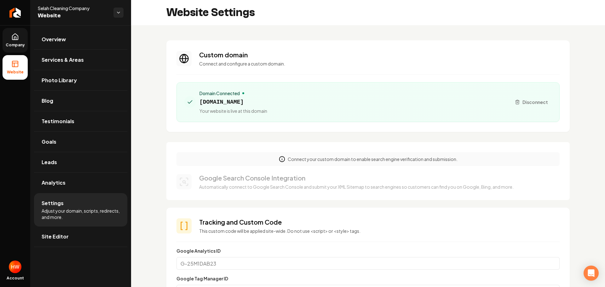
click at [17, 37] on icon at bounding box center [15, 37] width 8 height 8
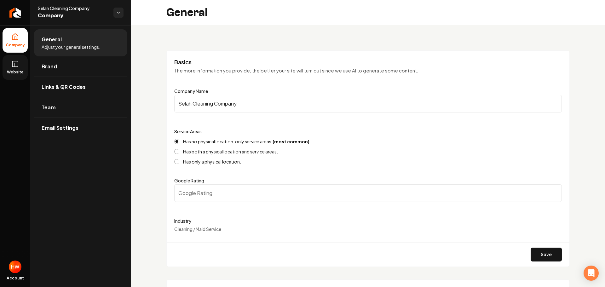
click at [22, 71] on span "Website" at bounding box center [15, 72] width 22 height 5
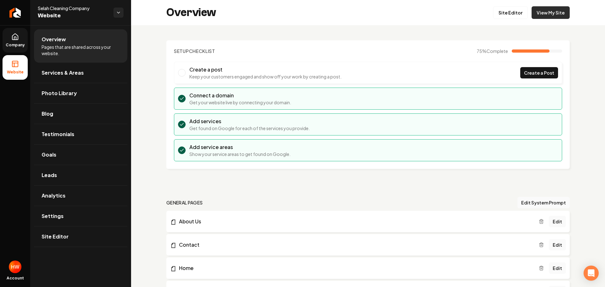
click at [545, 14] on link "View My Site" at bounding box center [550, 12] width 38 height 13
click at [15, 14] on icon "Return to dashboard" at bounding box center [15, 13] width 10 height 10
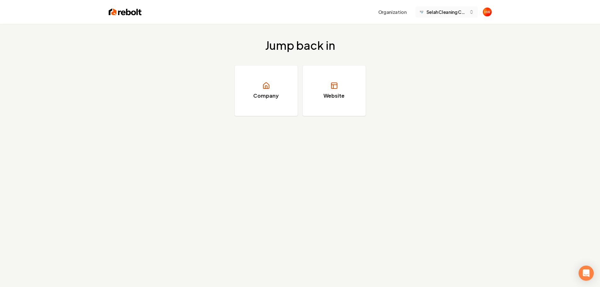
click at [441, 14] on span "Selah Cleaning Company" at bounding box center [446, 12] width 40 height 7
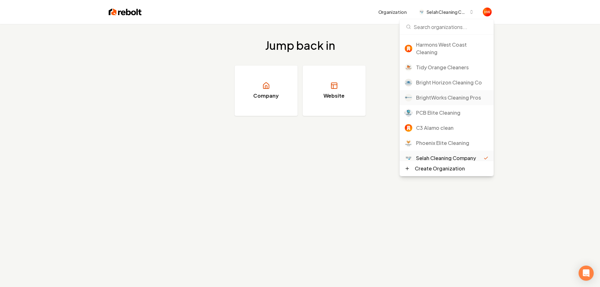
click at [442, 99] on div "BrightWorks Cleaning Pros" at bounding box center [452, 98] width 72 height 8
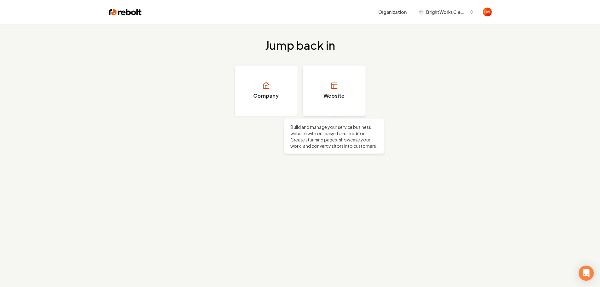
click at [338, 100] on link "Website" at bounding box center [334, 91] width 63 height 50
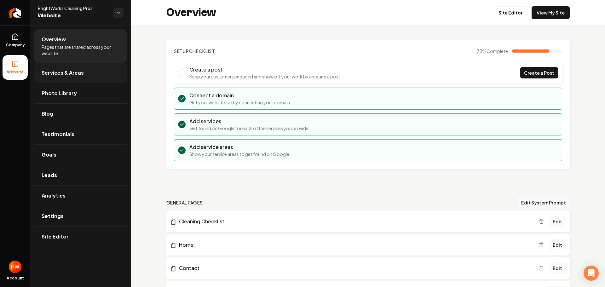
click at [82, 77] on link "Services & Areas" at bounding box center [80, 73] width 93 height 20
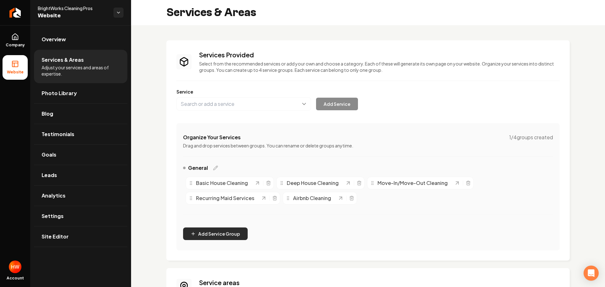
scroll to position [117, 0]
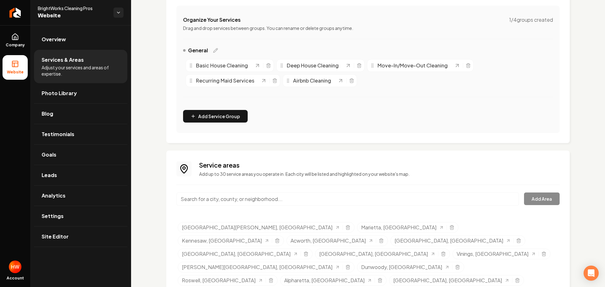
click at [19, 39] on link "Company" at bounding box center [15, 40] width 25 height 25
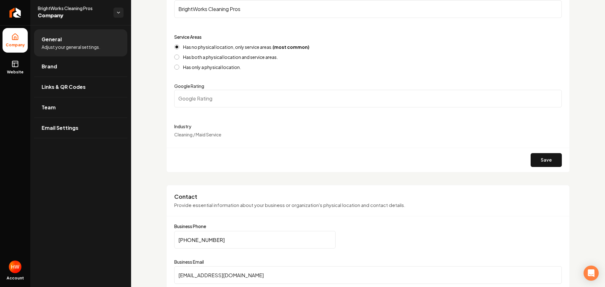
scroll to position [126, 0]
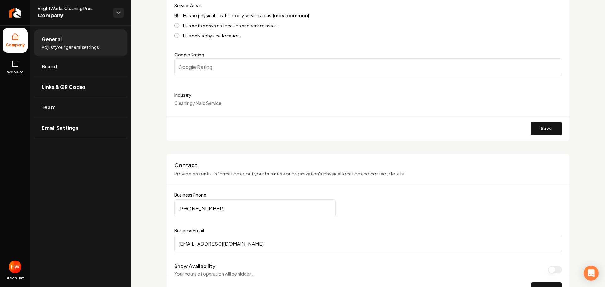
click at [222, 211] on input "[PHONE_NUMBER]" at bounding box center [254, 208] width 161 height 18
paste input "770) 626-5155"
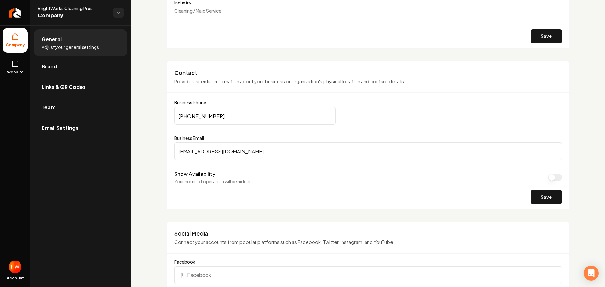
scroll to position [220, 0]
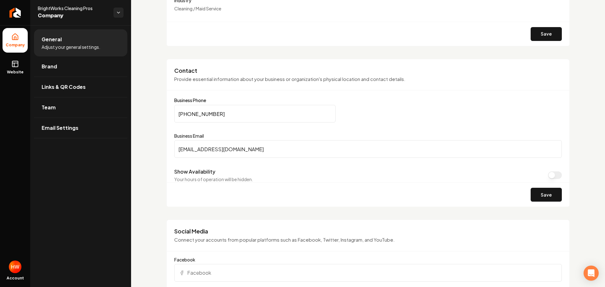
type input "[PHONE_NUMBER]"
click at [539, 192] on button "Save" at bounding box center [545, 195] width 31 height 14
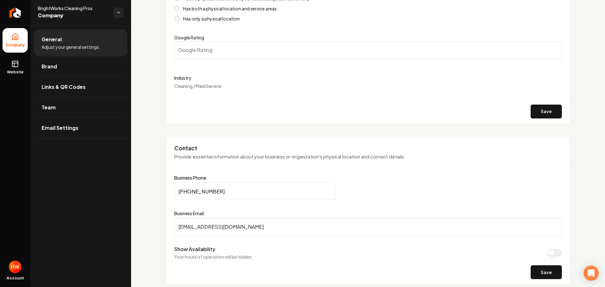
scroll to position [63, 0]
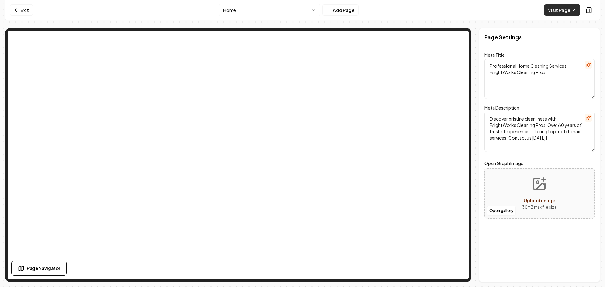
click at [557, 12] on link "Visit Page" at bounding box center [562, 9] width 36 height 11
click at [259, 11] on html "Computer Required This feature is only available on a computer. Please switch t…" at bounding box center [302, 143] width 605 height 287
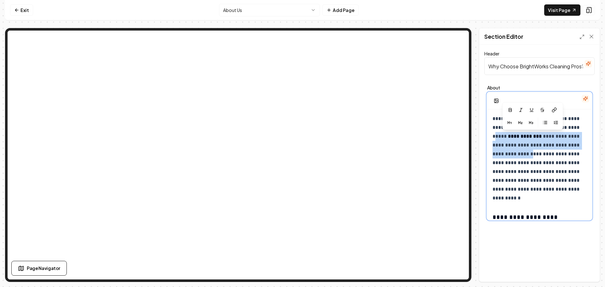
drag, startPoint x: 555, startPoint y: 154, endPoint x: 510, endPoint y: 139, distance: 47.4
click at [510, 139] on p "**********" at bounding box center [536, 158] width 89 height 88
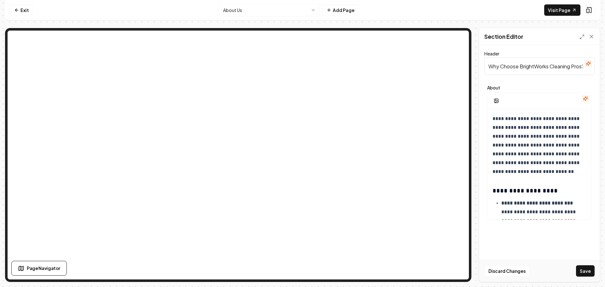
click at [584, 264] on div "Discard Changes Save" at bounding box center [539, 271] width 120 height 22
click at [586, 267] on button "Save" at bounding box center [585, 270] width 19 height 11
click at [263, 14] on html "**********" at bounding box center [302, 143] width 605 height 287
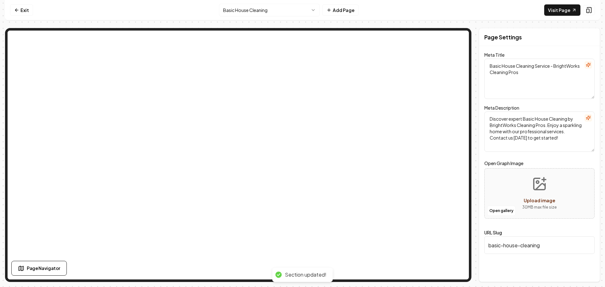
click at [266, 10] on html "Computer Required This feature is only available on a computer. Please switch t…" at bounding box center [302, 143] width 605 height 287
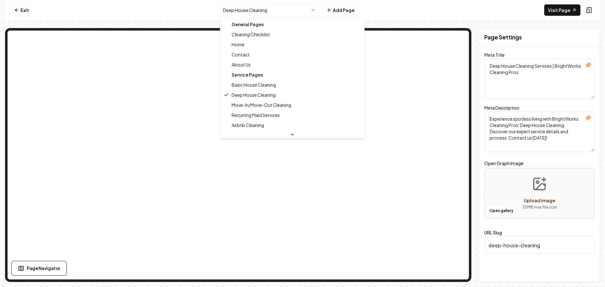
click at [263, 9] on html "Computer Required This feature is only available on a computer. Please switch t…" at bounding box center [302, 143] width 605 height 287
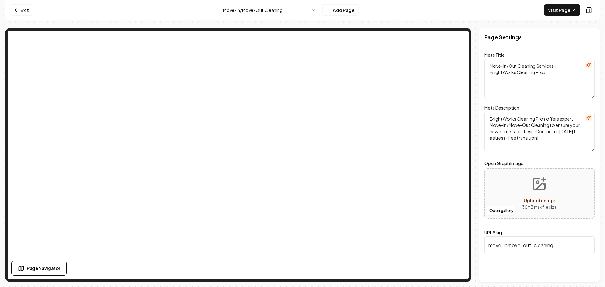
click at [271, 12] on html "Computer Required This feature is only available on a computer. Please switch t…" at bounding box center [302, 143] width 605 height 287
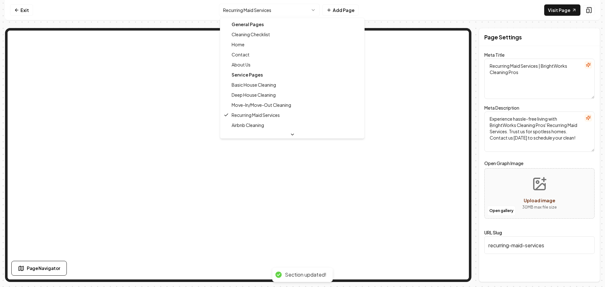
click at [274, 14] on html "Computer Required This feature is only available on a computer. Please switch t…" at bounding box center [302, 143] width 605 height 287
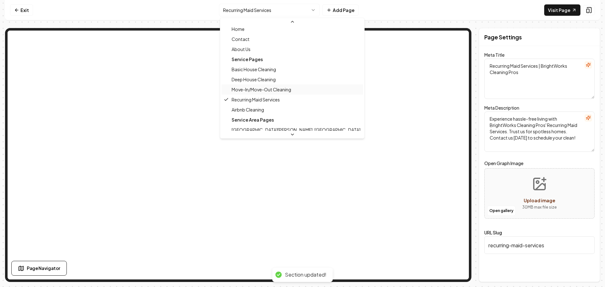
scroll to position [31, 0]
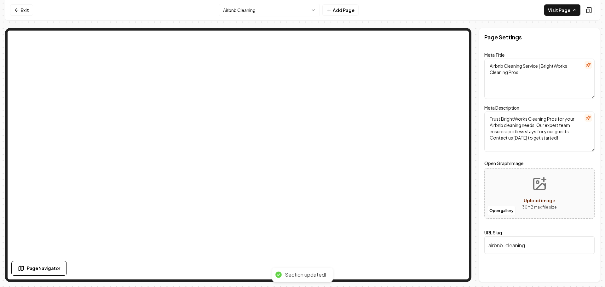
click at [274, 16] on nav "Exit Airbnb Cleaning Add Page Visit Page" at bounding box center [302, 10] width 595 height 20
click at [279, 10] on html "Computer Required This feature is only available on a computer. Please switch t…" at bounding box center [302, 143] width 605 height 287
click at [266, 11] on html "Computer Required This feature is only available on a computer. Please switch t…" at bounding box center [302, 143] width 605 height 287
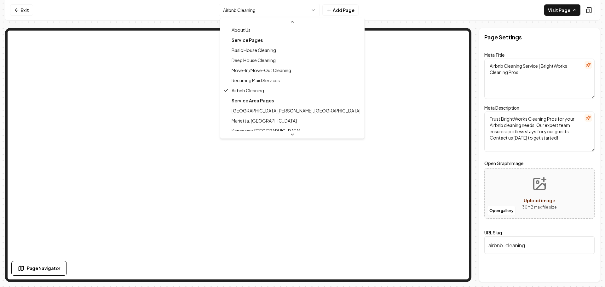
scroll to position [31, 0]
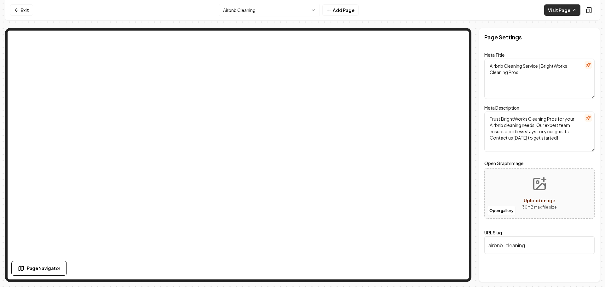
click at [559, 15] on nav "Exit Airbnb Cleaning Add Page Visit Page" at bounding box center [302, 10] width 595 height 20
click at [562, 9] on link "Visit Page" at bounding box center [562, 9] width 36 height 11
click at [282, 12] on html "Computer Required This feature is only available on a computer. Please switch t…" at bounding box center [302, 143] width 605 height 287
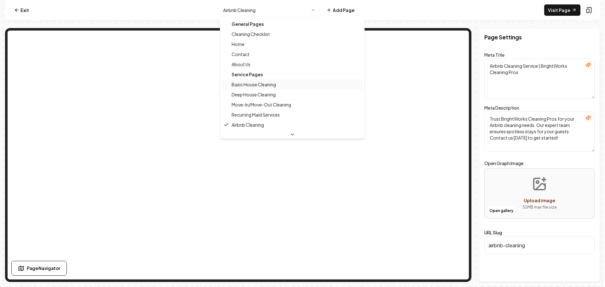
scroll to position [0, 0]
click at [265, 10] on html "Computer Required This feature is only available on a computer. Please switch t…" at bounding box center [302, 143] width 605 height 287
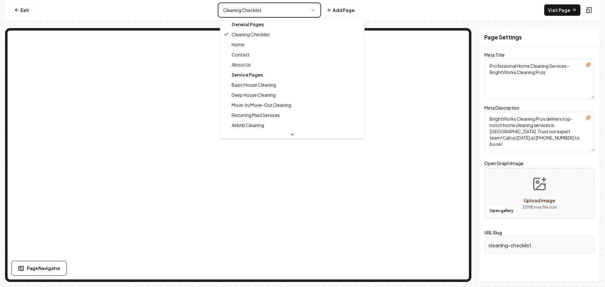
type textarea "Basic House Cleaning Service - BrightWorks Cleaning Pros"
type textarea "Discover expert Basic House Cleaning by BrightWorks Cleaning Pros. Enjoy a spar…"
type input "basic-house-cleaning"
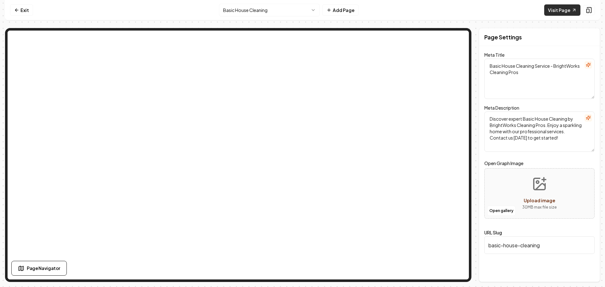
click at [563, 14] on link "Visit Page" at bounding box center [562, 9] width 36 height 11
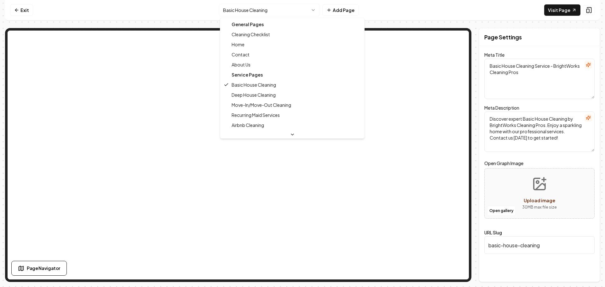
click at [267, 14] on html "Computer Required This feature is only available on a computer. Please switch t…" at bounding box center [302, 143] width 605 height 287
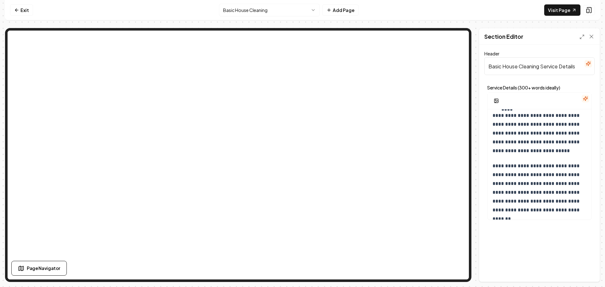
scroll to position [236, 0]
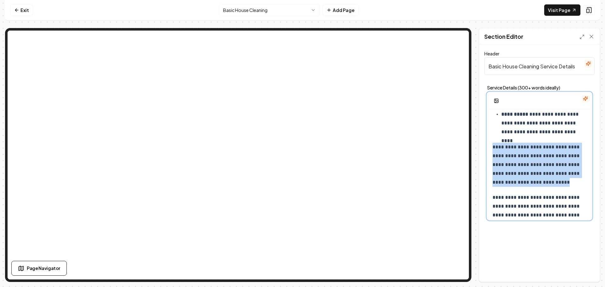
drag, startPoint x: 581, startPoint y: 183, endPoint x: 494, endPoint y: 150, distance: 93.4
click at [494, 150] on p "**********" at bounding box center [536, 165] width 89 height 44
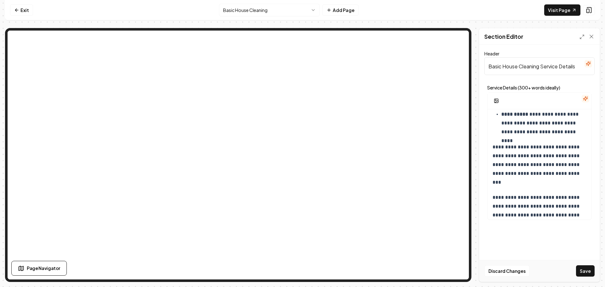
click at [585, 271] on button "Save" at bounding box center [585, 270] width 19 height 11
